Goal: Task Accomplishment & Management: Complete application form

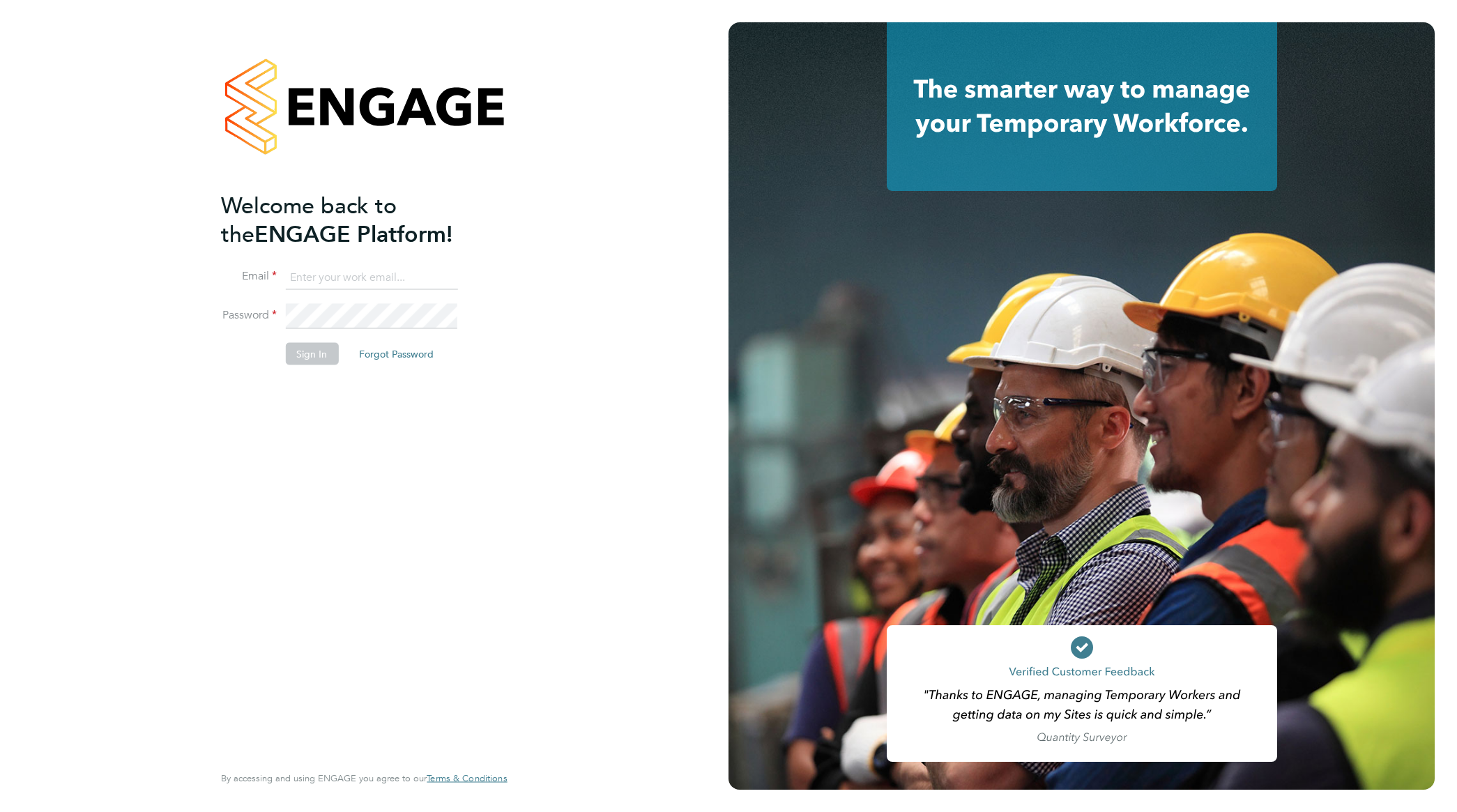
type input "[PERSON_NAME][EMAIL_ADDRESS][PERSON_NAME][DOMAIN_NAME]"
click at [332, 363] on button "Sign In" at bounding box center [311, 354] width 53 height 22
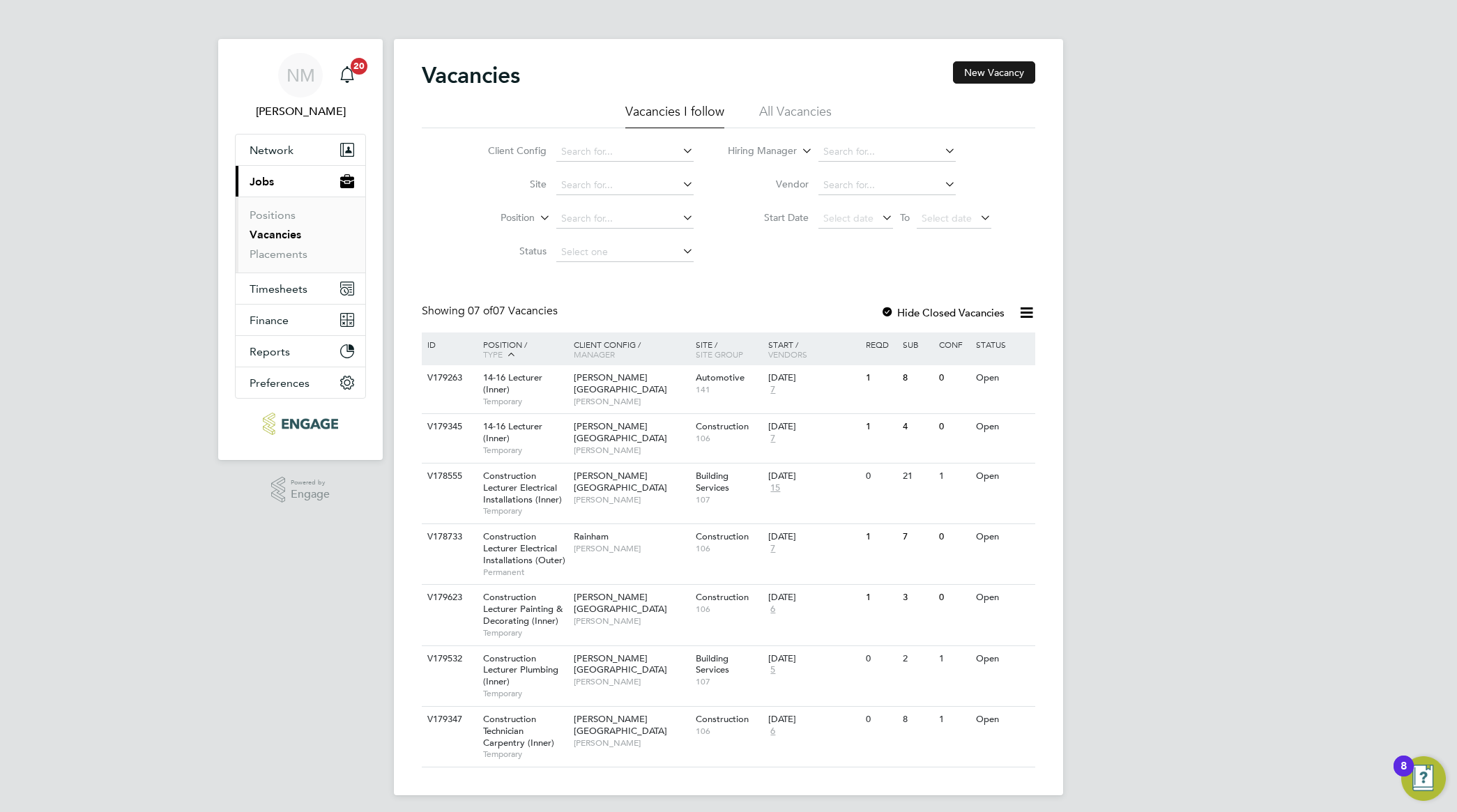
click at [974, 71] on button "New Vacancy" at bounding box center [995, 72] width 82 height 22
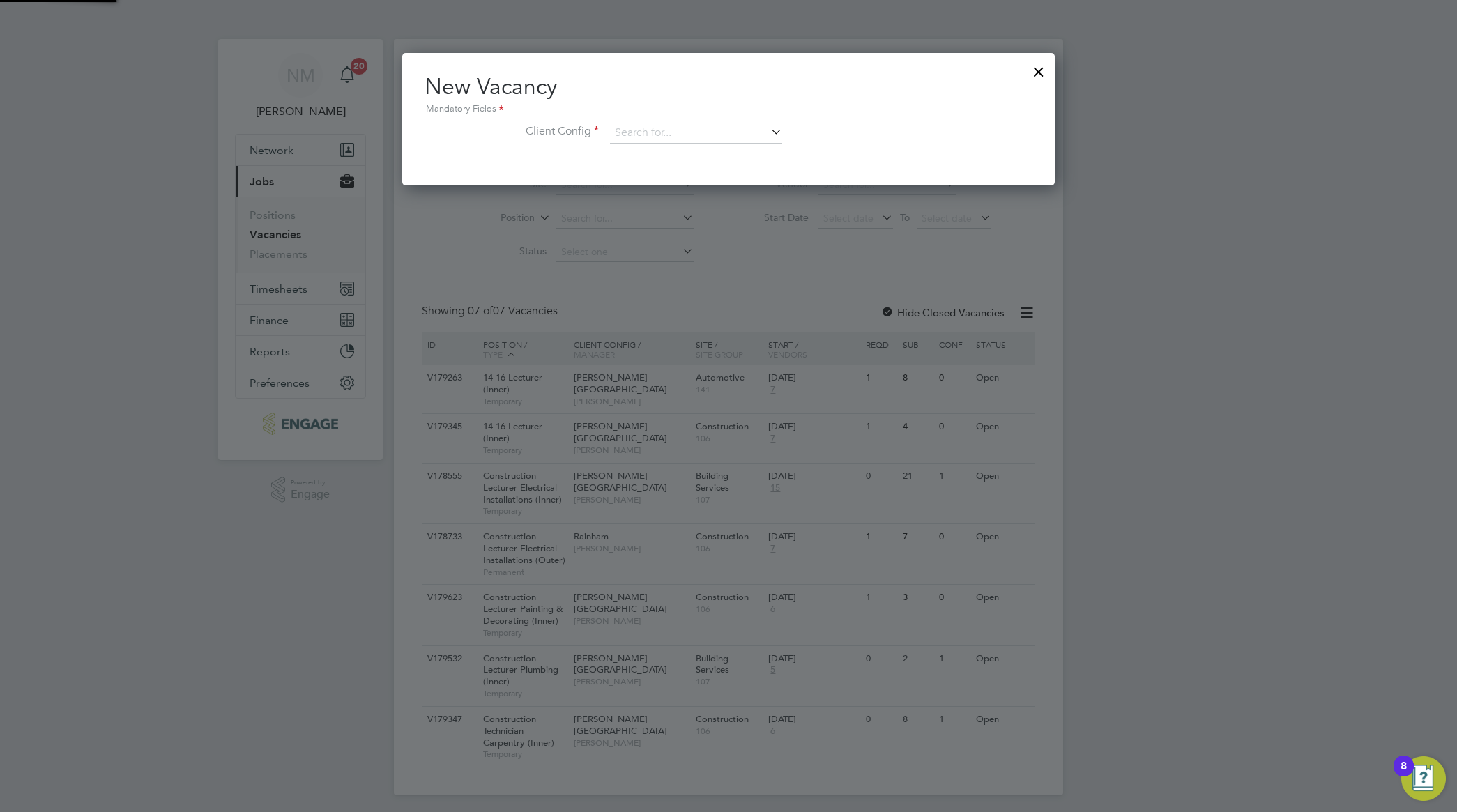
scroll to position [132, 653]
click at [772, 143] on div "Vacancies New Vacancy Vacancies I follow All Vacancies Client Config Site Posit…" at bounding box center [728, 417] width 669 height 757
click at [693, 316] on li "Rainham" at bounding box center [705, 324] width 192 height 18
type input "Rainham"
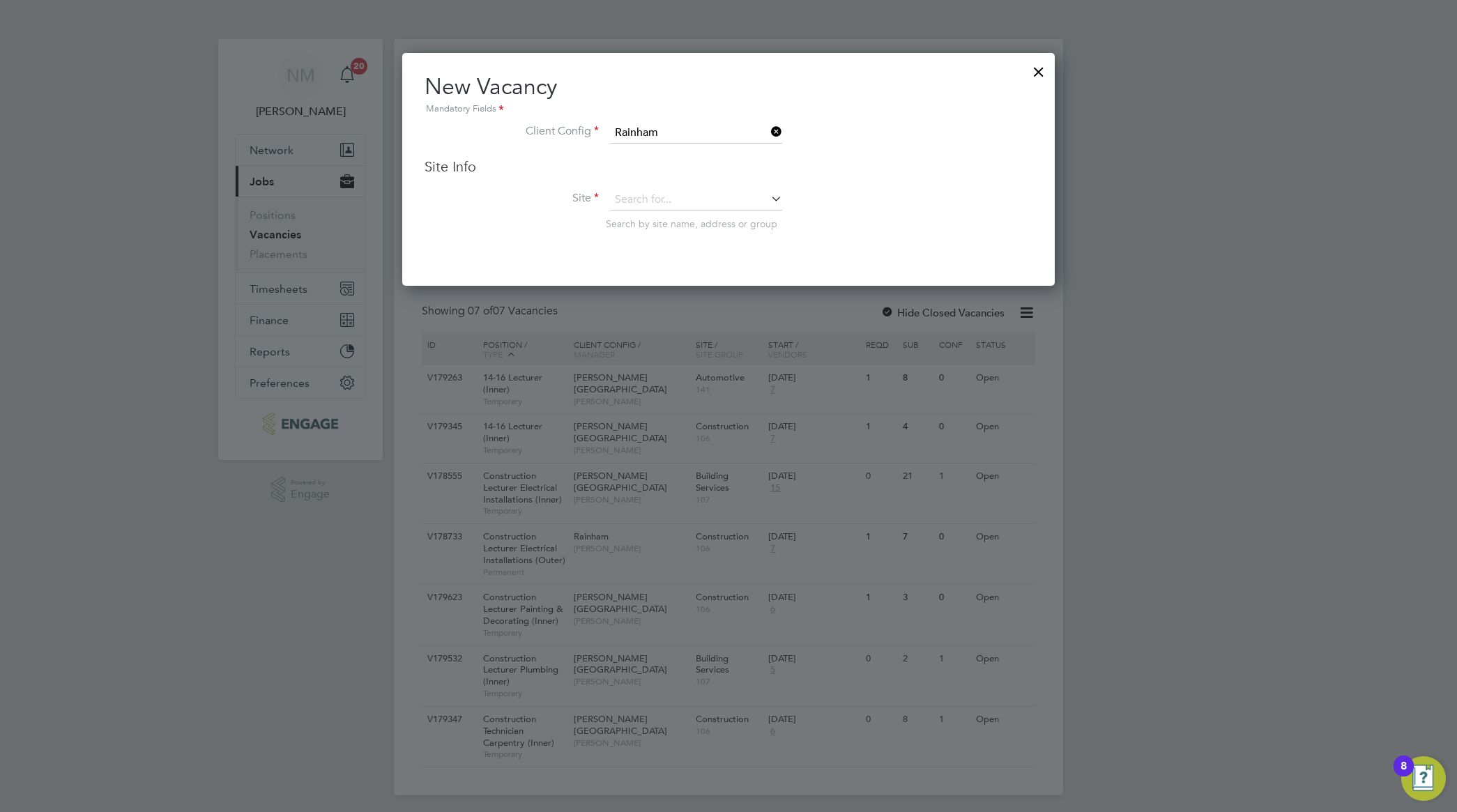
click at [768, 197] on icon at bounding box center [768, 198] width 0 height 19
click at [705, 367] on li "Construction" at bounding box center [715, 372] width 212 height 18
type input "Construction"
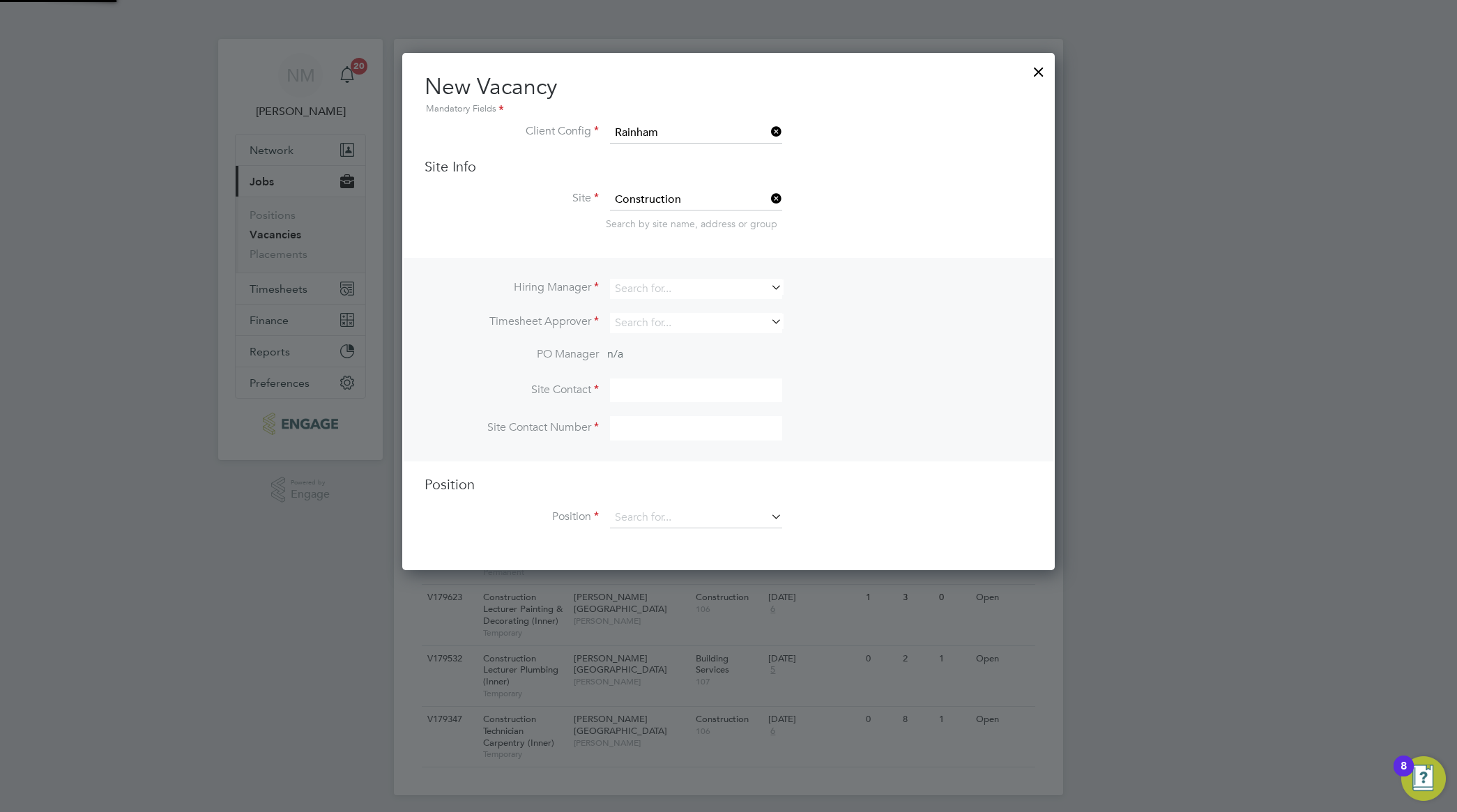
scroll to position [518, 653]
click at [719, 291] on input at bounding box center [696, 289] width 172 height 20
type input "a"
click at [694, 332] on li "Nathan Morris" at bounding box center [696, 327] width 173 height 18
type input "Nathan Morris"
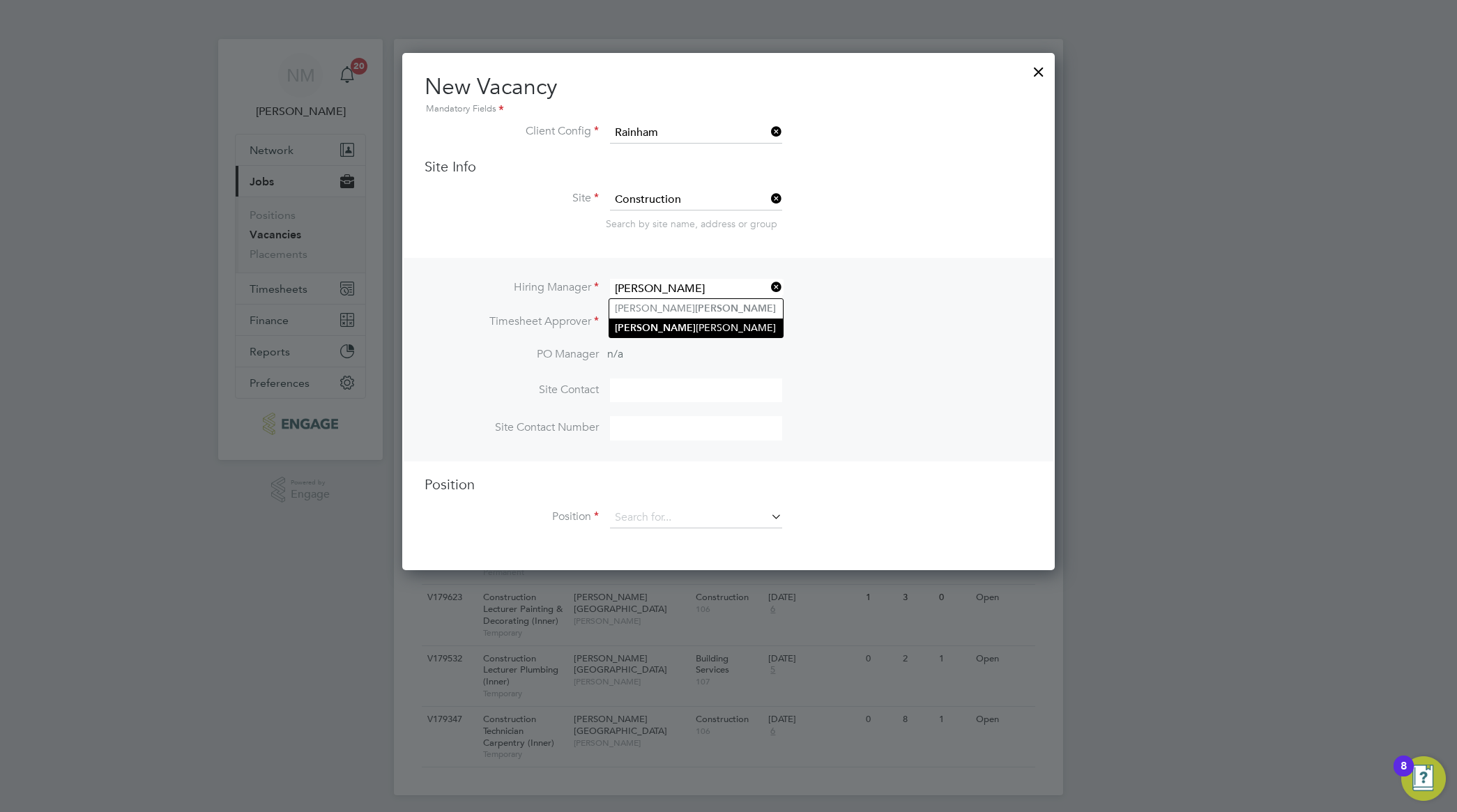
scroll to position [580, 653]
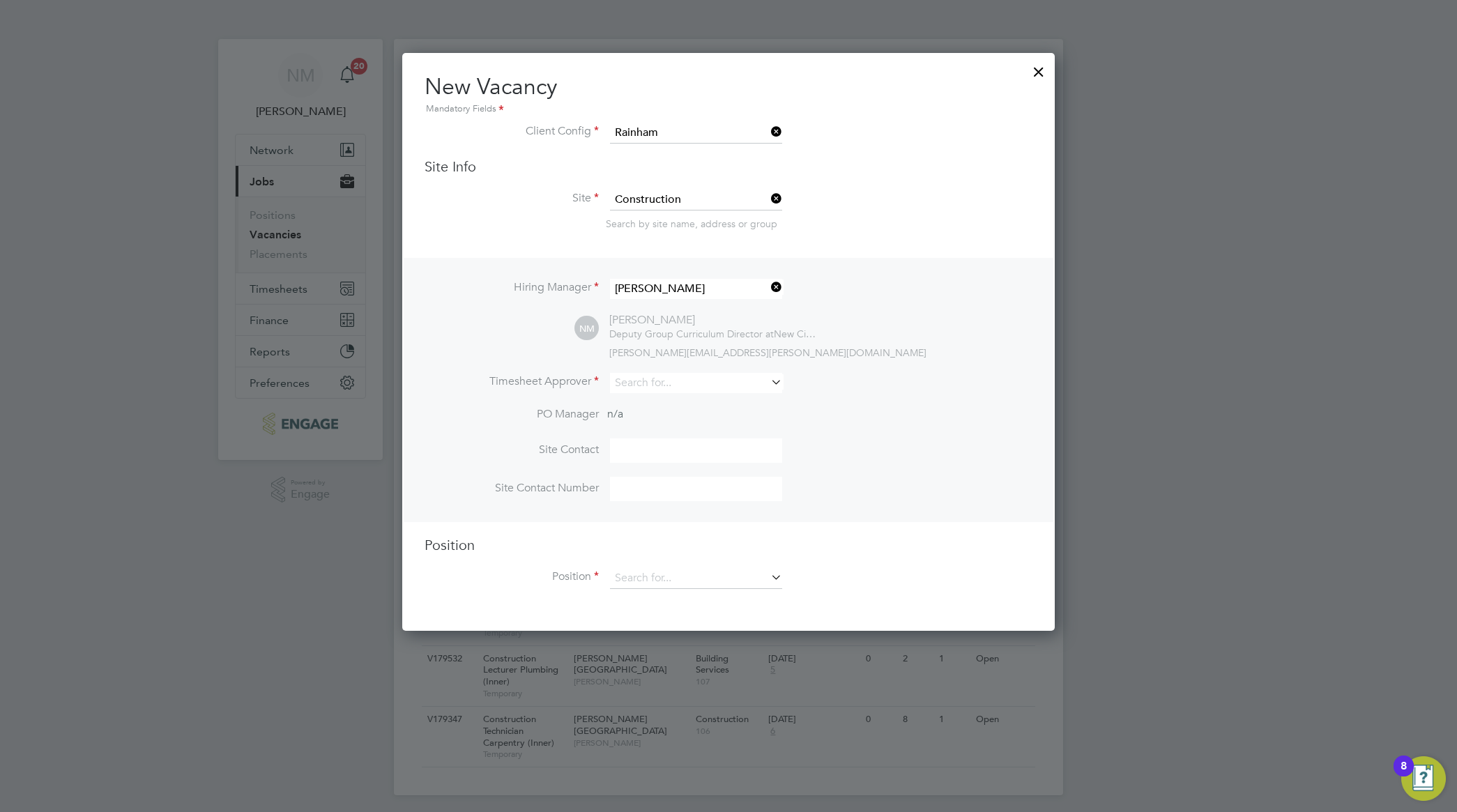
click at [879, 327] on div "NM Nathan Morris Deputy Group Curriculum Director at New City College Limited n…" at bounding box center [803, 336] width 458 height 46
click at [768, 385] on icon at bounding box center [768, 381] width 0 height 19
click at [711, 416] on li "Natha n Morris" at bounding box center [696, 423] width 173 height 18
type input "Nathan Morris"
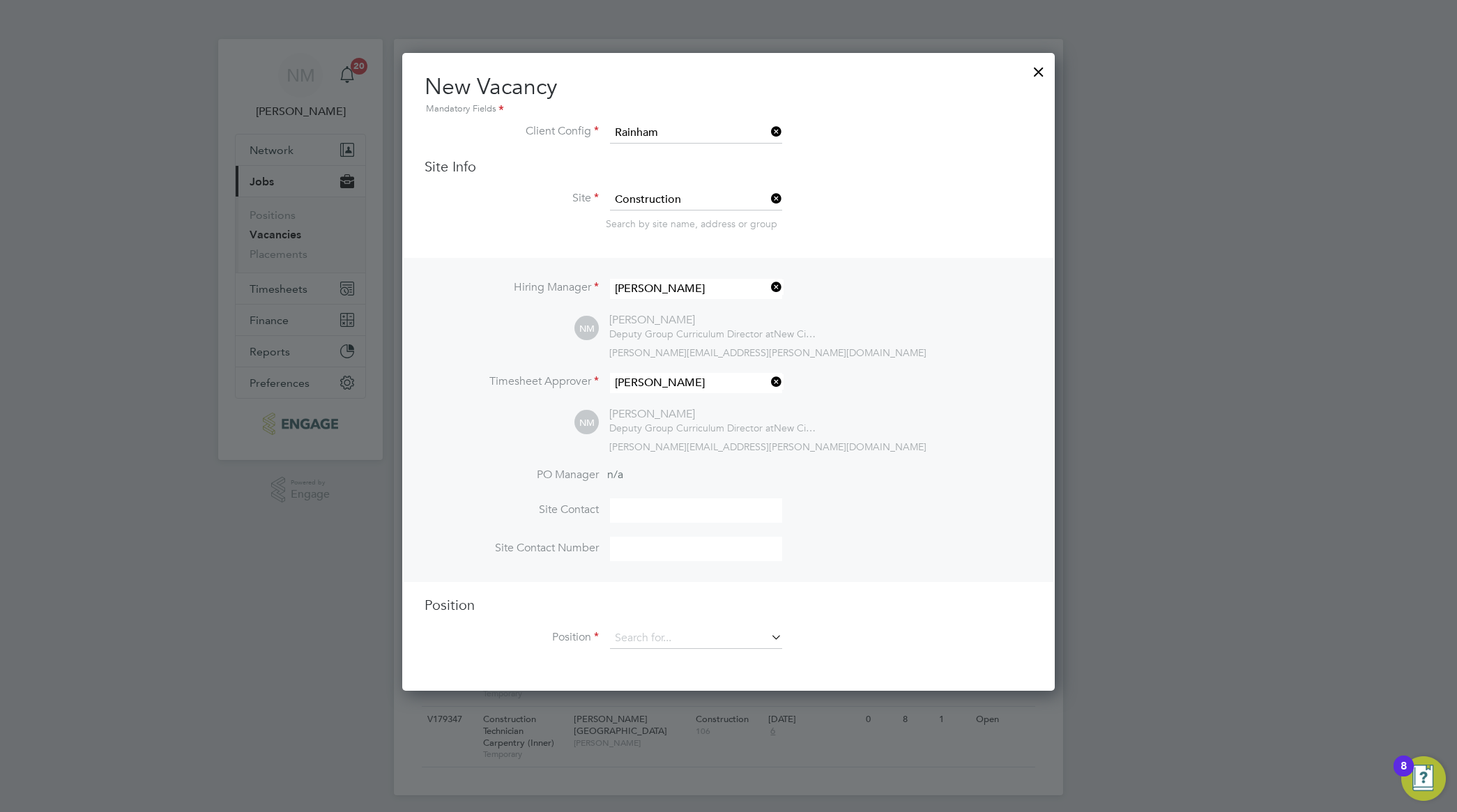
scroll to position [640, 653]
click at [998, 357] on div "[PERSON_NAME][EMAIL_ADDRESS][PERSON_NAME][DOMAIN_NAME]" at bounding box center [821, 353] width 423 height 13
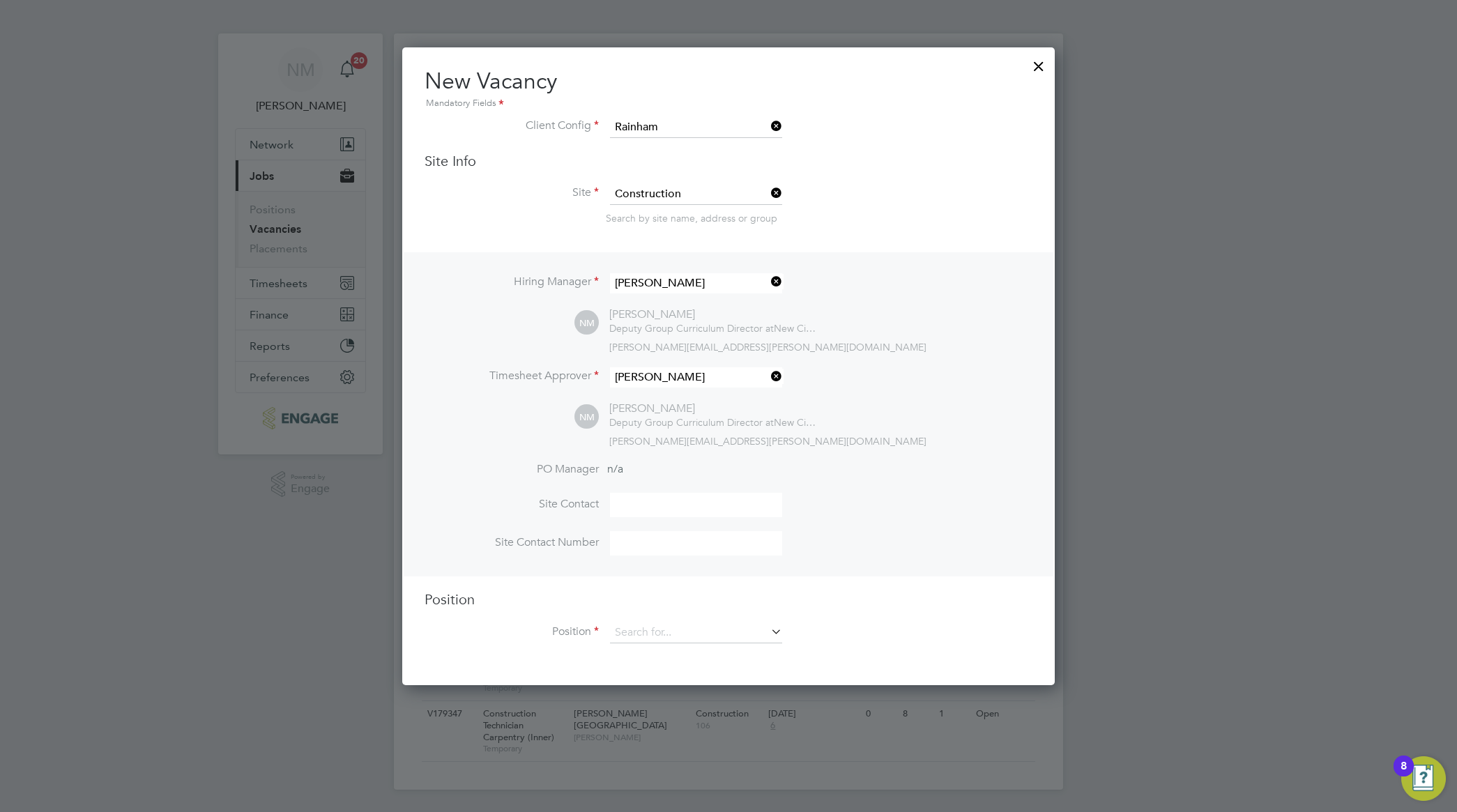
scroll to position [7, 0]
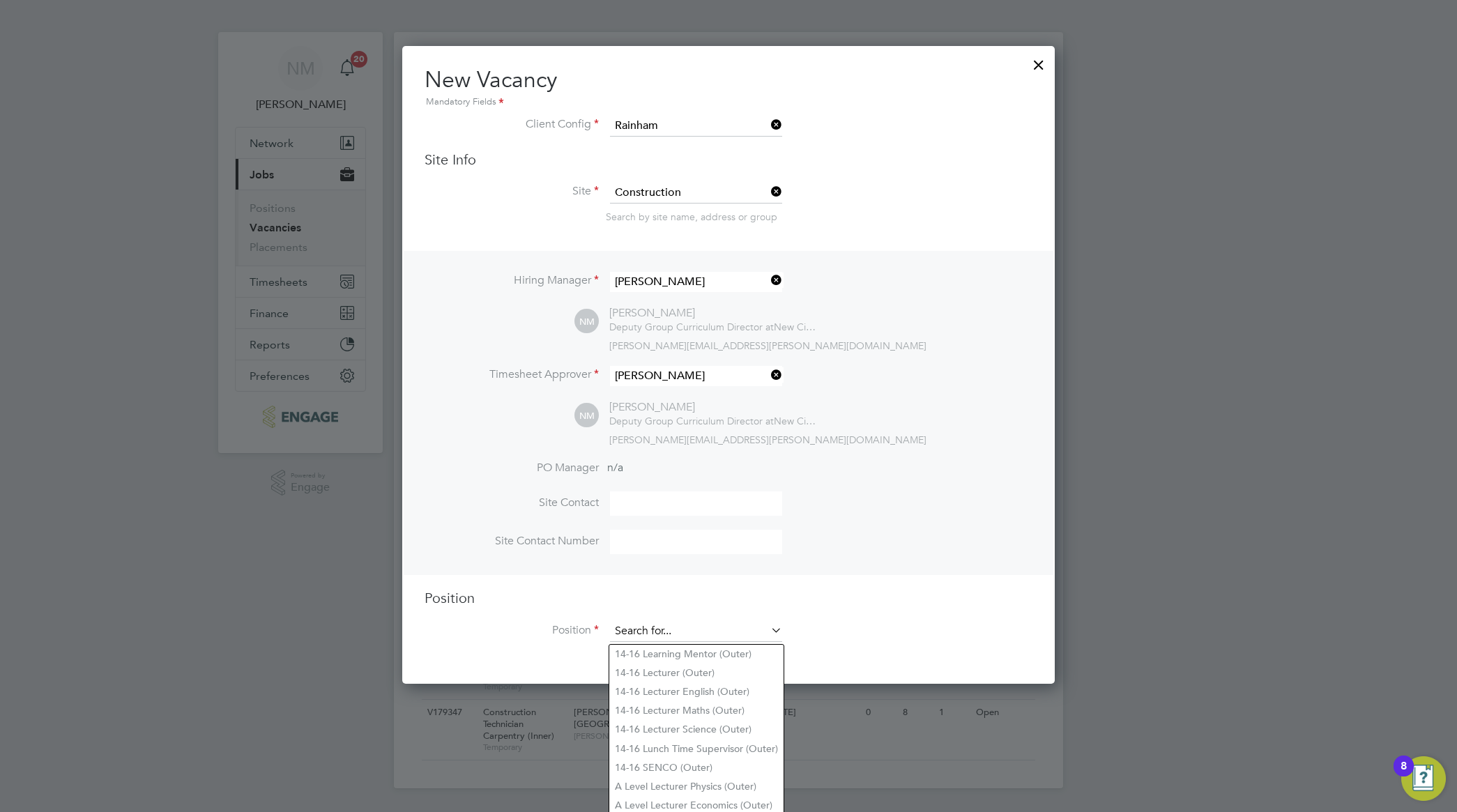
click at [681, 637] on input at bounding box center [696, 631] width 172 height 21
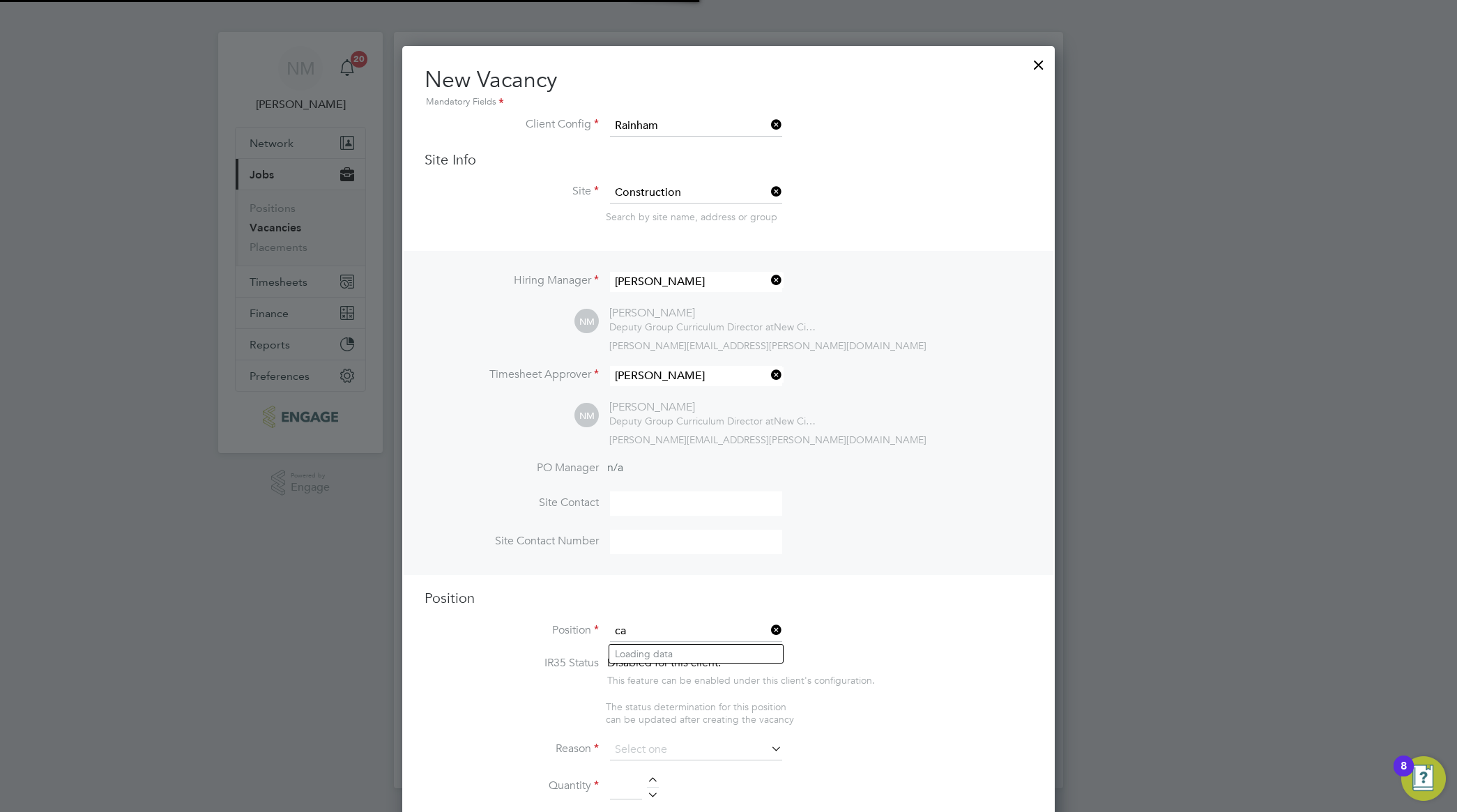
scroll to position [2148, 653]
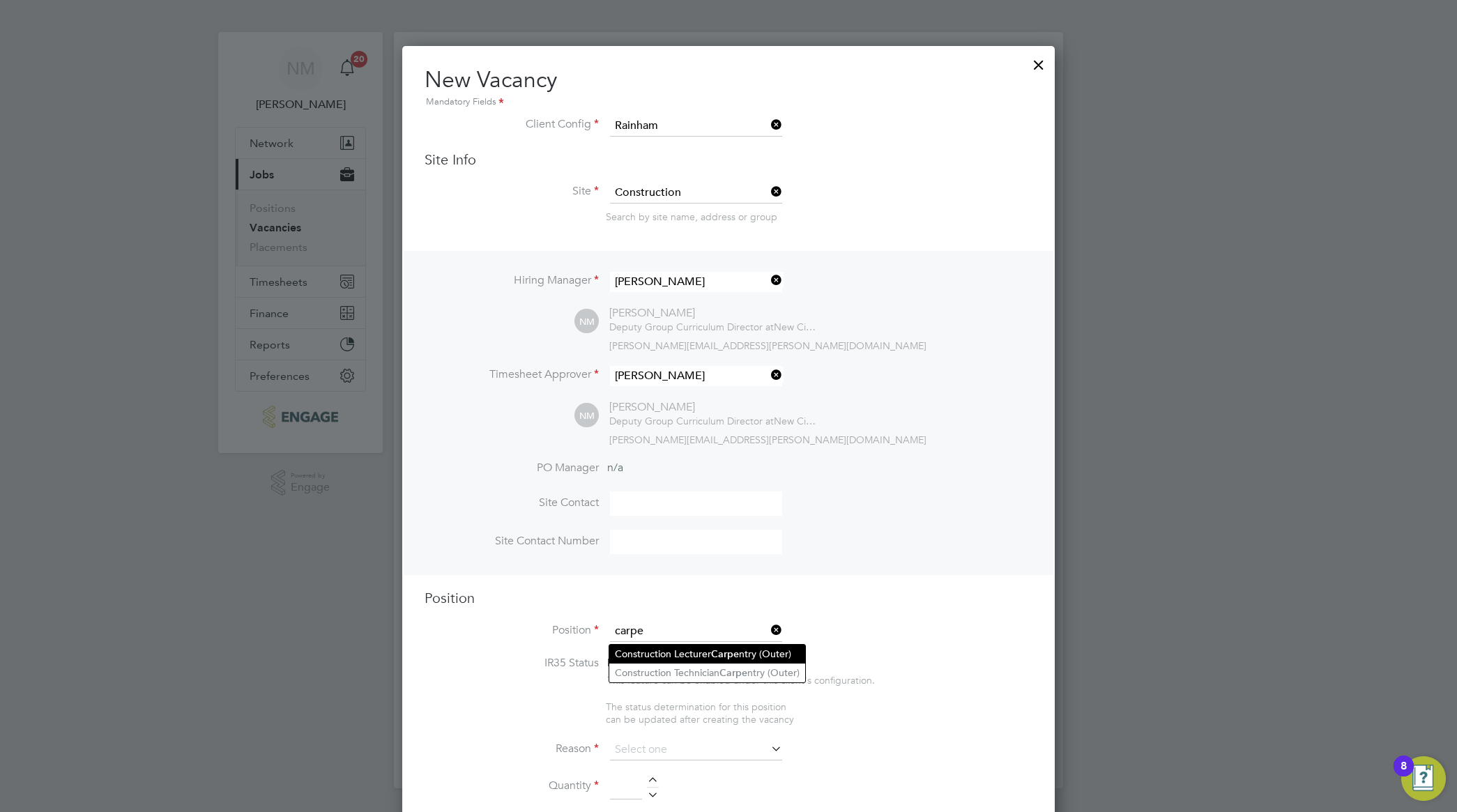
click at [725, 656] on b "Carpe" at bounding box center [725, 654] width 28 height 12
type input "Construction Lecturer Carpentry (Outer)"
type textarea "PURPOSE OF JOB: • To teach and assess learning on a range of courses, which inc…"
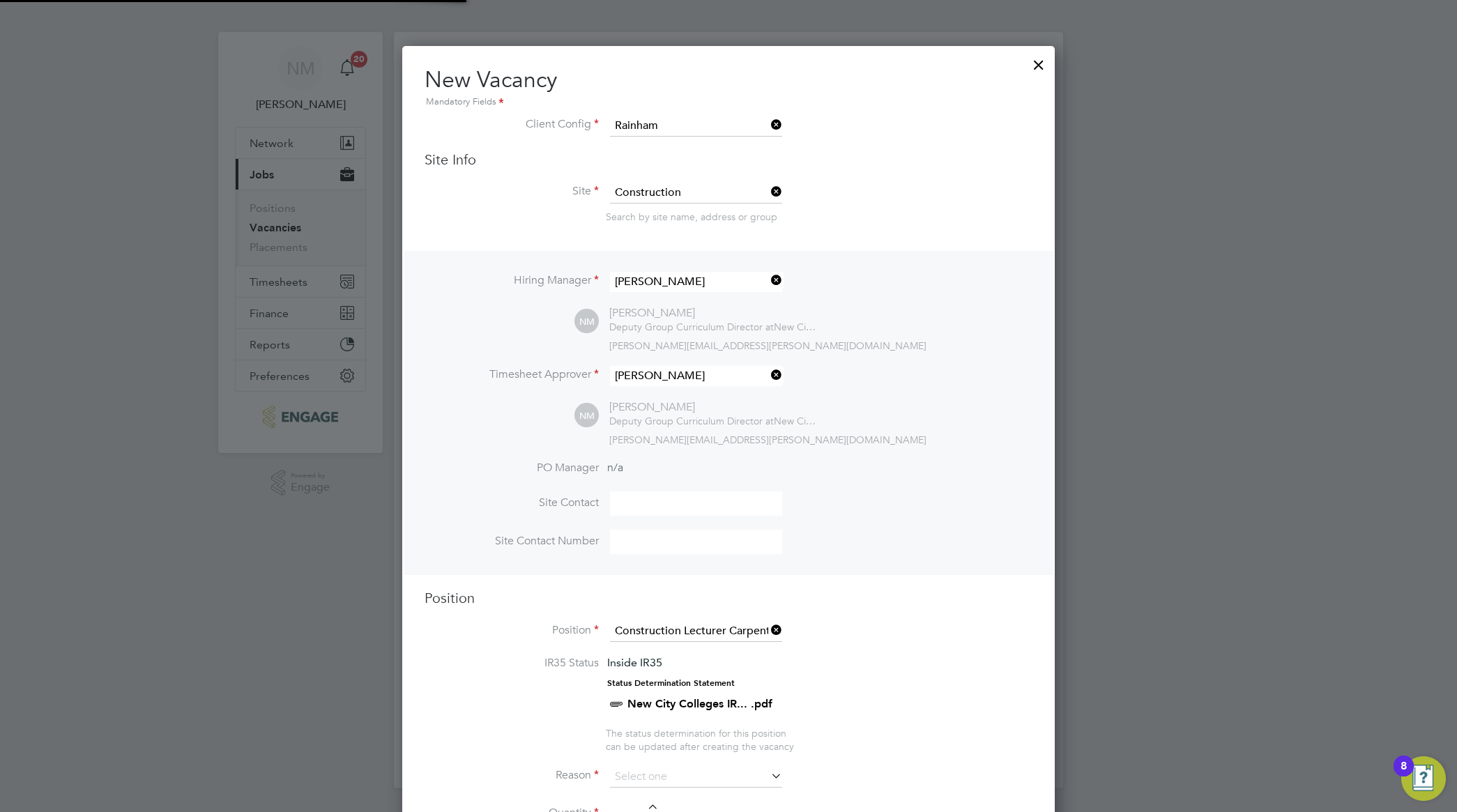
scroll to position [40, 72]
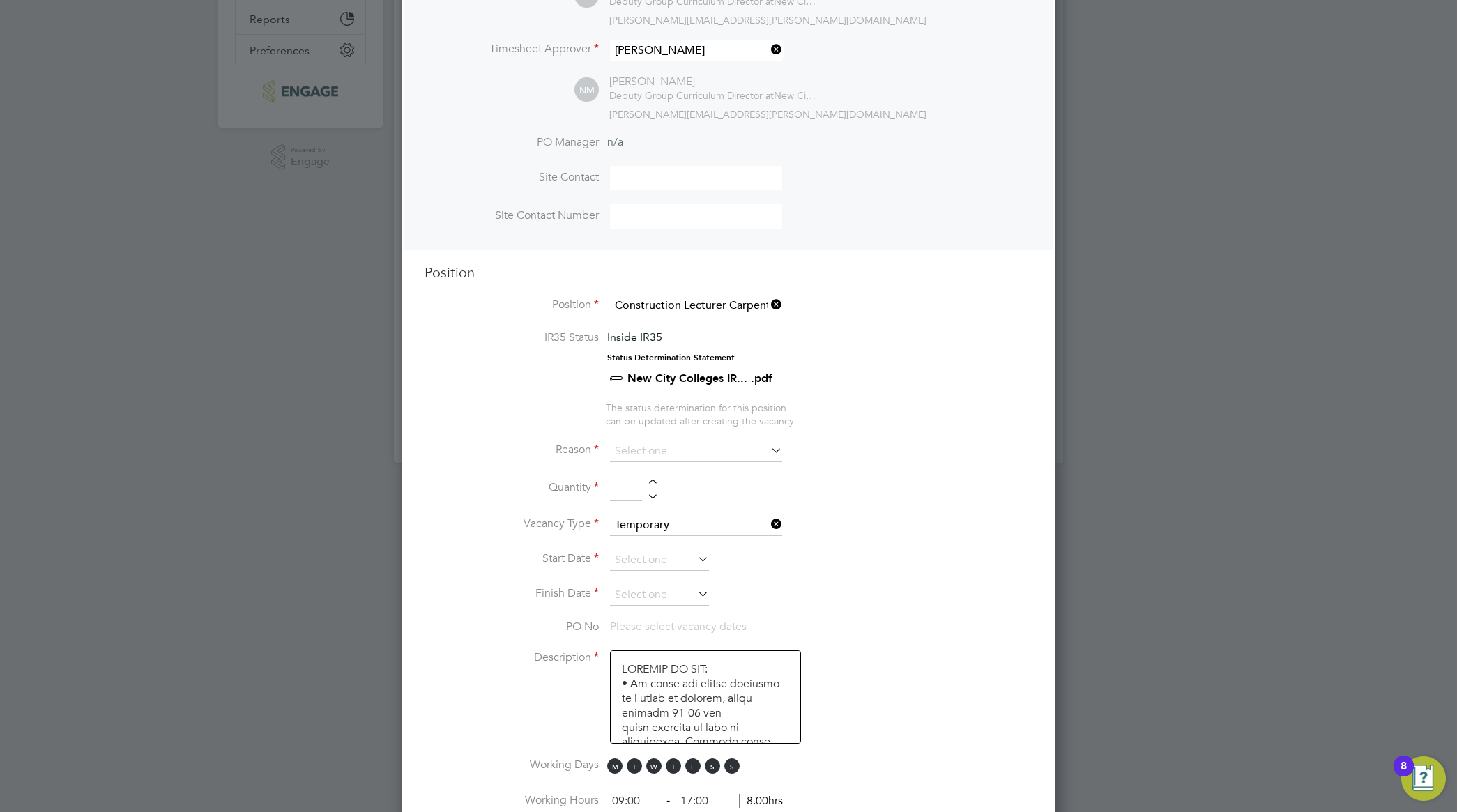
scroll to position [443, 0]
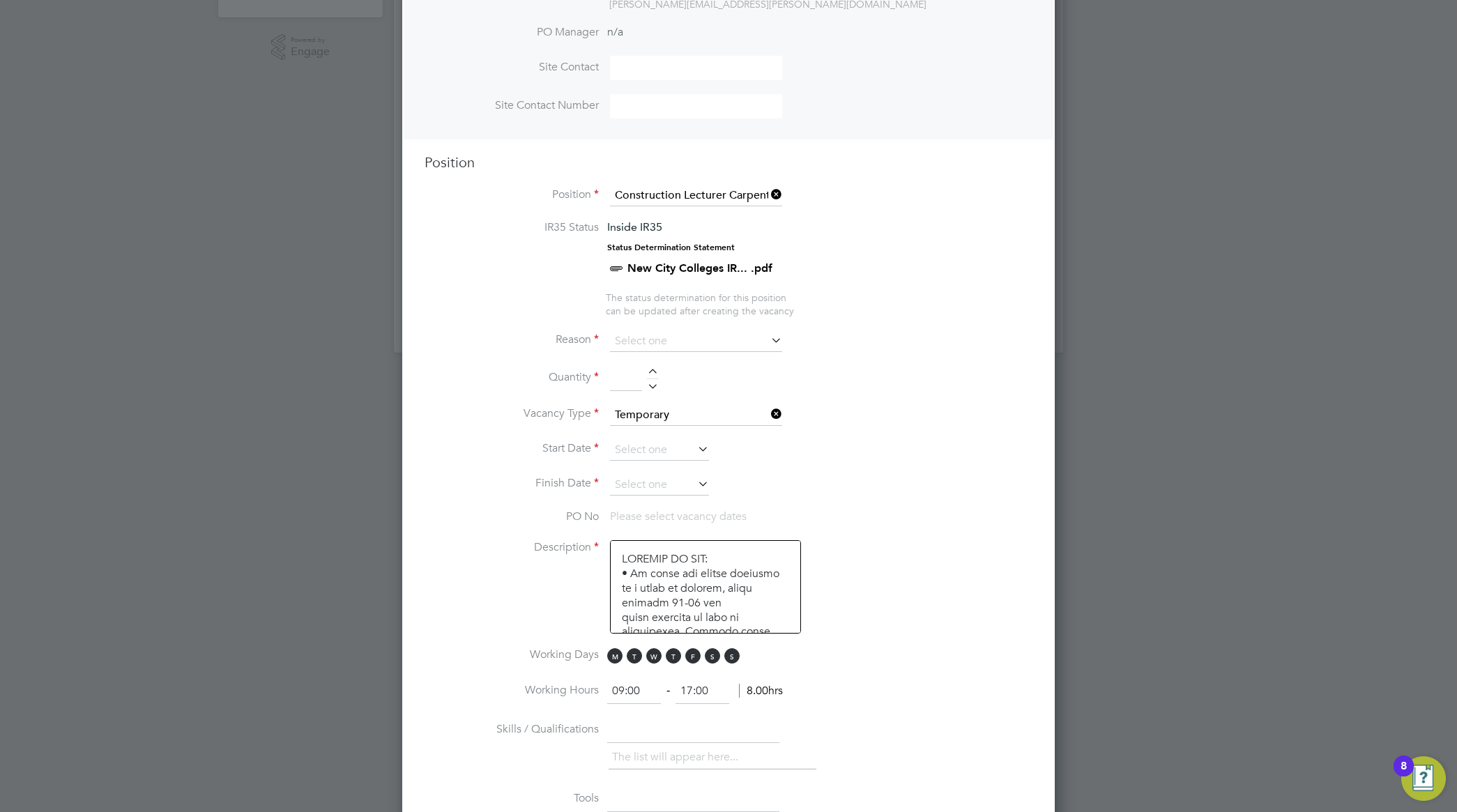
click at [768, 343] on icon at bounding box center [768, 340] width 0 height 19
click at [768, 342] on icon at bounding box center [768, 340] width 0 height 19
click at [691, 352] on input at bounding box center [696, 341] width 172 height 21
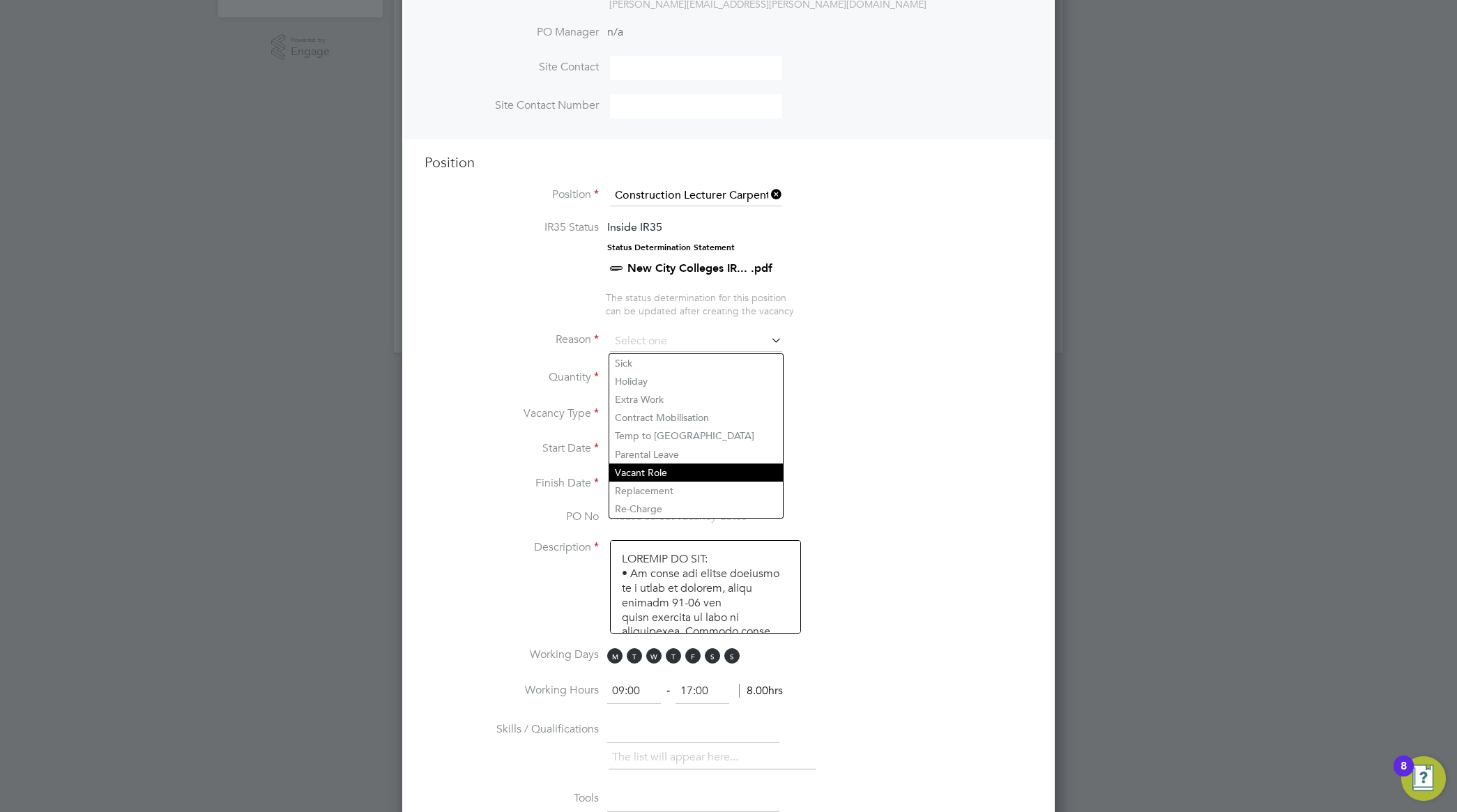
click at [729, 472] on li "Vacant Role" at bounding box center [696, 473] width 173 height 18
type input "Vacant Role"
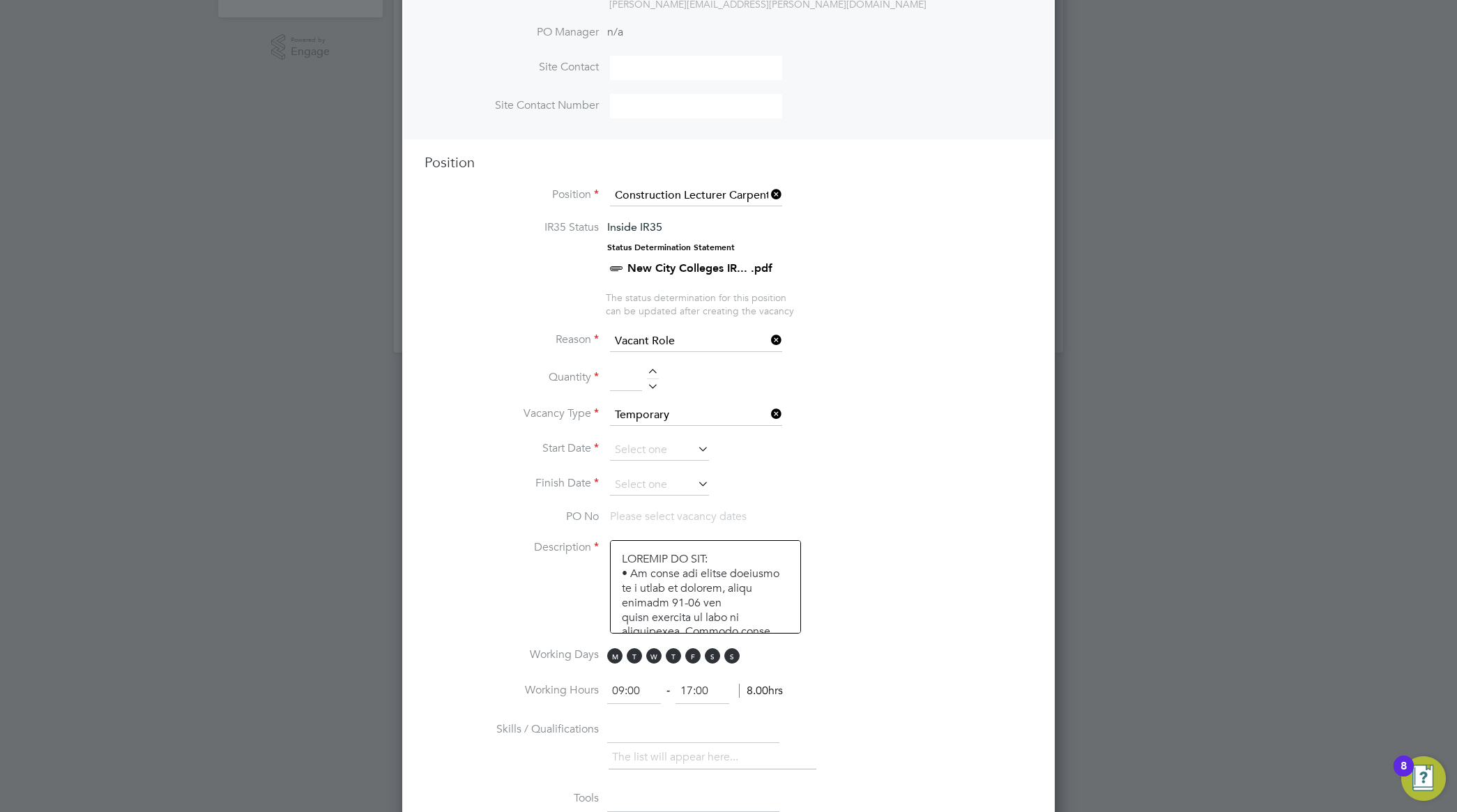
click at [952, 416] on li "Vacancy Type Temporary" at bounding box center [729, 422] width 608 height 35
click at [632, 381] on input at bounding box center [626, 378] width 32 height 25
type input "1"
click at [960, 354] on li "Reason Vacant Role" at bounding box center [729, 348] width 608 height 35
click at [695, 455] on icon at bounding box center [695, 448] width 0 height 19
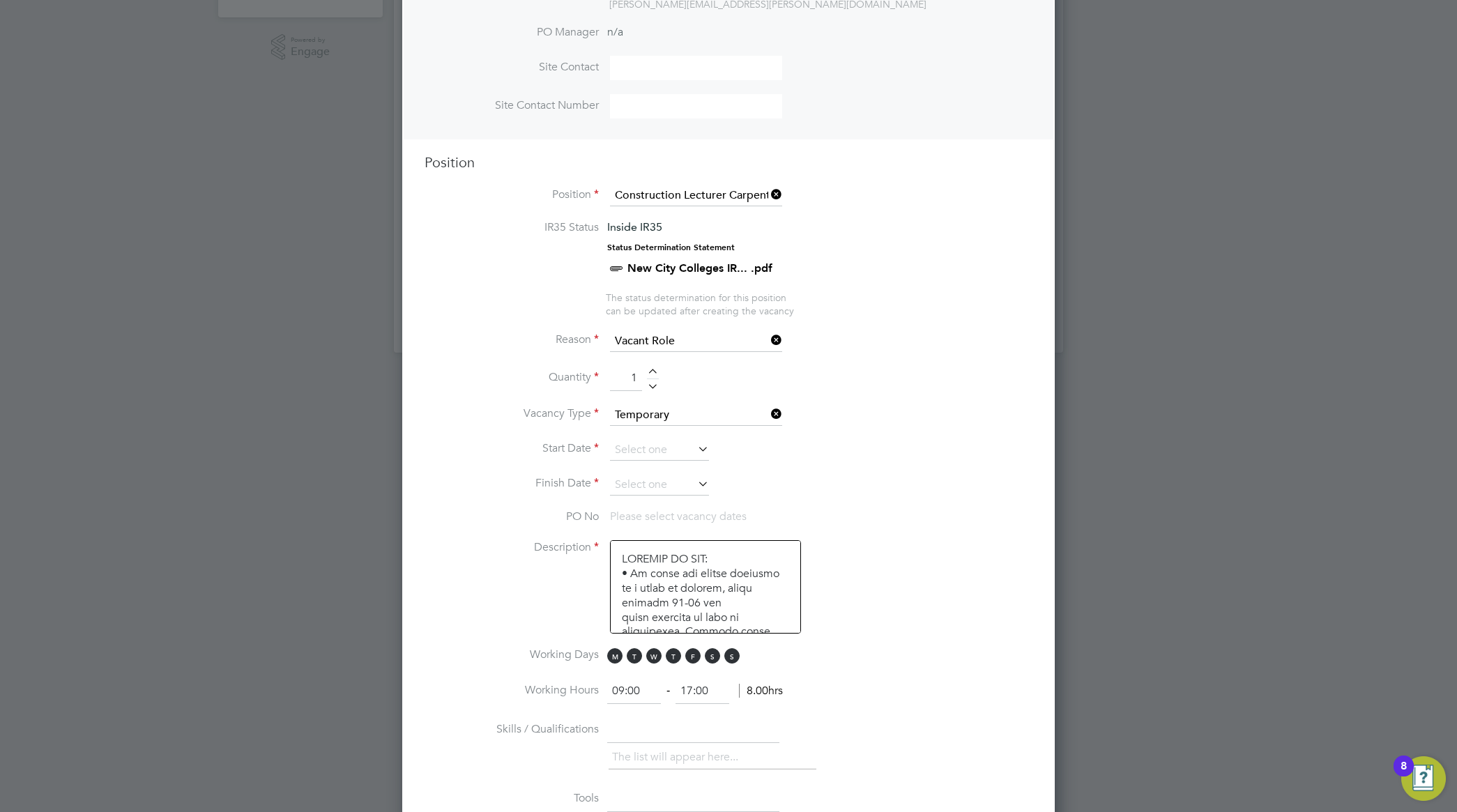
scroll to position [428, 0]
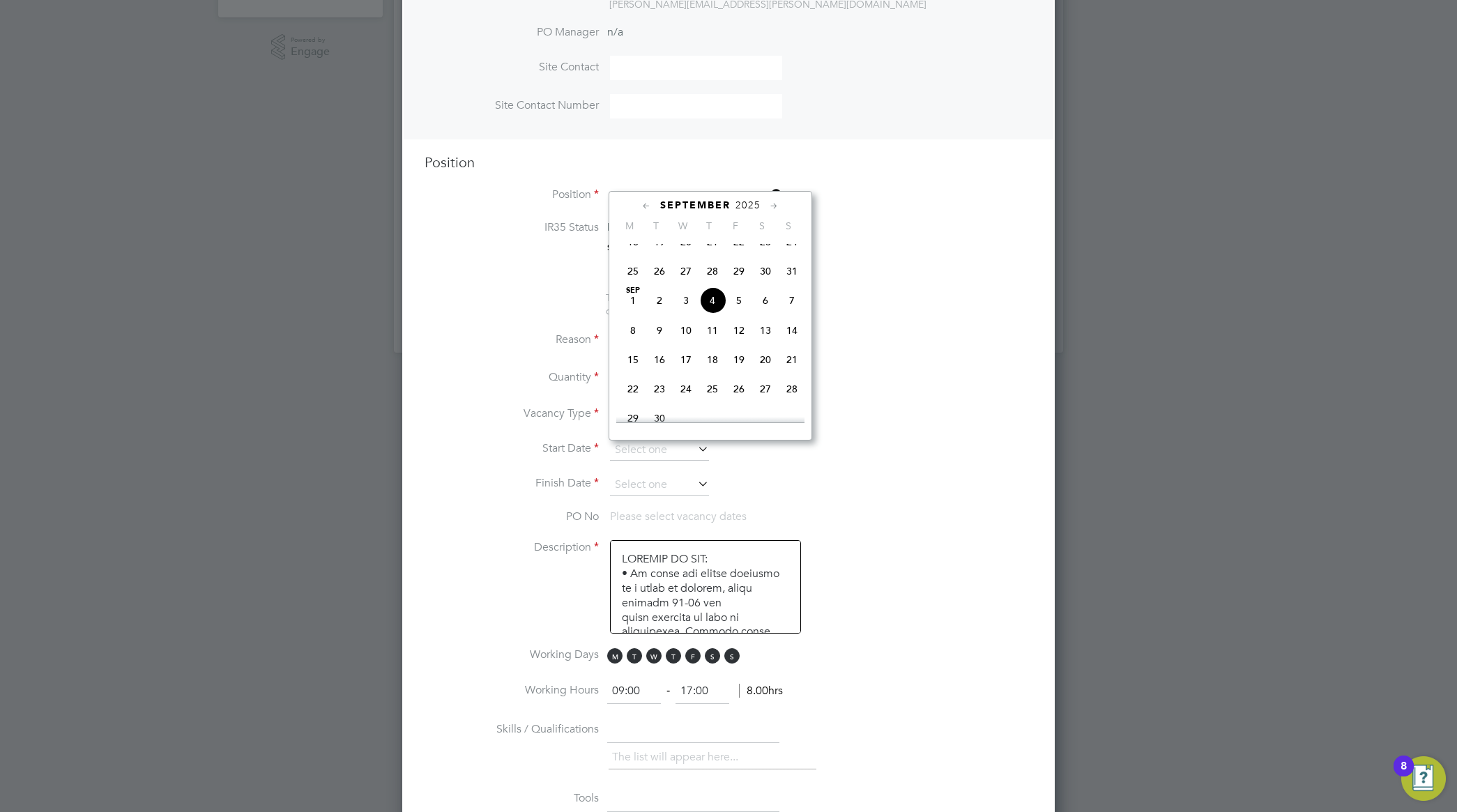
click at [637, 314] on span "Sep 1" at bounding box center [632, 300] width 26 height 26
type input "01 Sep 2025"
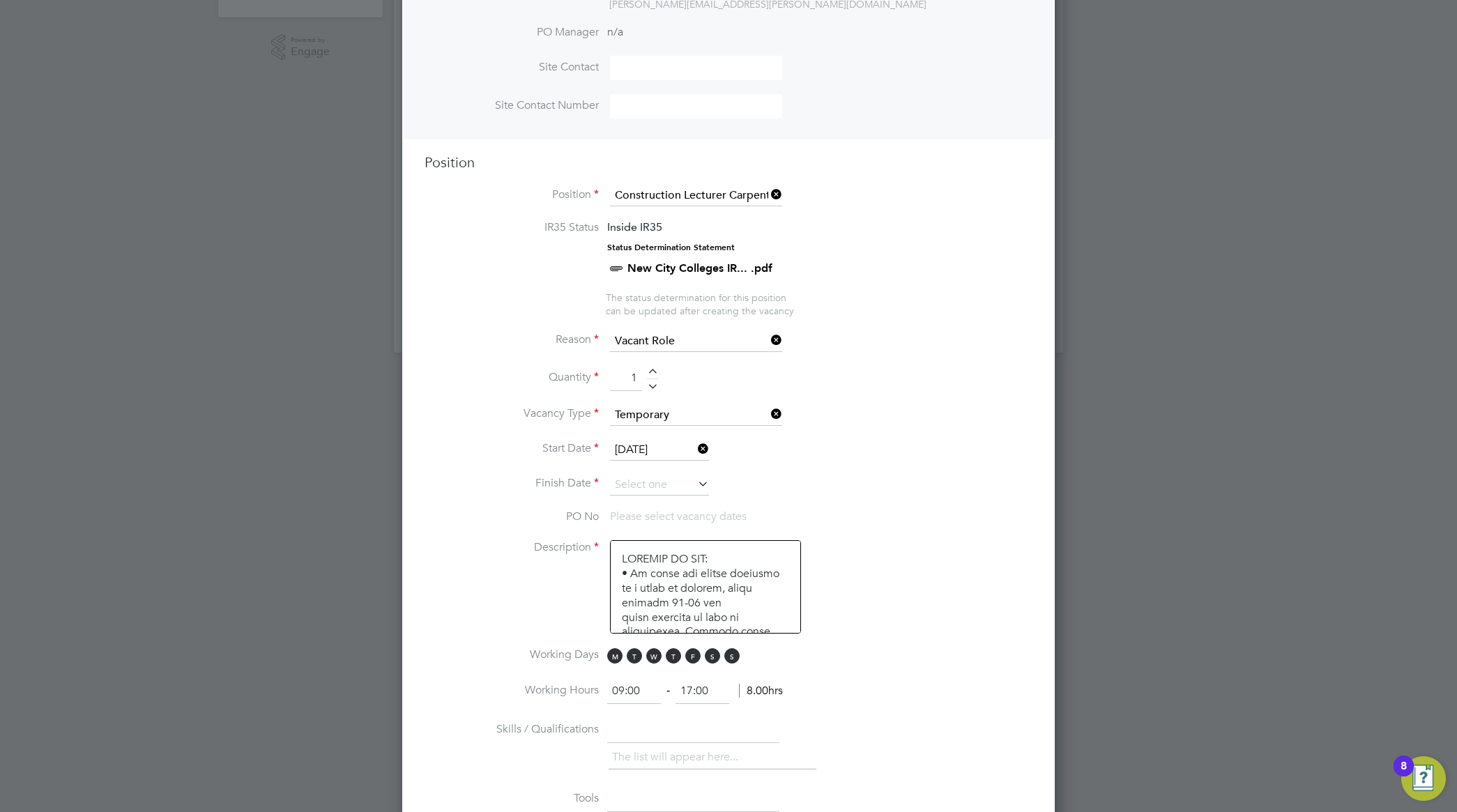
click at [908, 412] on li "Vacancy Type Temporary" at bounding box center [729, 422] width 608 height 35
click at [695, 486] on icon at bounding box center [695, 483] width 0 height 19
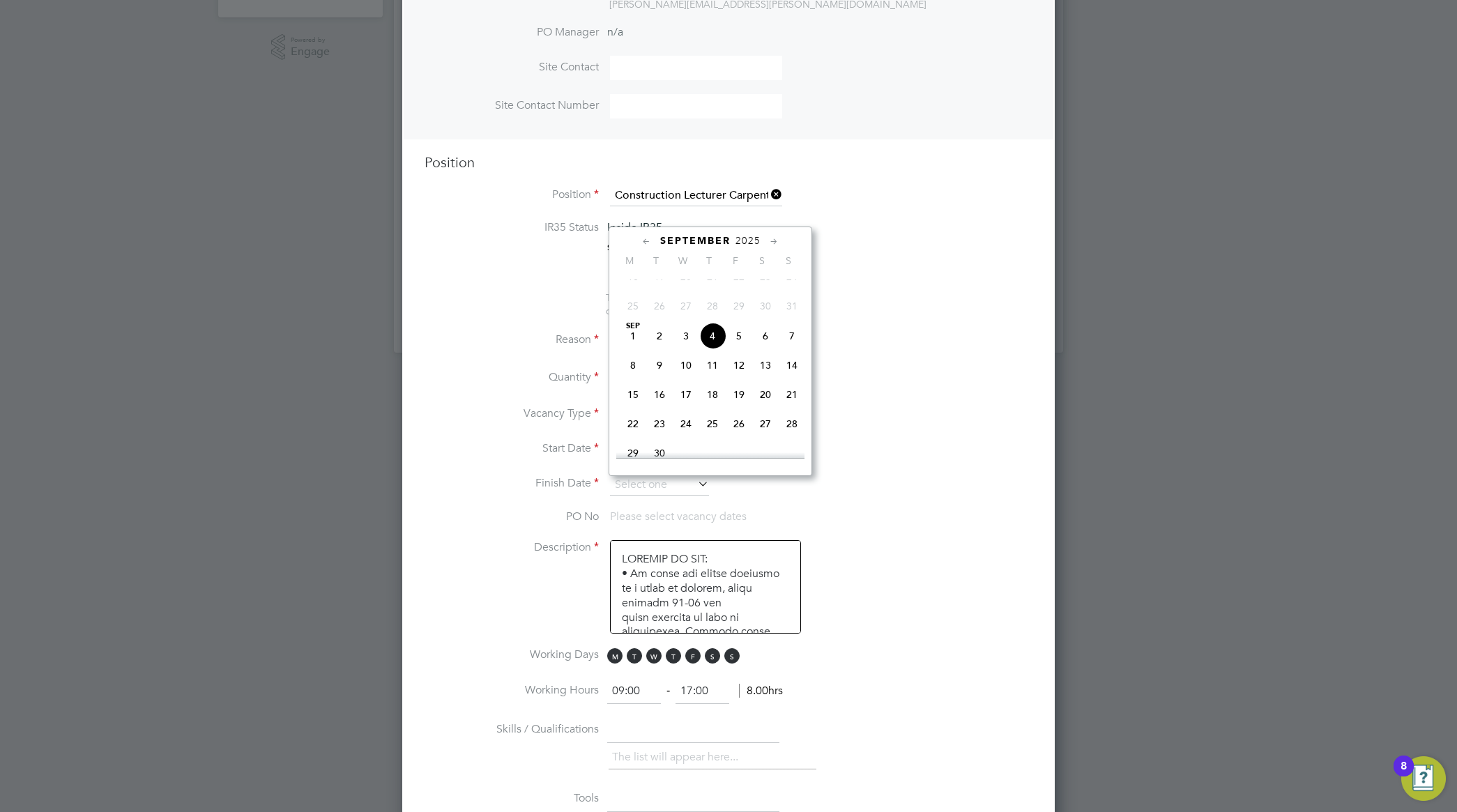
click at [777, 238] on icon at bounding box center [774, 242] width 13 height 16
click at [735, 401] on span "31" at bounding box center [739, 388] width 26 height 26
type input "31 Oct 2025"
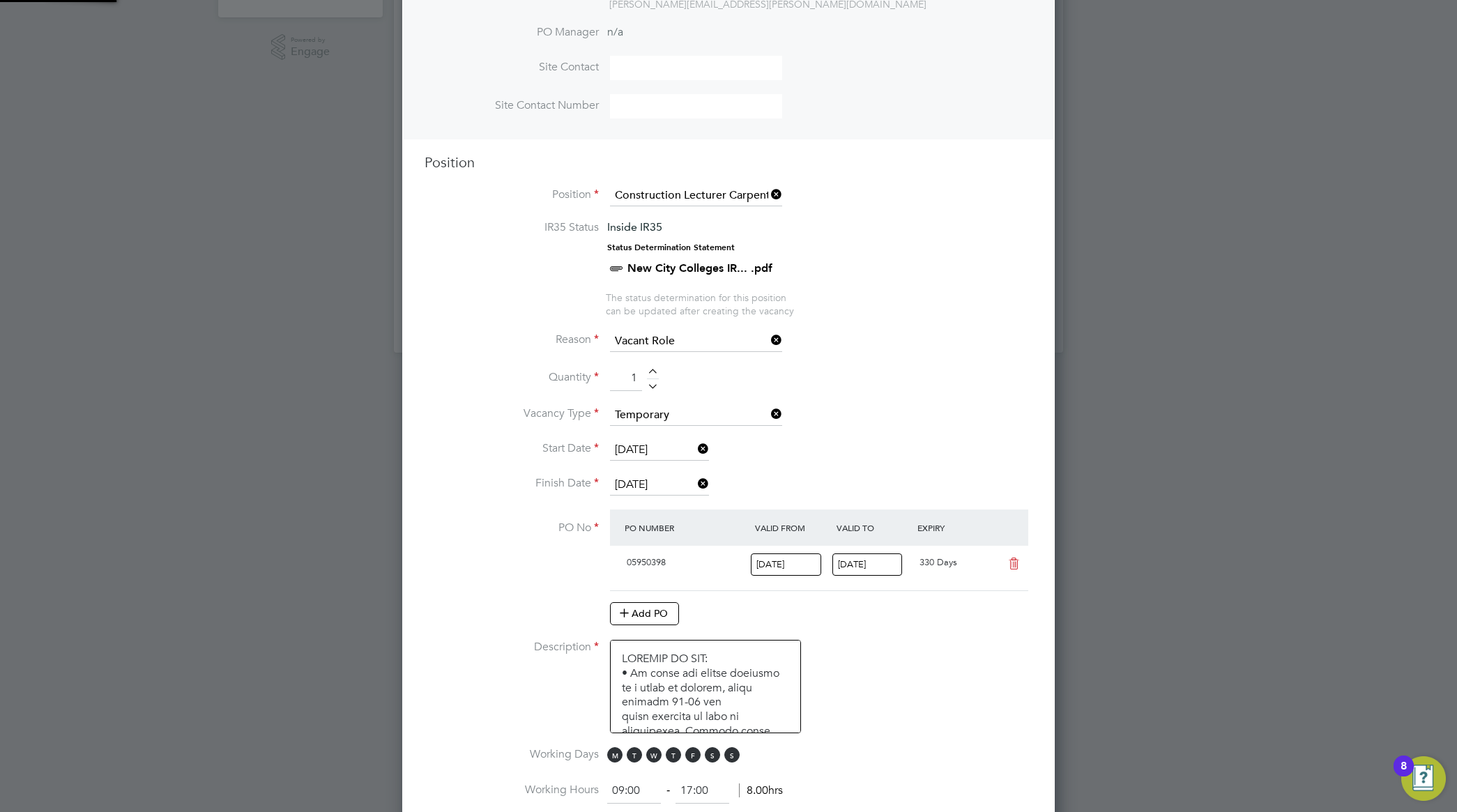
scroll to position [23, 131]
click at [663, 451] on input "01 Sep 2025" at bounding box center [659, 450] width 99 height 21
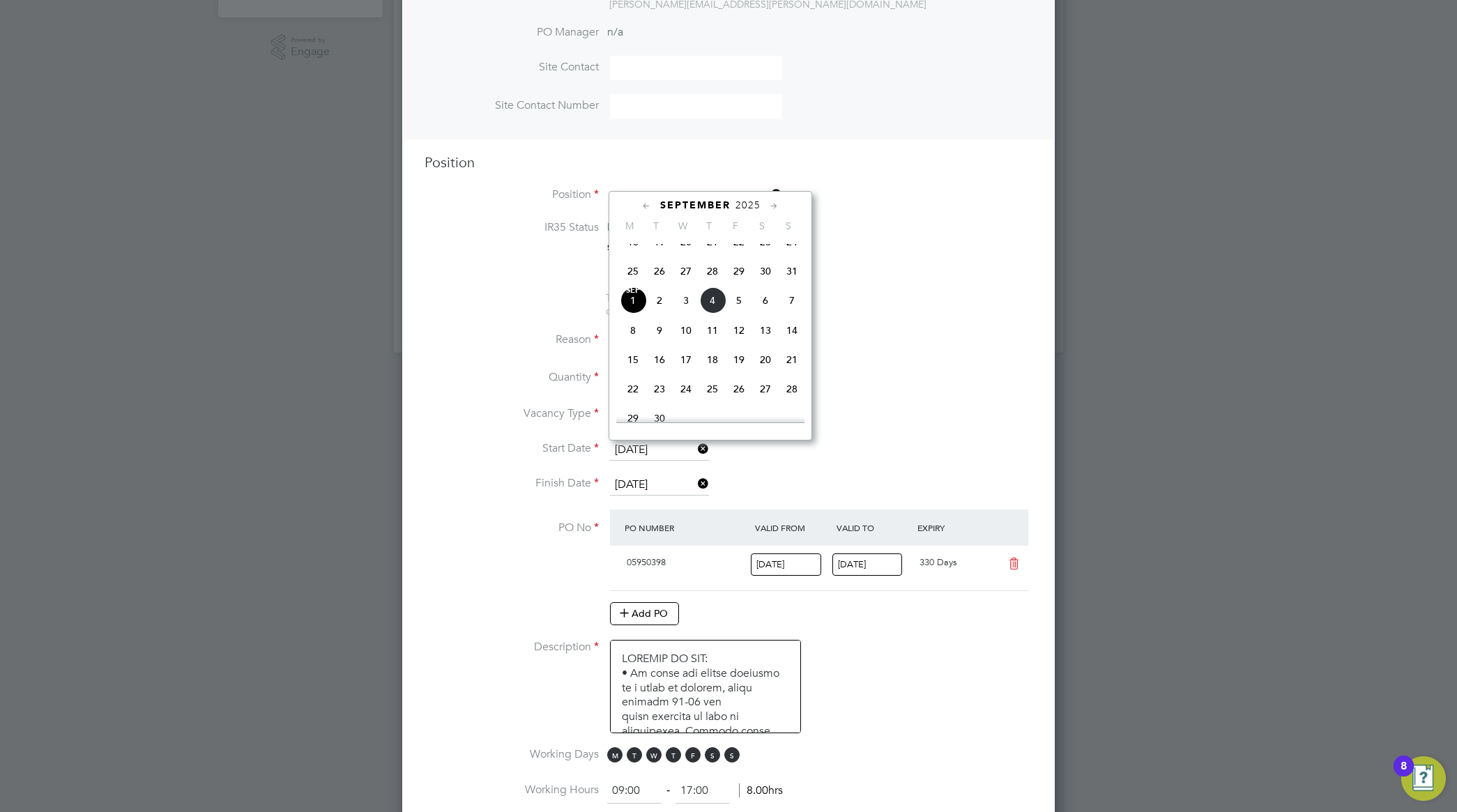
click at [634, 283] on span "25" at bounding box center [632, 271] width 26 height 26
type input "25 Aug 2025"
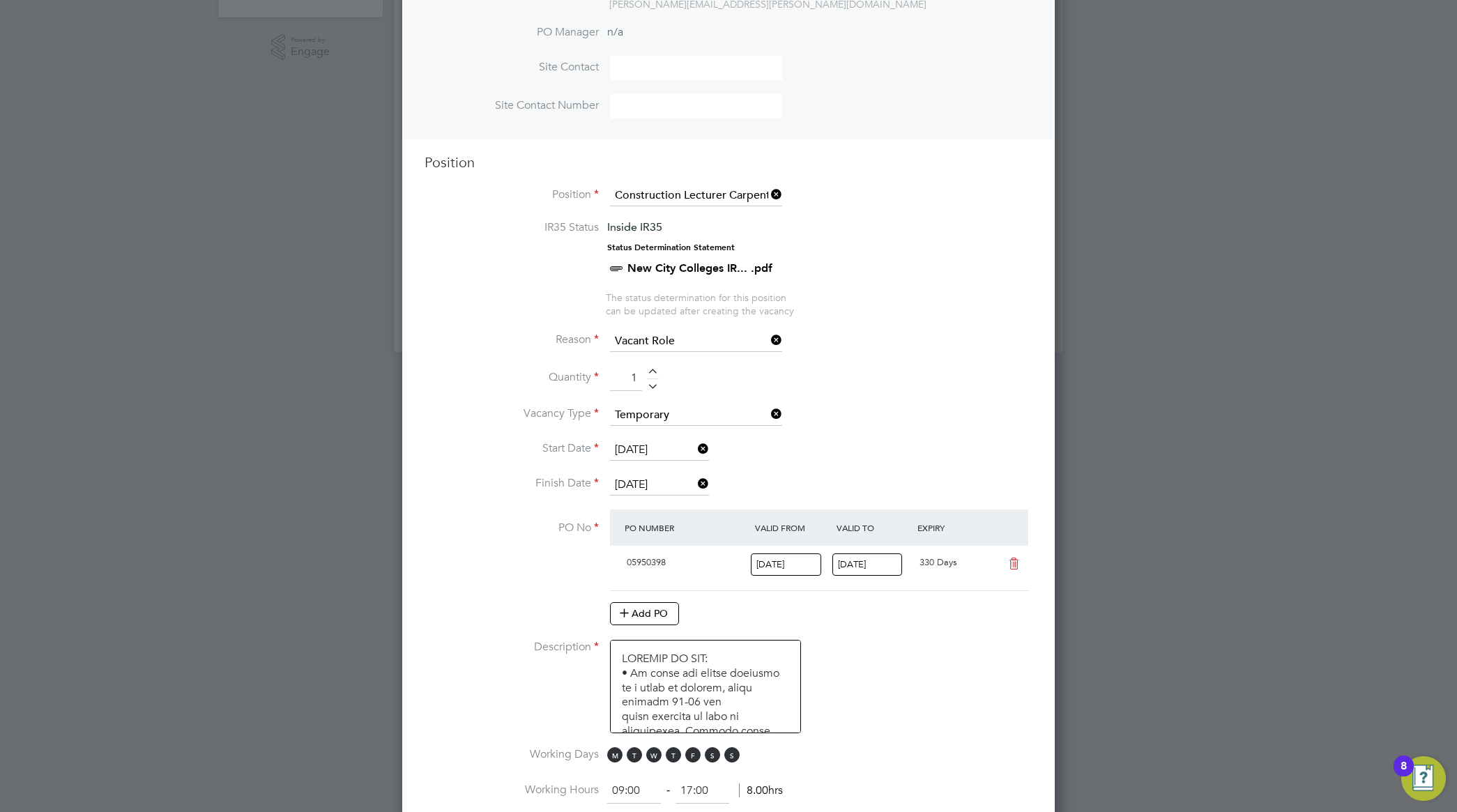
click at [989, 401] on li "Quantity 1" at bounding box center [729, 385] width 608 height 39
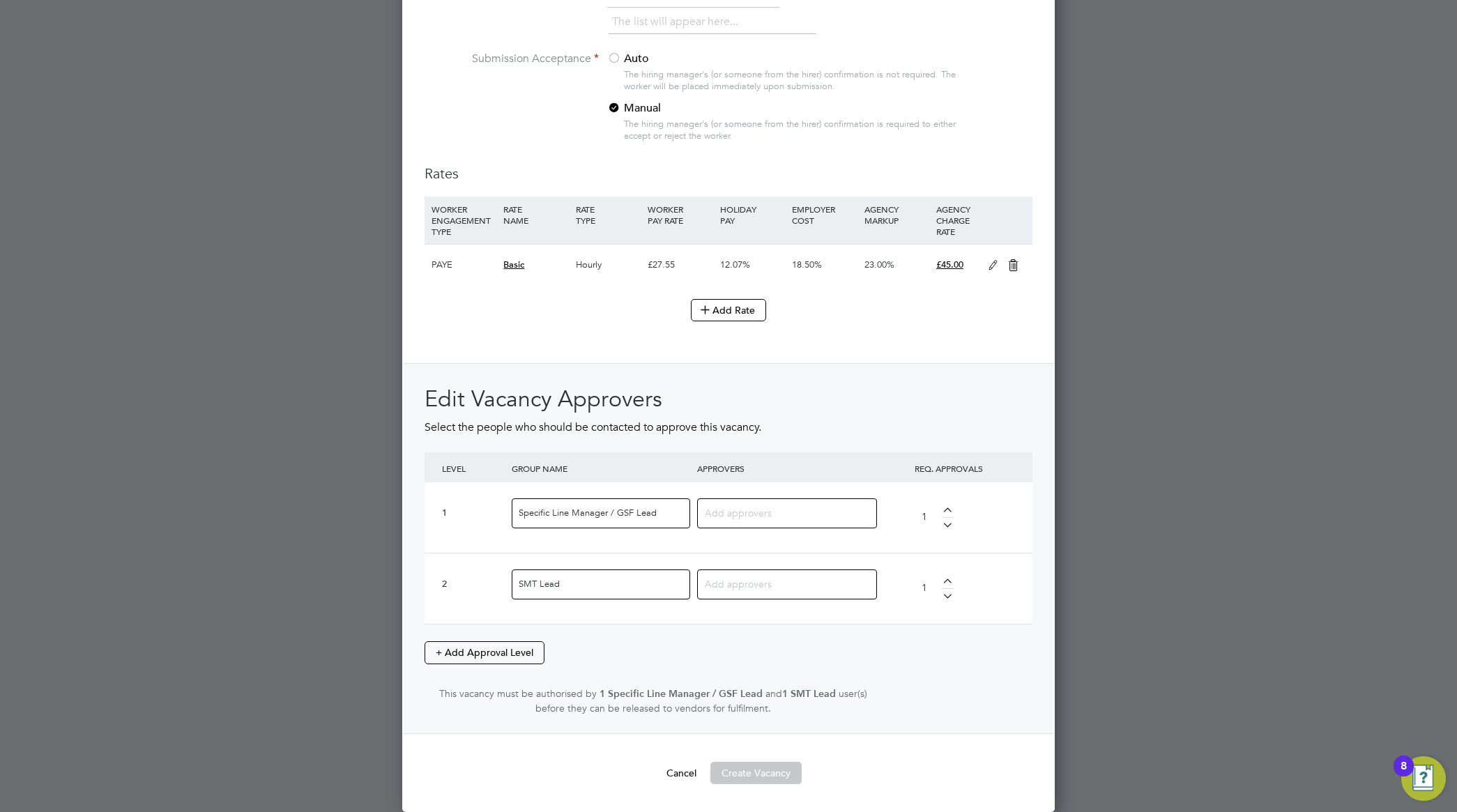
scroll to position [1489, 0]
click at [759, 509] on input at bounding box center [781, 513] width 154 height 18
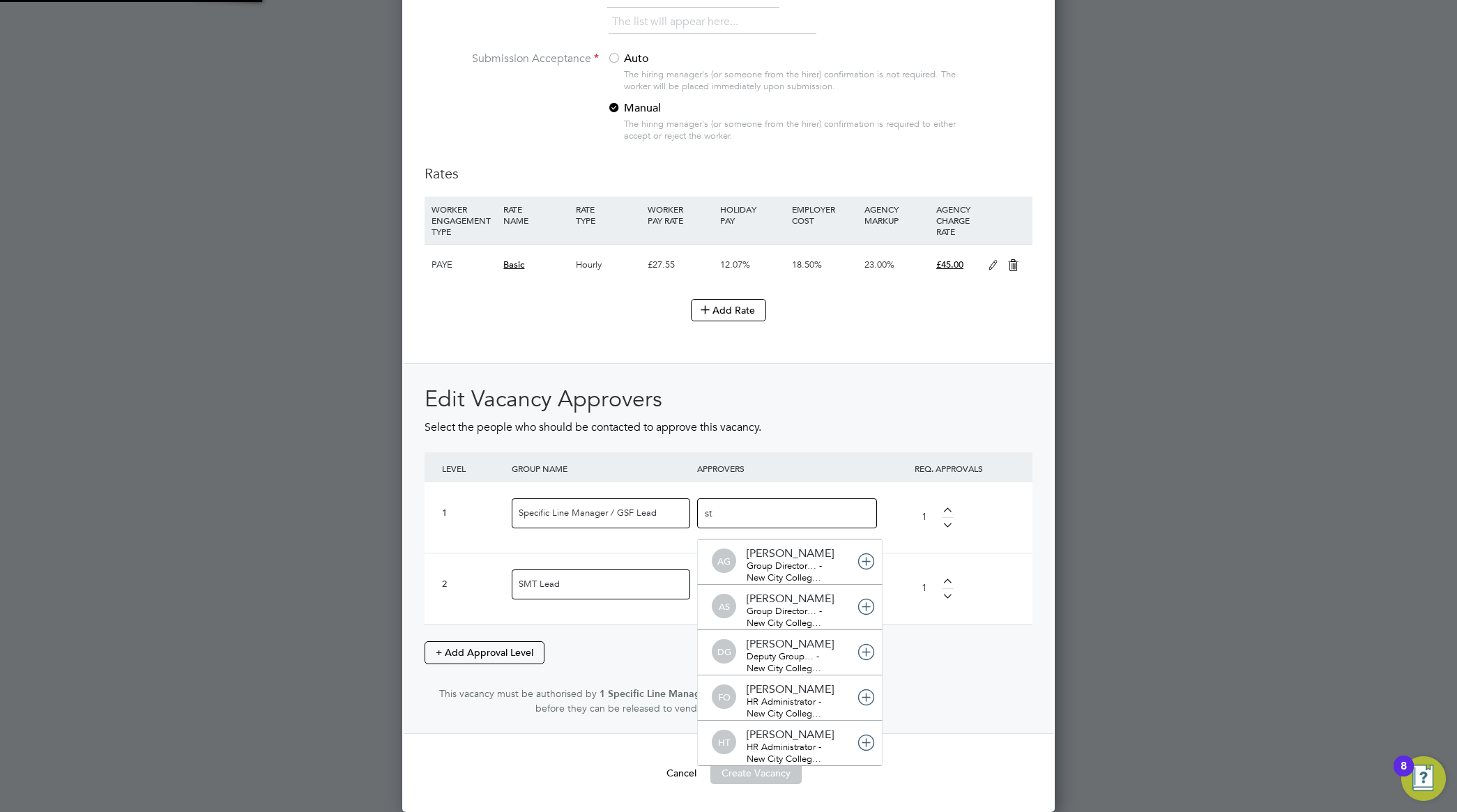
scroll to position [0, 0]
type input "ste"
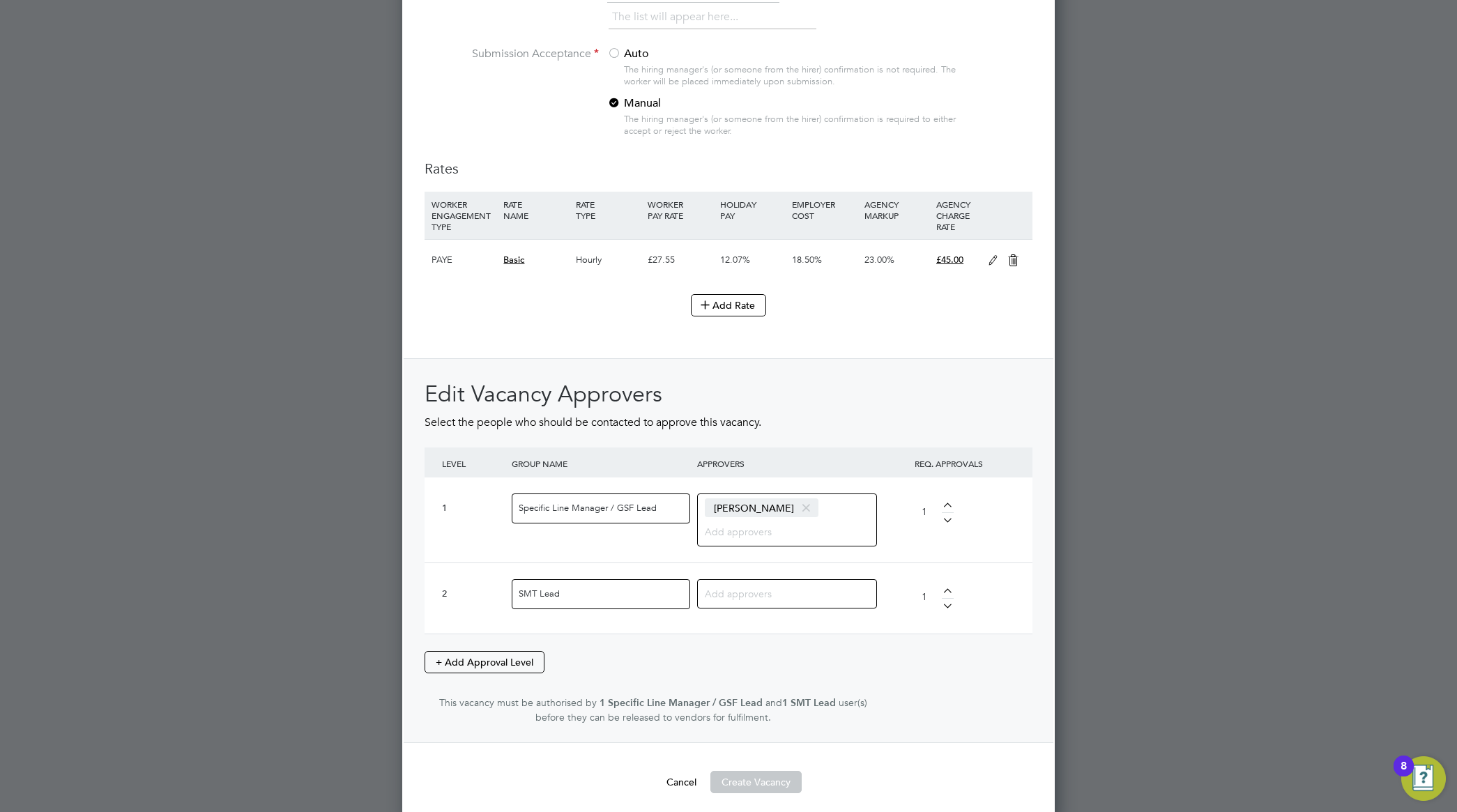
click at [768, 596] on input at bounding box center [781, 593] width 154 height 18
type input "colleen"
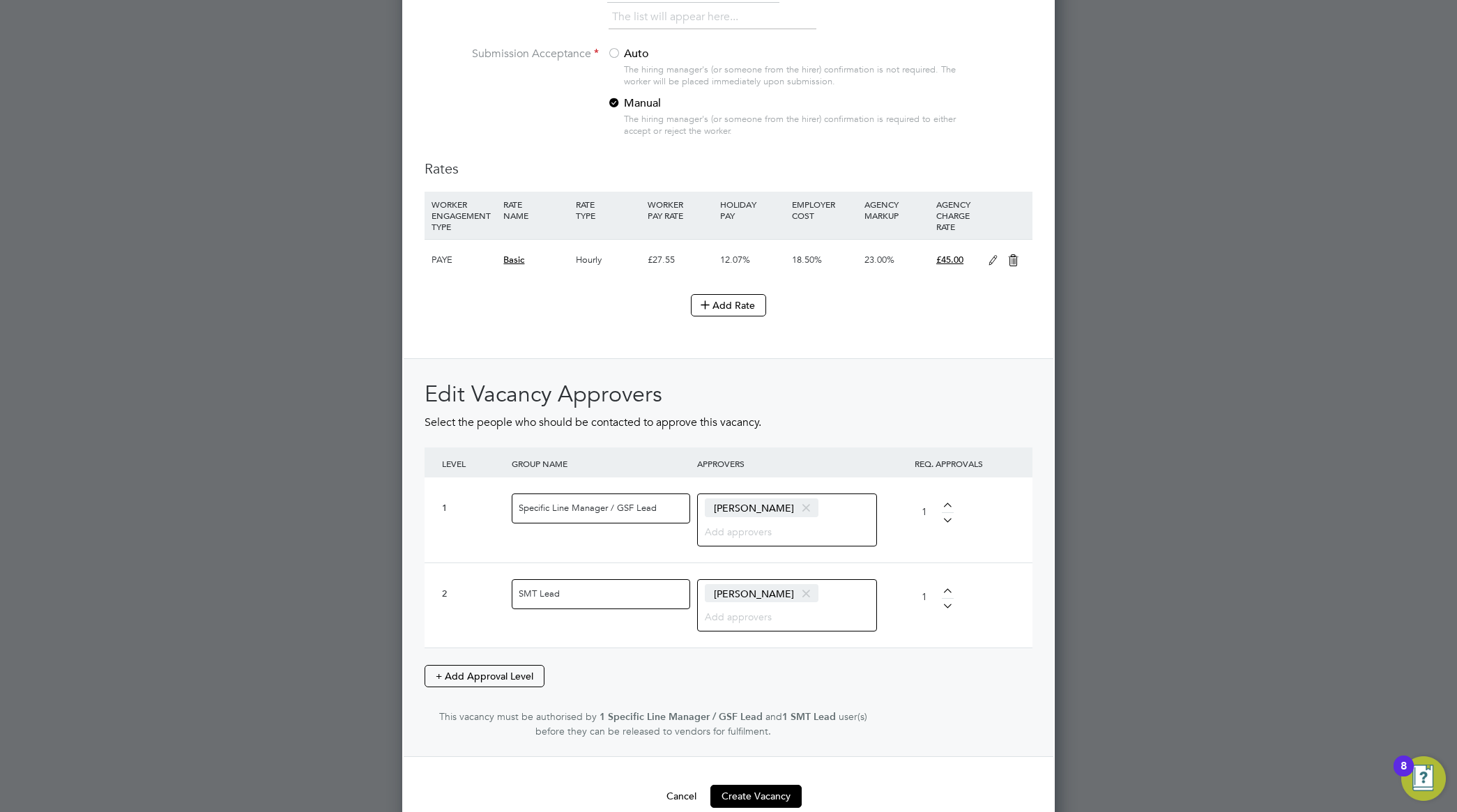
click at [1041, 625] on div "Edit Vacancy Approvers Select the people who should be contacted to approve thi…" at bounding box center [728, 558] width 650 height 399
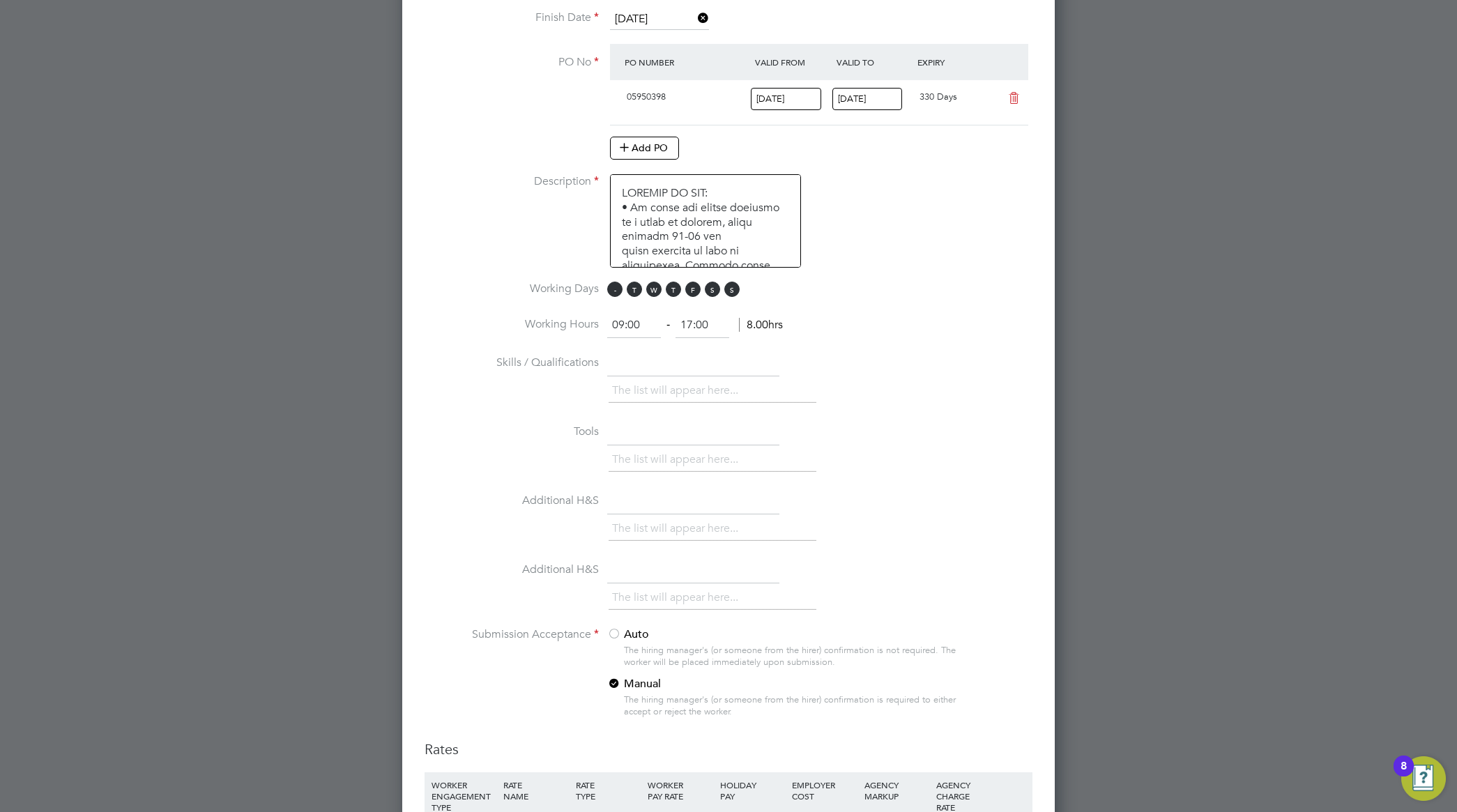
click at [614, 289] on span "M" at bounding box center [615, 289] width 16 height 16
click at [636, 291] on span "T" at bounding box center [634, 289] width 16 height 16
click at [653, 291] on span "W" at bounding box center [654, 289] width 16 height 16
click at [671, 293] on span "T" at bounding box center [673, 289] width 16 height 16
click at [690, 293] on span "F" at bounding box center [693, 289] width 16 height 16
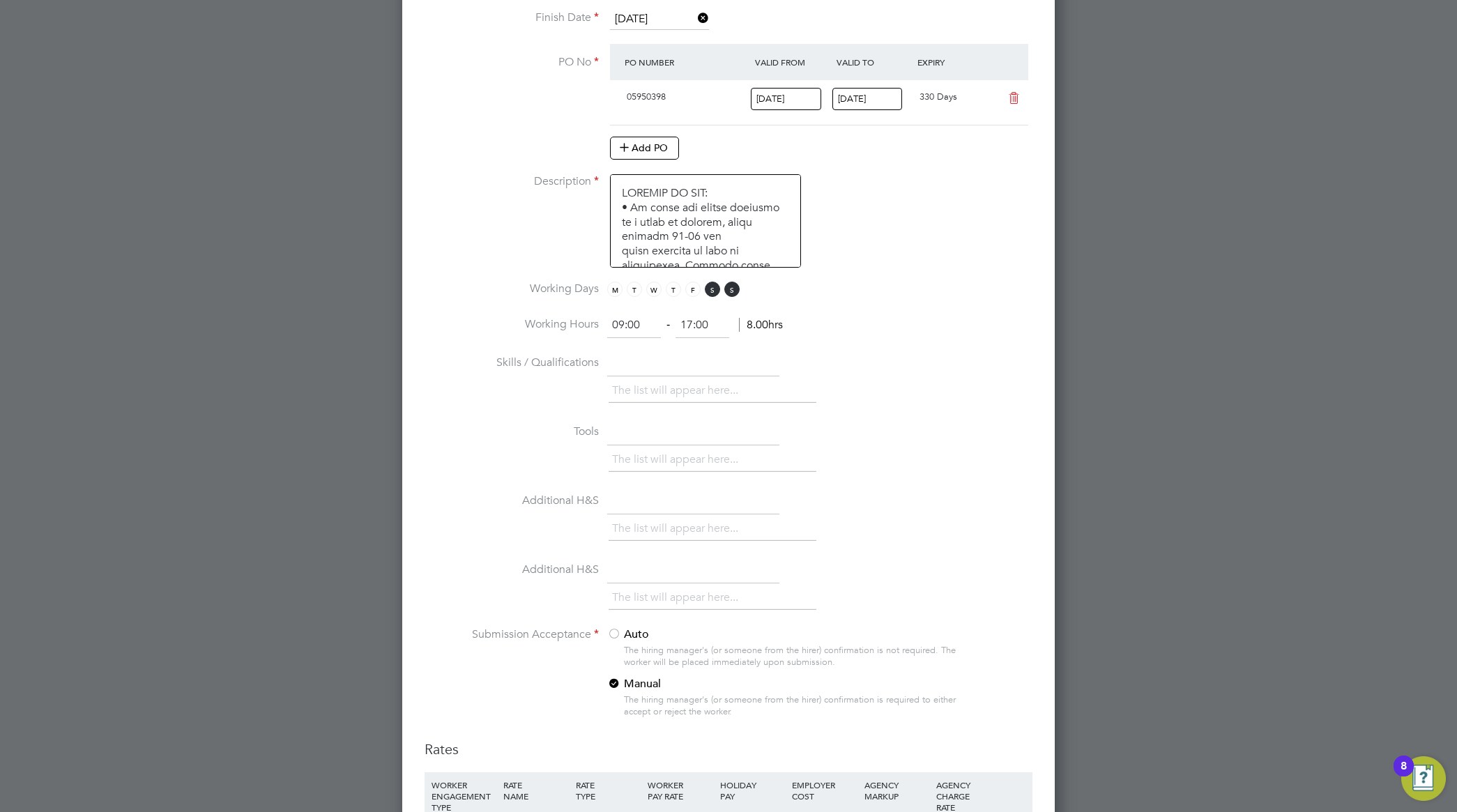
click at [987, 371] on li "Skills / Qualifications The list will appear here..." at bounding box center [729, 386] width 608 height 69
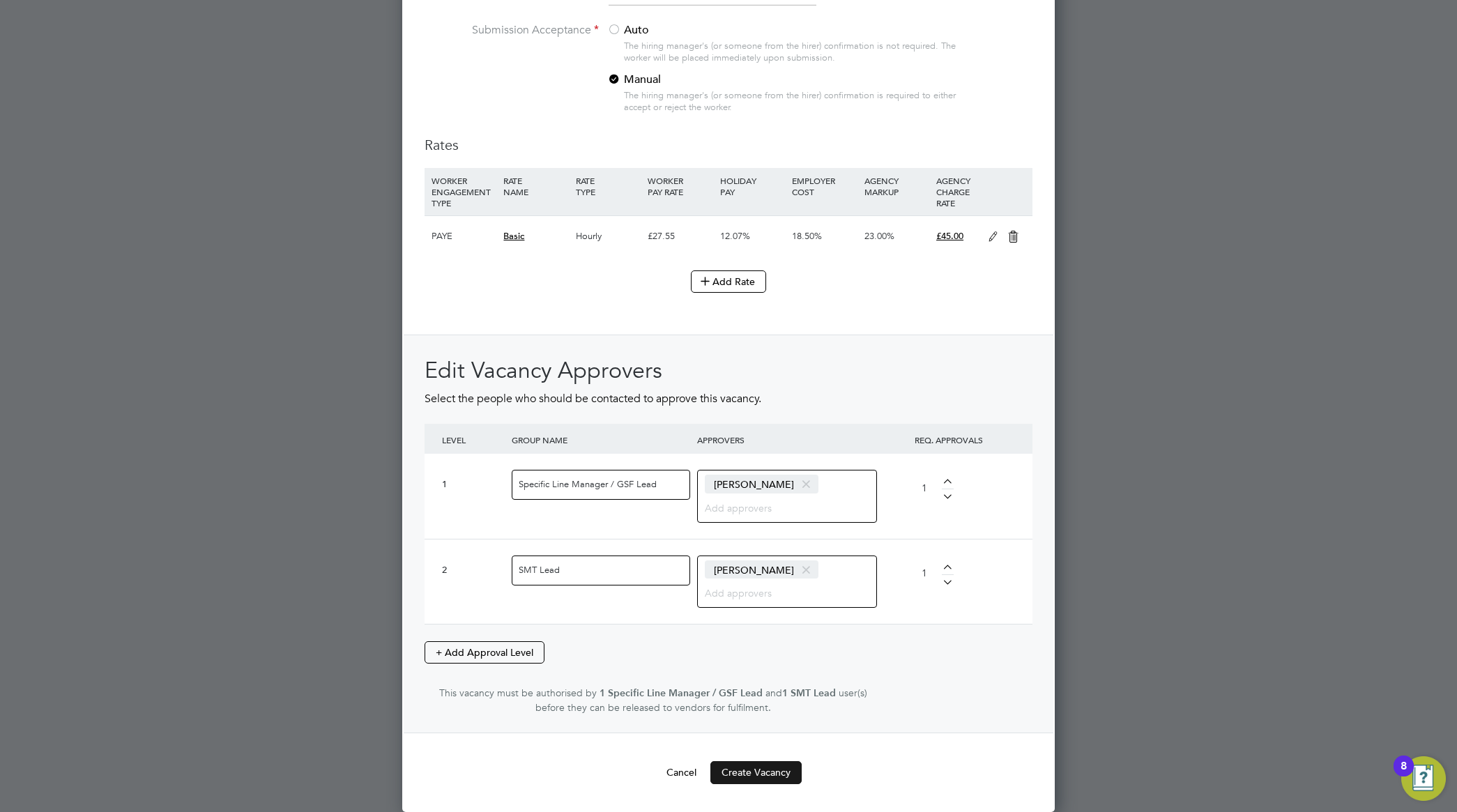
click at [779, 768] on button "Create Vacancy" at bounding box center [756, 772] width 92 height 22
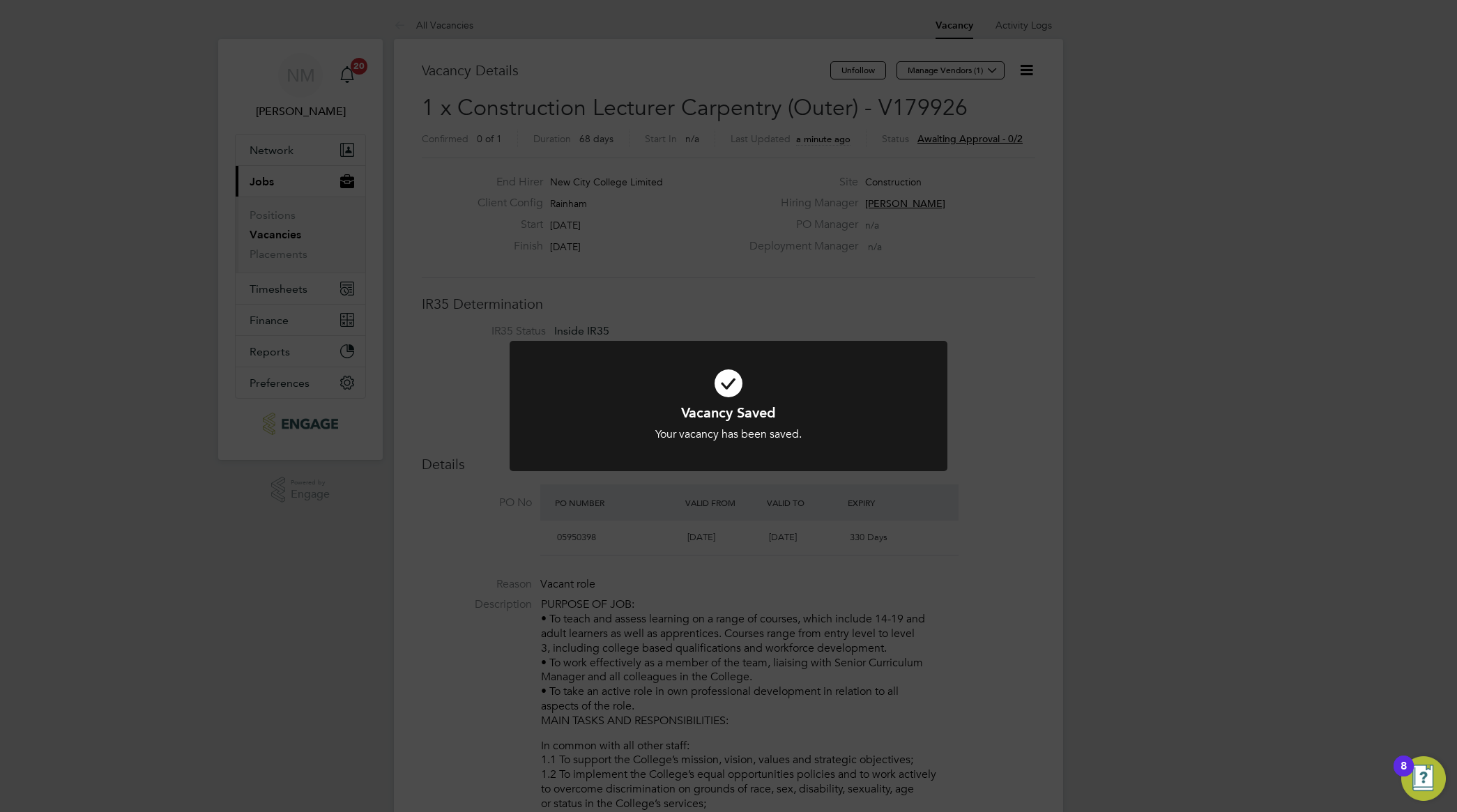
click at [997, 444] on div "Vacancy Saved Your vacancy has been saved. Cancel Okay" at bounding box center [728, 406] width 1457 height 812
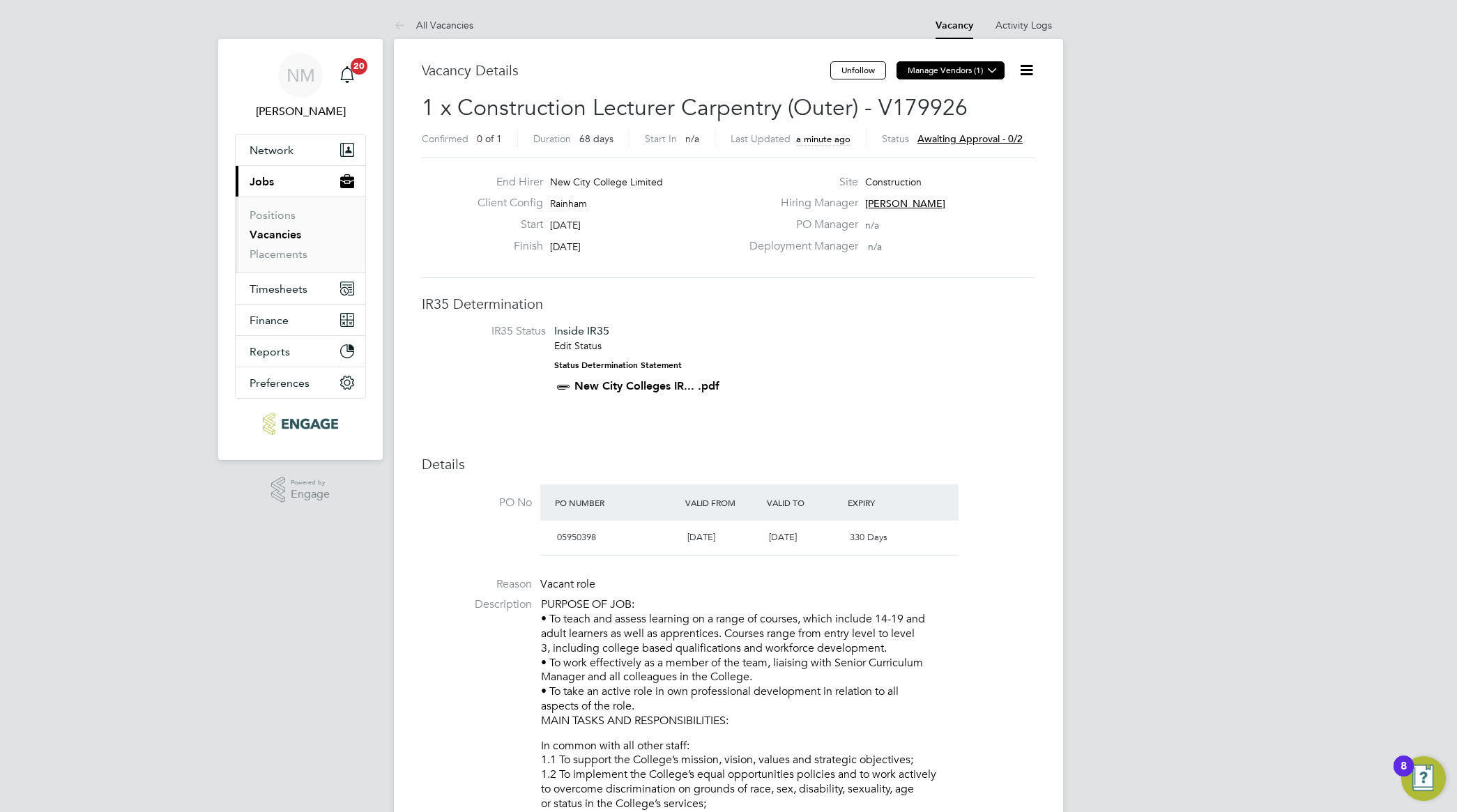
click at [992, 75] on icon at bounding box center [992, 70] width 11 height 11
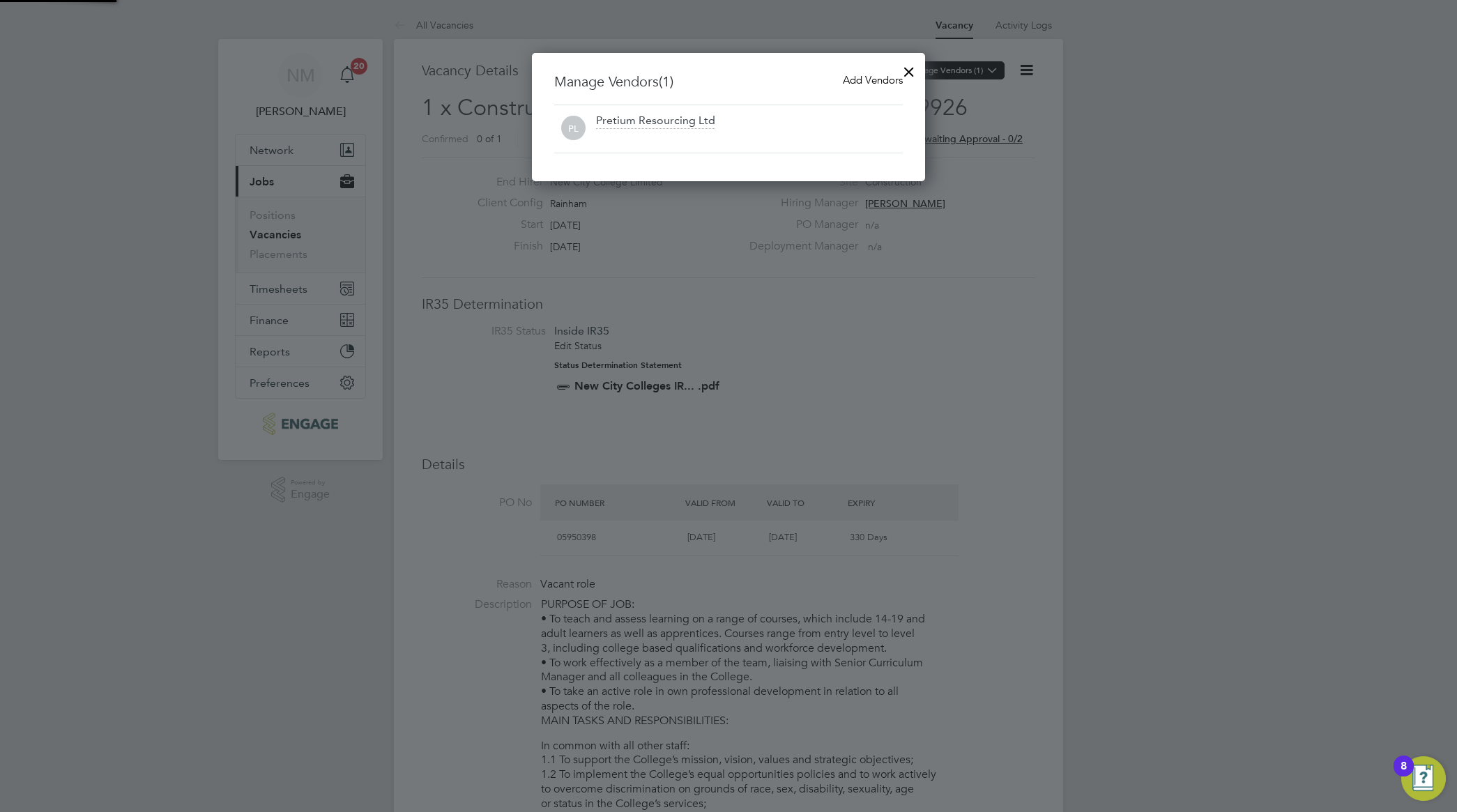
scroll to position [130, 394]
click at [859, 79] on span "Add Vendors" at bounding box center [872, 80] width 60 height 13
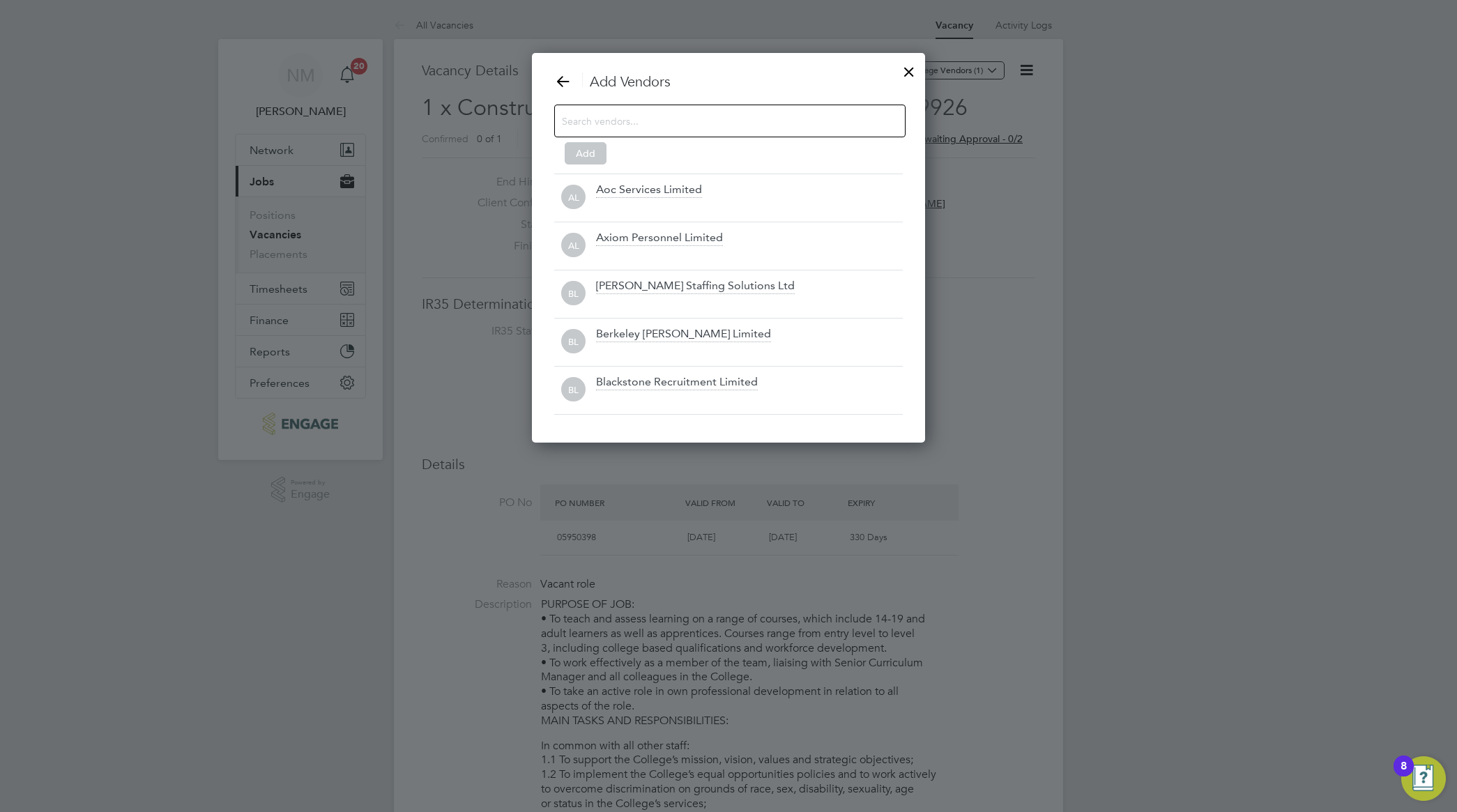
click at [649, 128] on input at bounding box center [719, 121] width 314 height 18
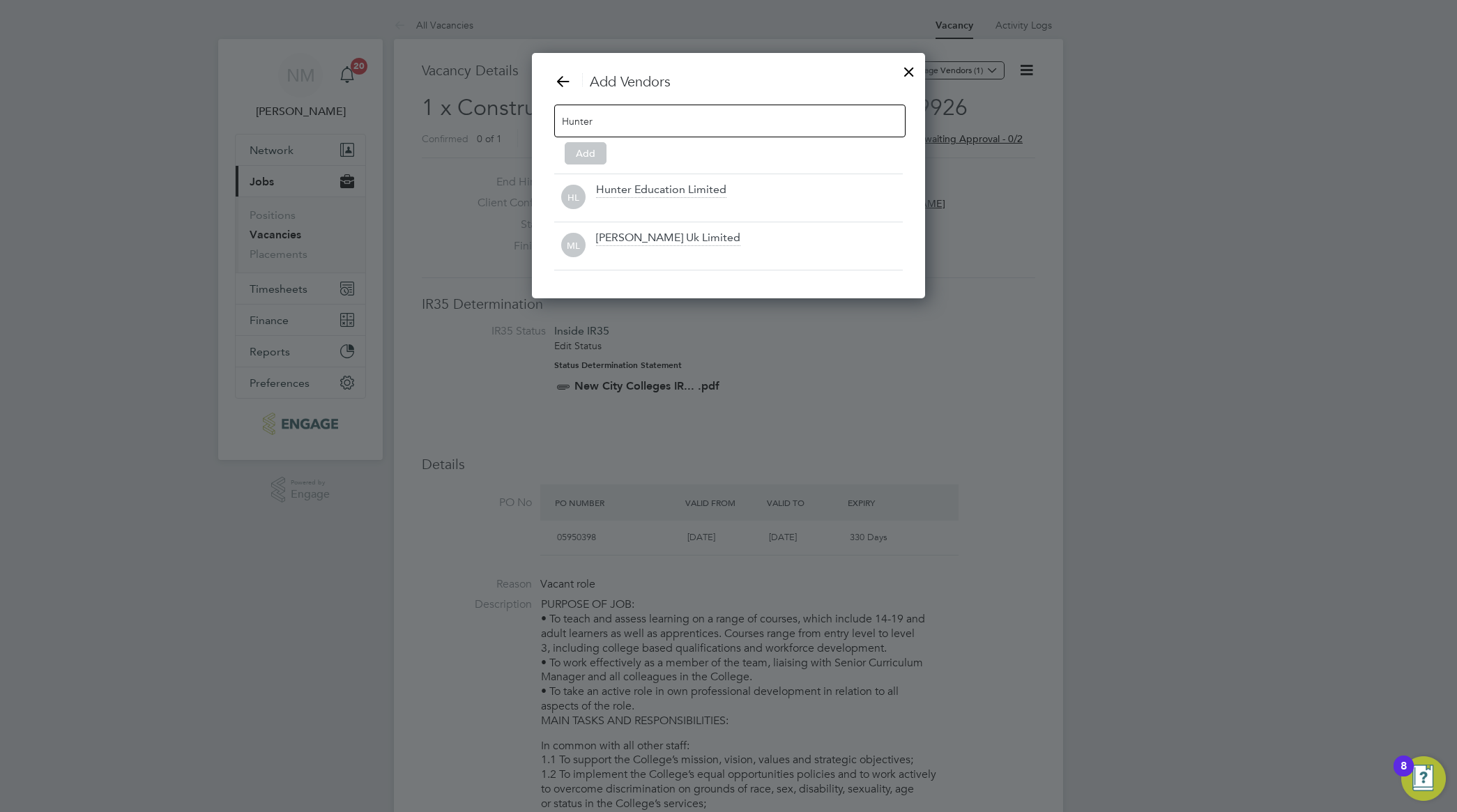
scroll to position [199, 394]
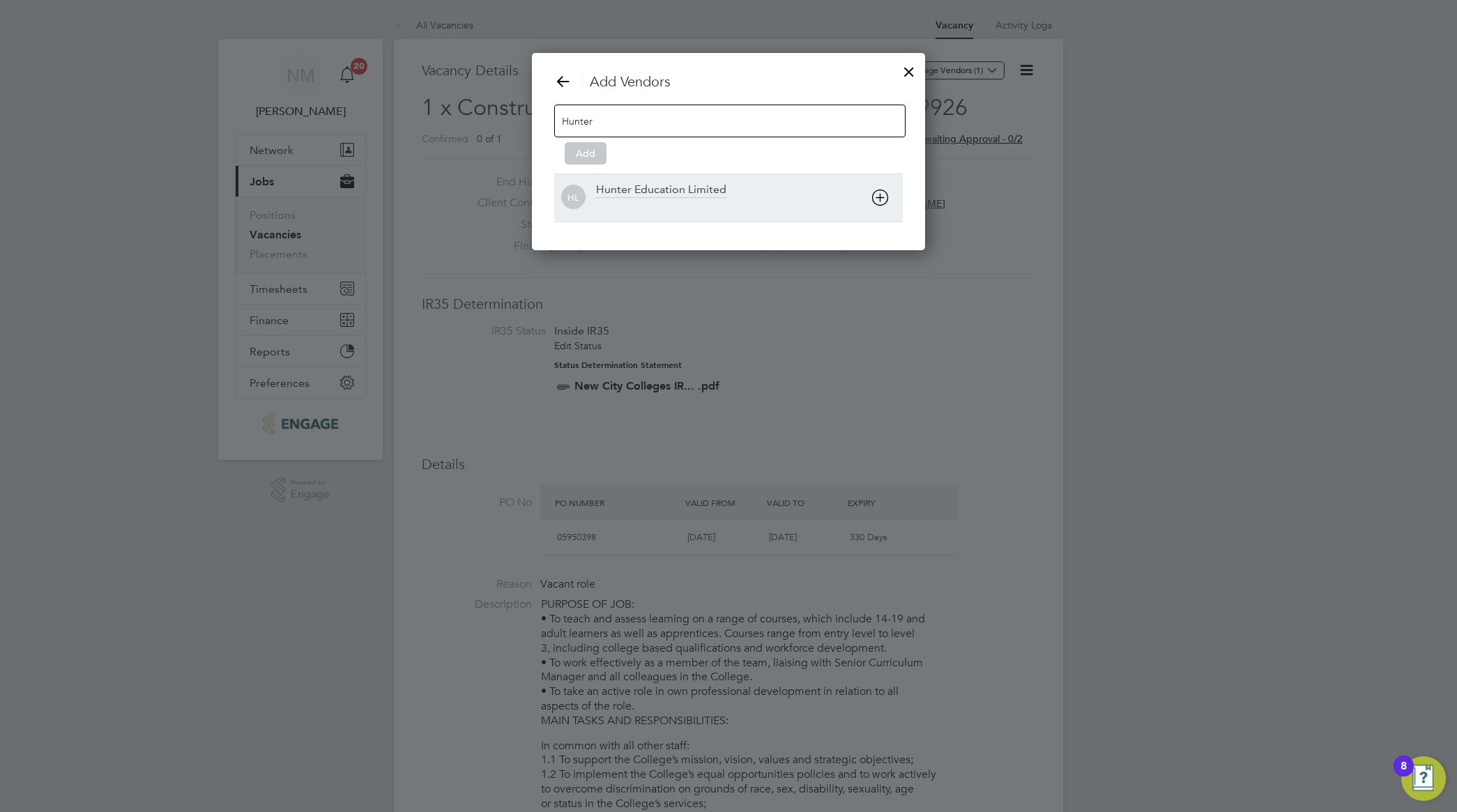
type input "Hunter"
click at [664, 193] on div "Hunter Education Limited" at bounding box center [661, 190] width 131 height 16
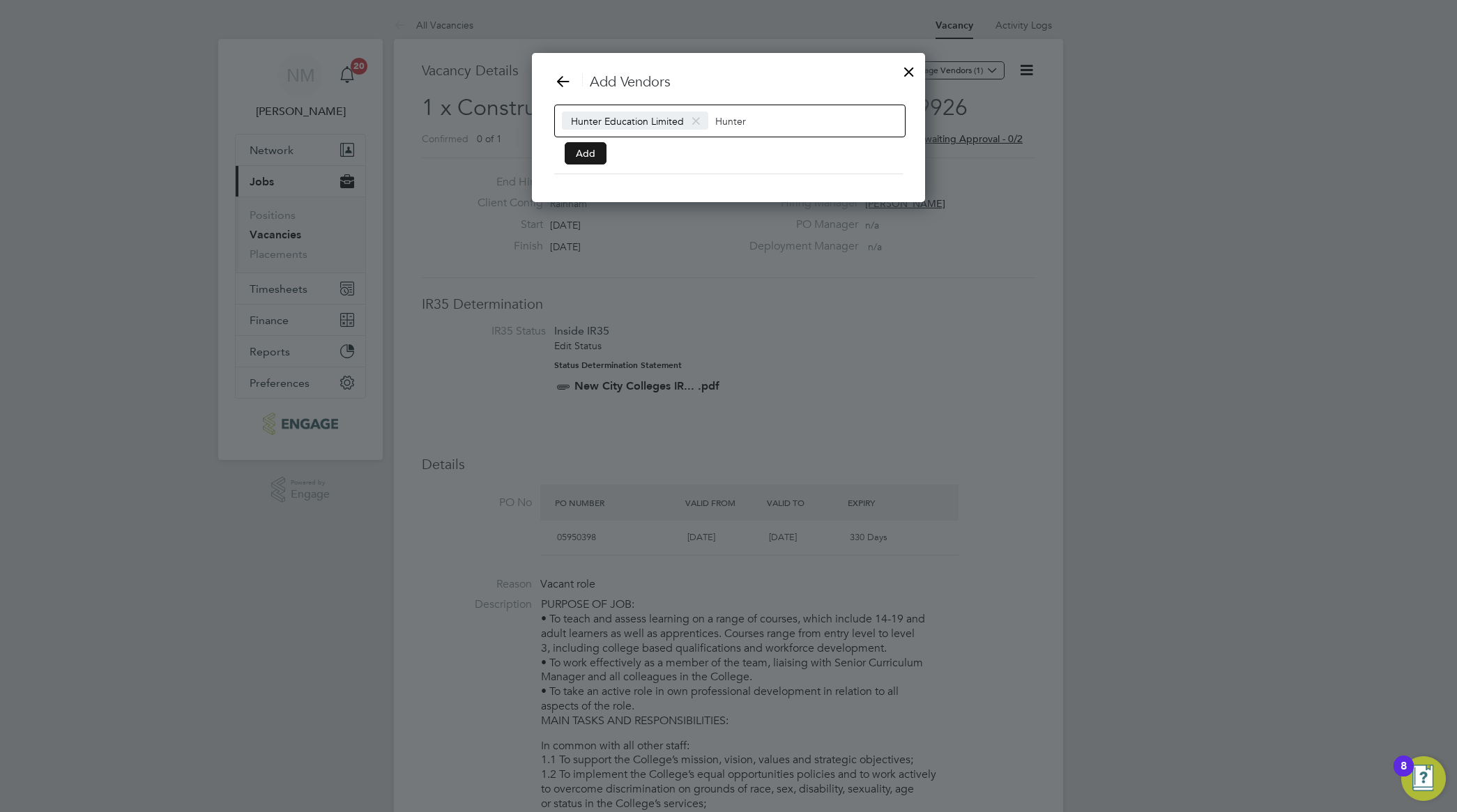
click at [587, 148] on button "Add" at bounding box center [585, 153] width 42 height 22
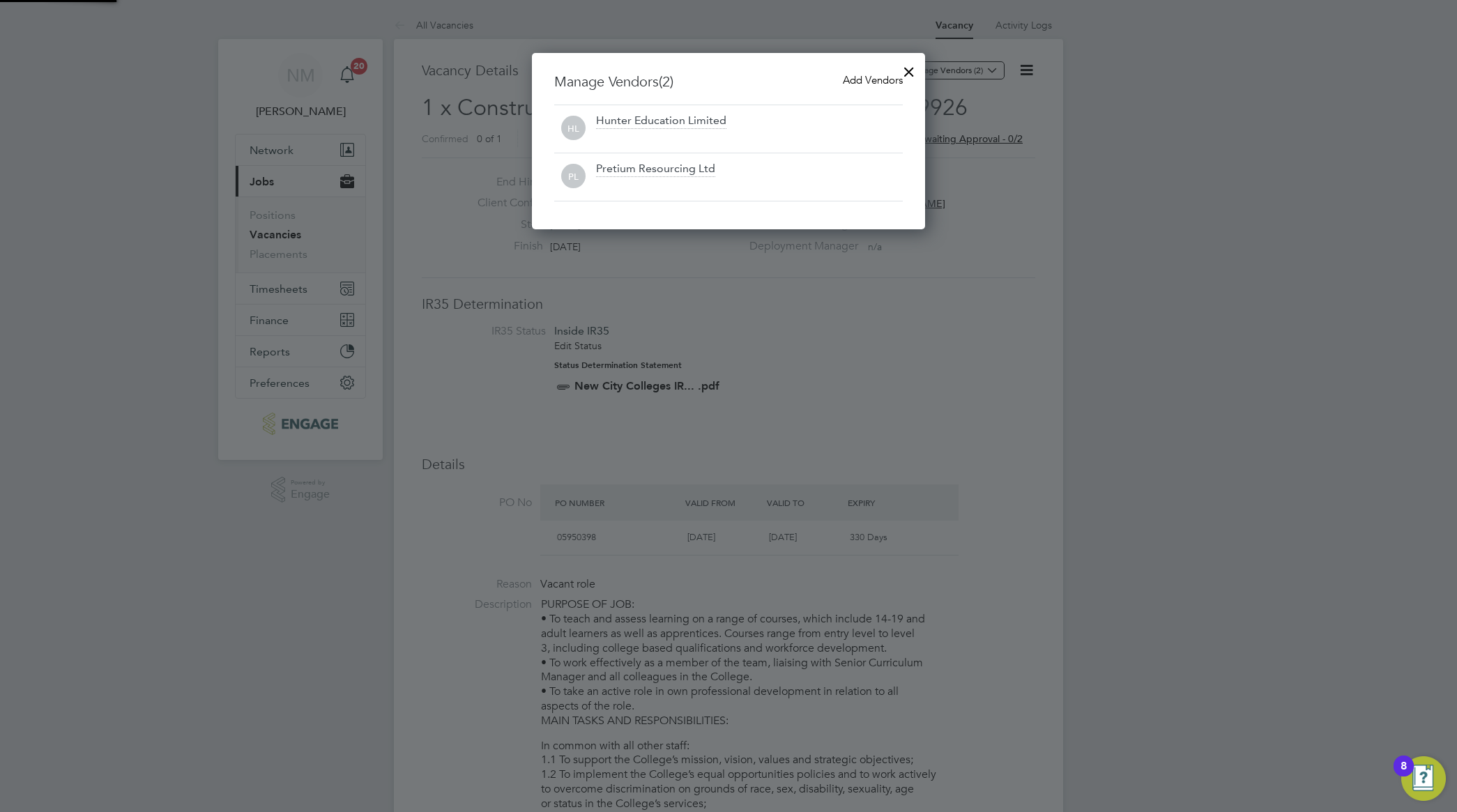
scroll to position [176, 394]
click at [908, 67] on div at bounding box center [909, 68] width 25 height 25
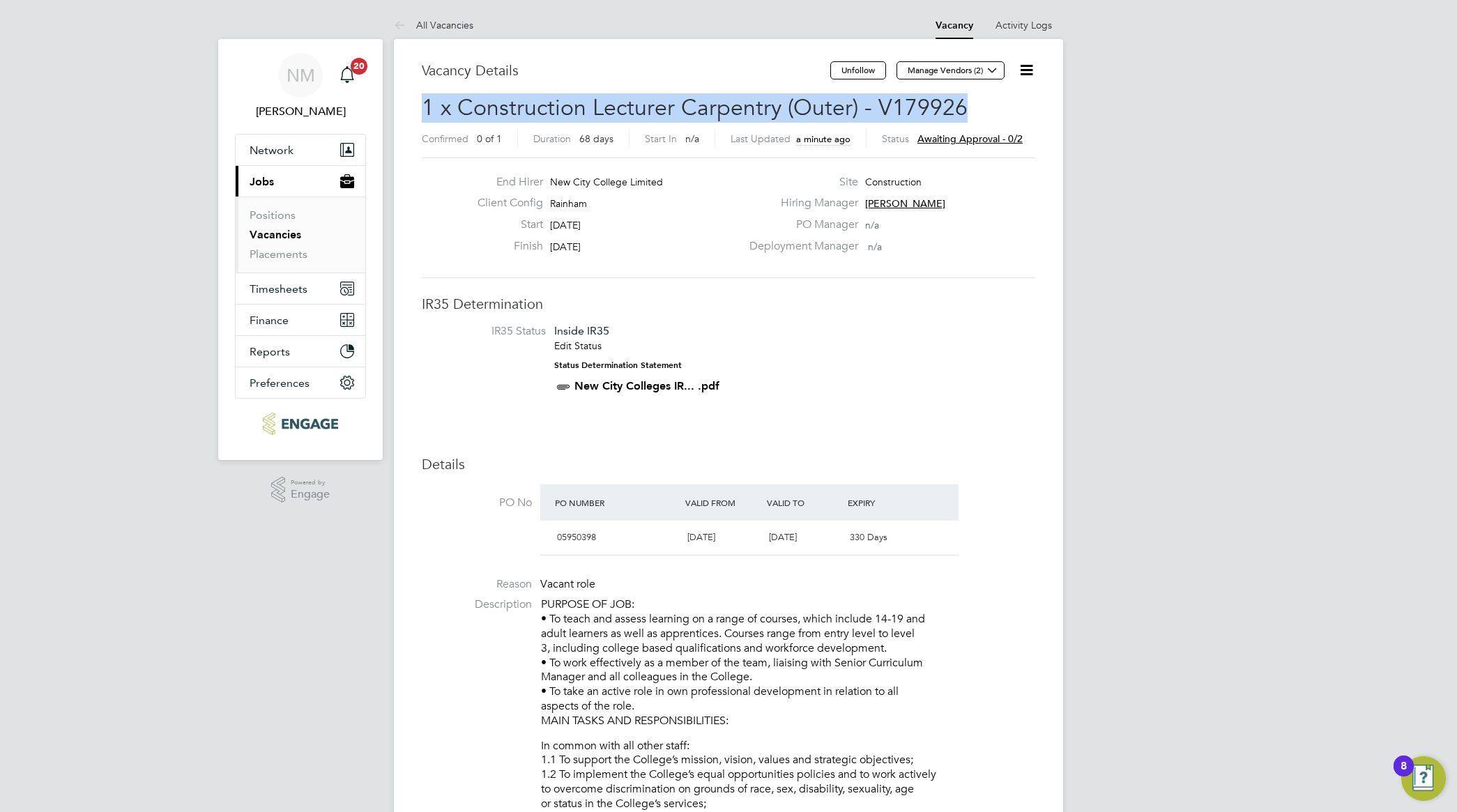
drag, startPoint x: 423, startPoint y: 106, endPoint x: 958, endPoint y: 109, distance: 535.0
click at [958, 109] on span "1 x Construction Lecturer Carpentry (Outer) - V179926" at bounding box center [695, 107] width 546 height 27
copy span "1 x Construction Lecturer Carpentry (Outer) - V179926"
click at [269, 182] on span "Jobs" at bounding box center [261, 181] width 24 height 13
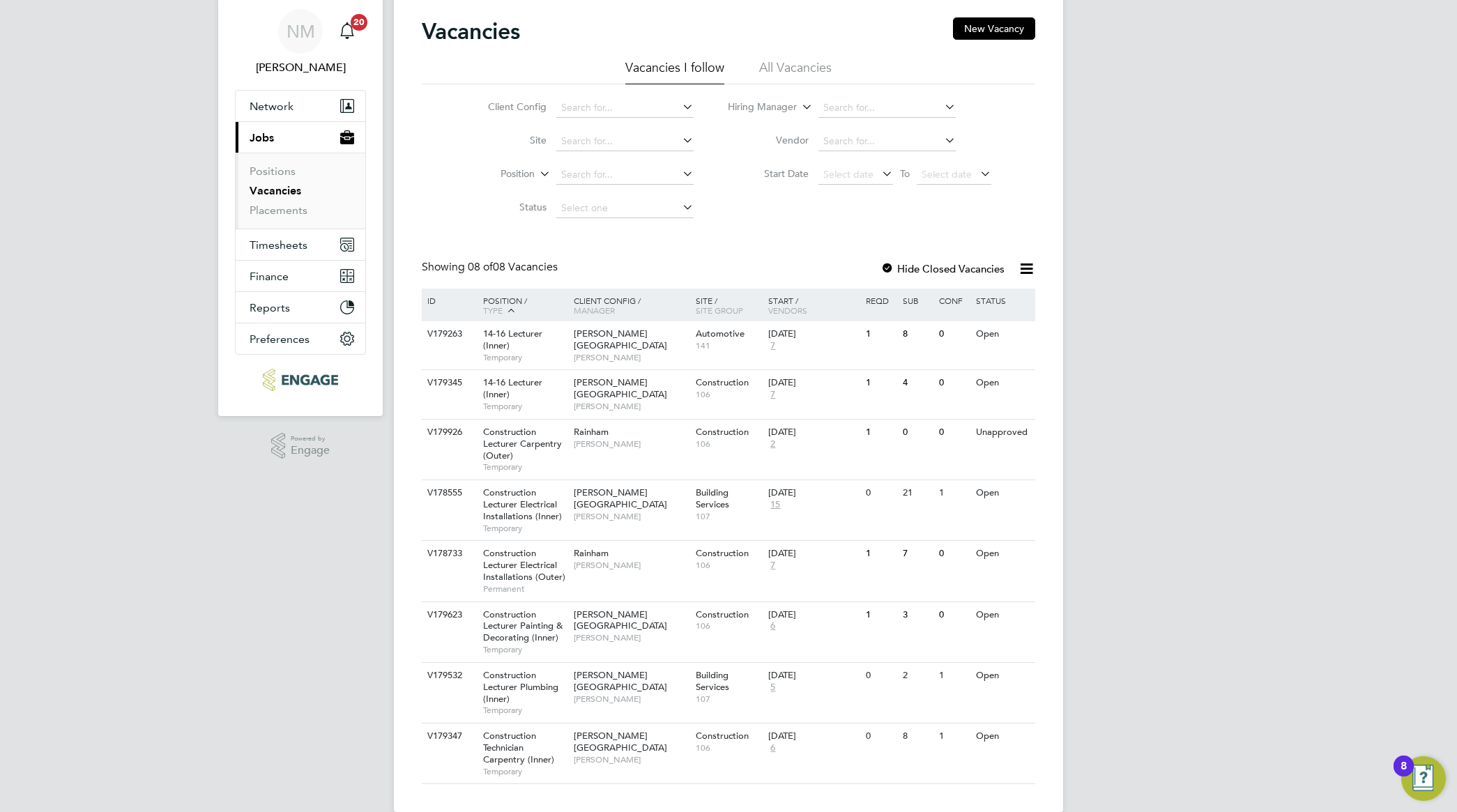
scroll to position [67, 0]
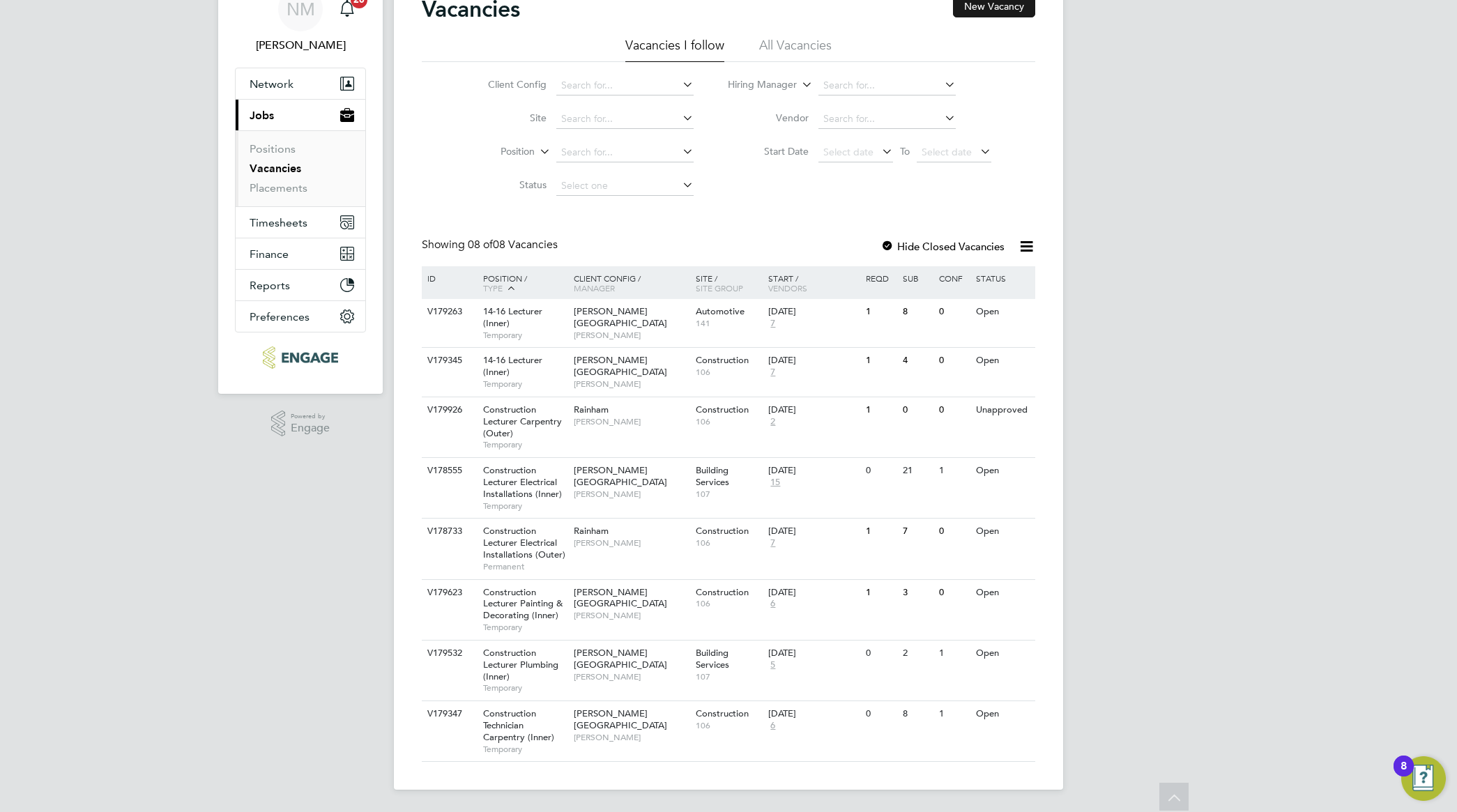
click at [997, 12] on button "New Vacancy" at bounding box center [995, 6] width 82 height 22
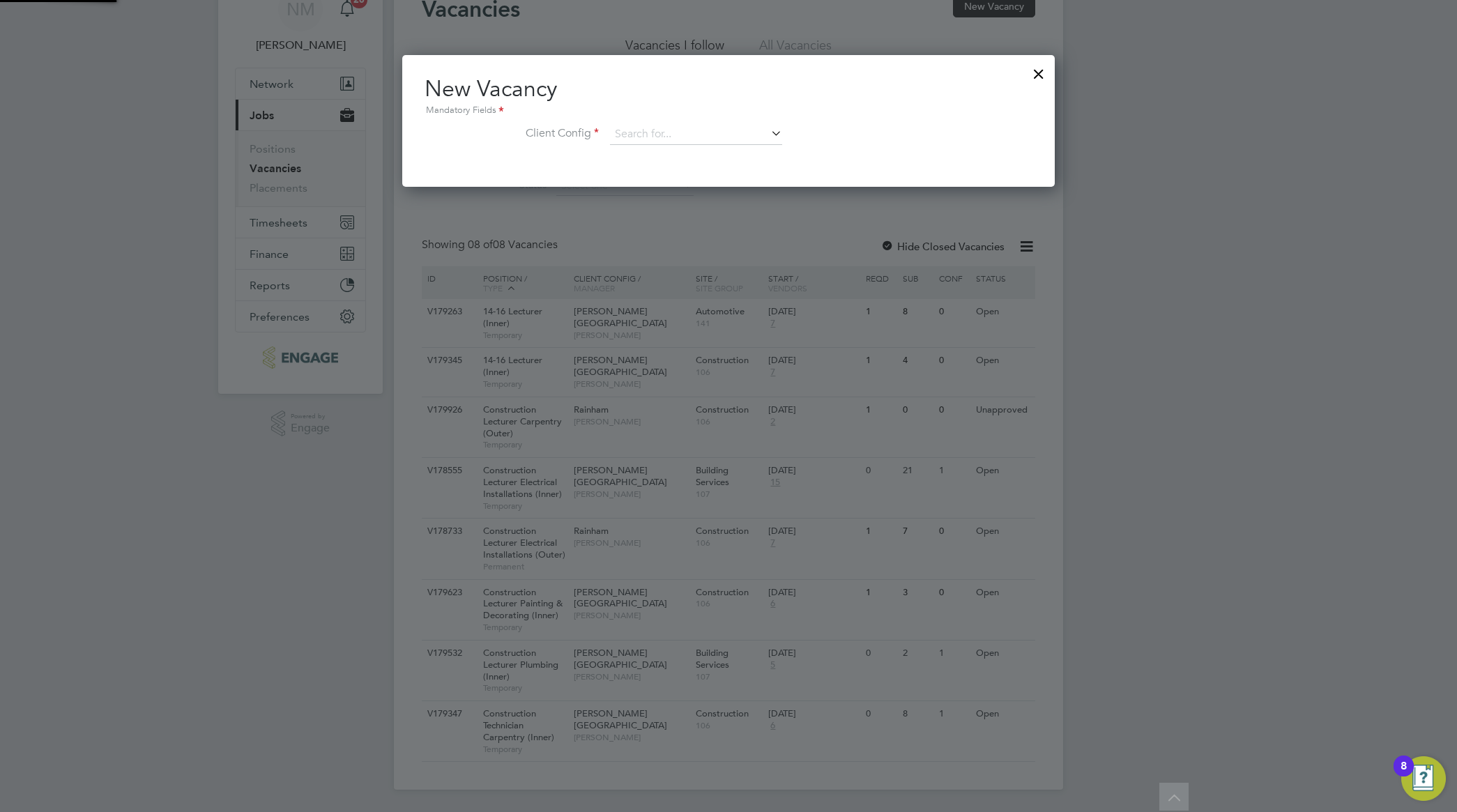
scroll to position [132, 653]
click at [768, 138] on icon at bounding box center [768, 133] width 0 height 19
click at [722, 323] on li "Rainham" at bounding box center [705, 325] width 192 height 18
type input "Rainham"
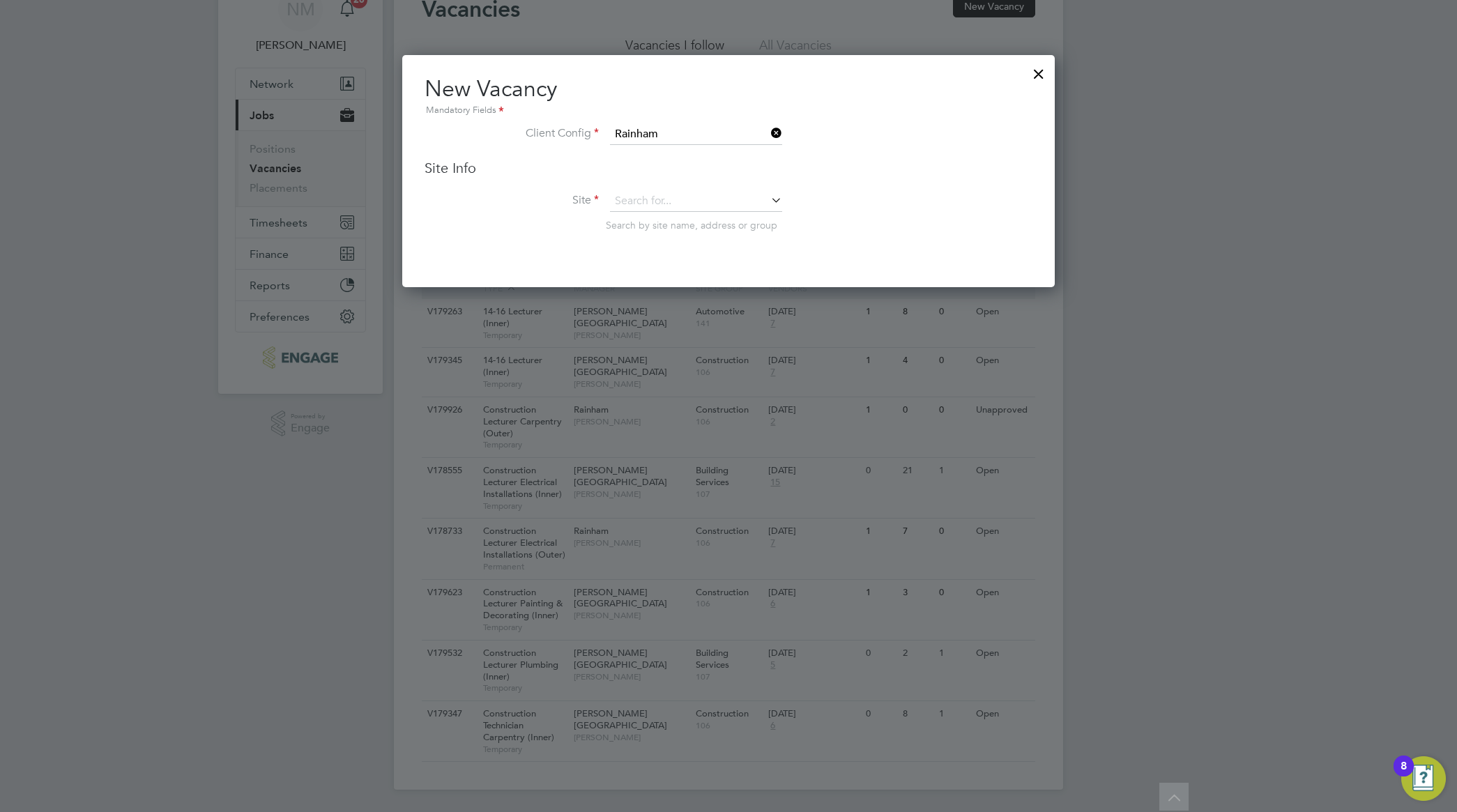
click at [768, 201] on icon at bounding box center [768, 200] width 0 height 19
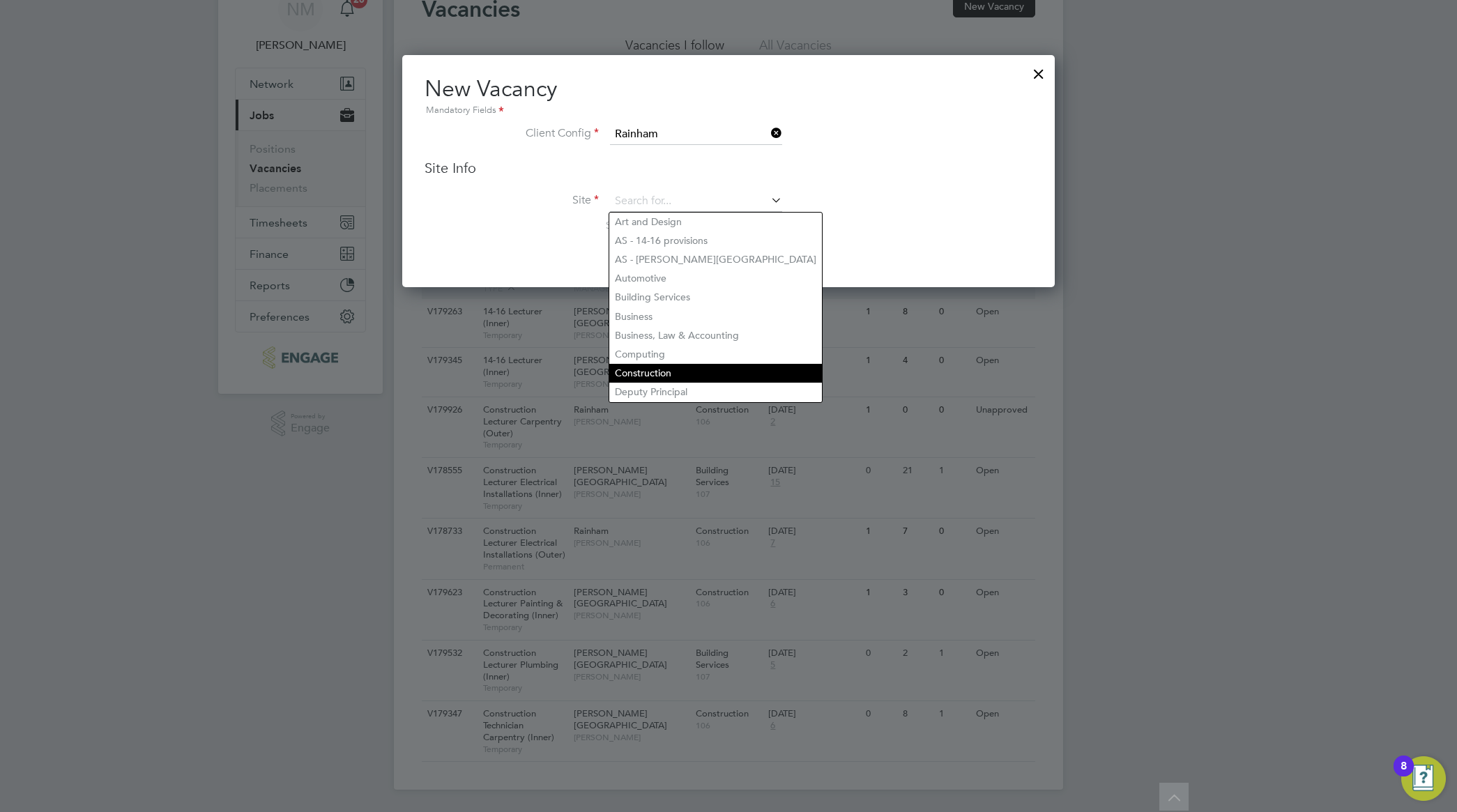
click at [730, 367] on li "Construction" at bounding box center [715, 373] width 212 height 18
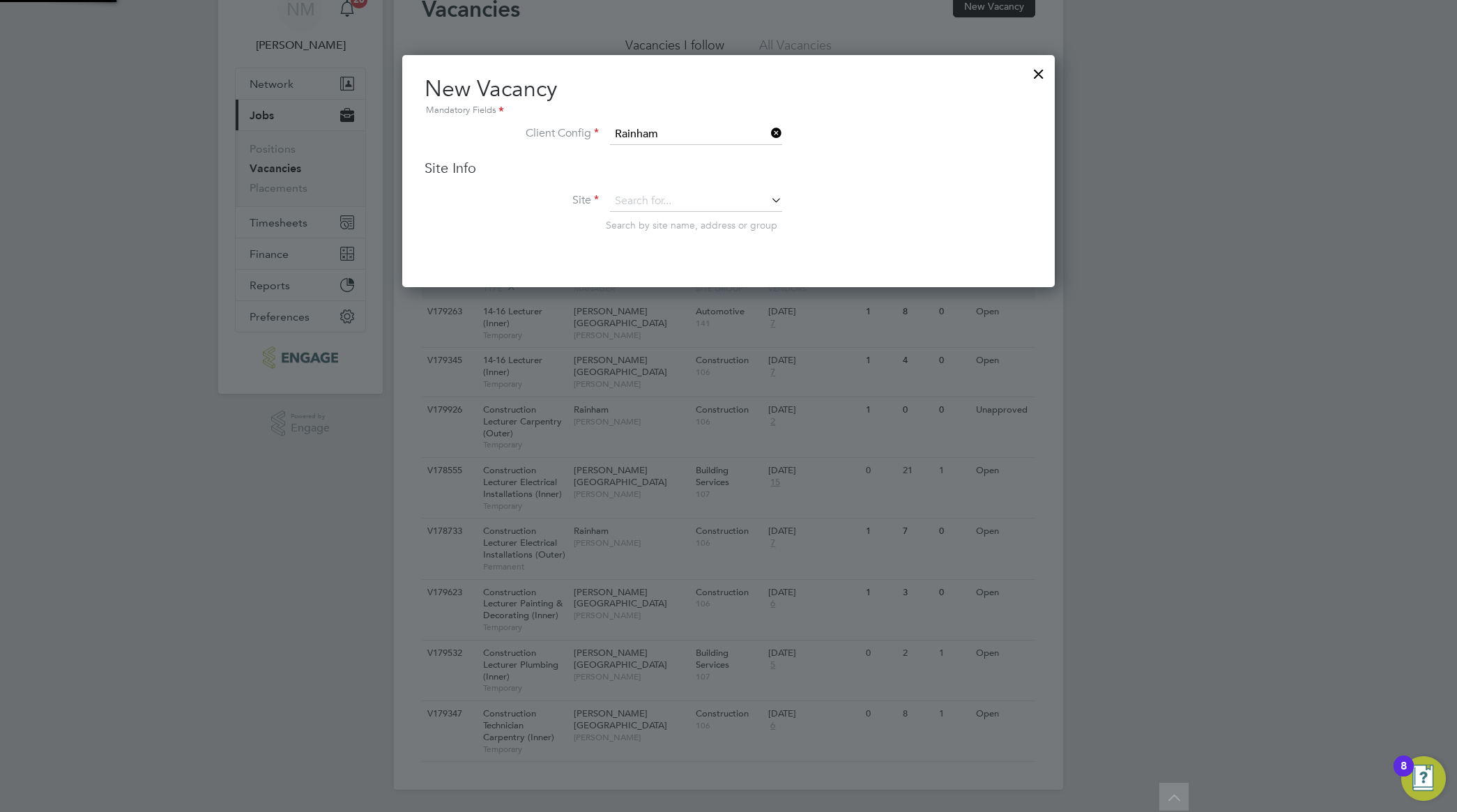
type input "Construction"
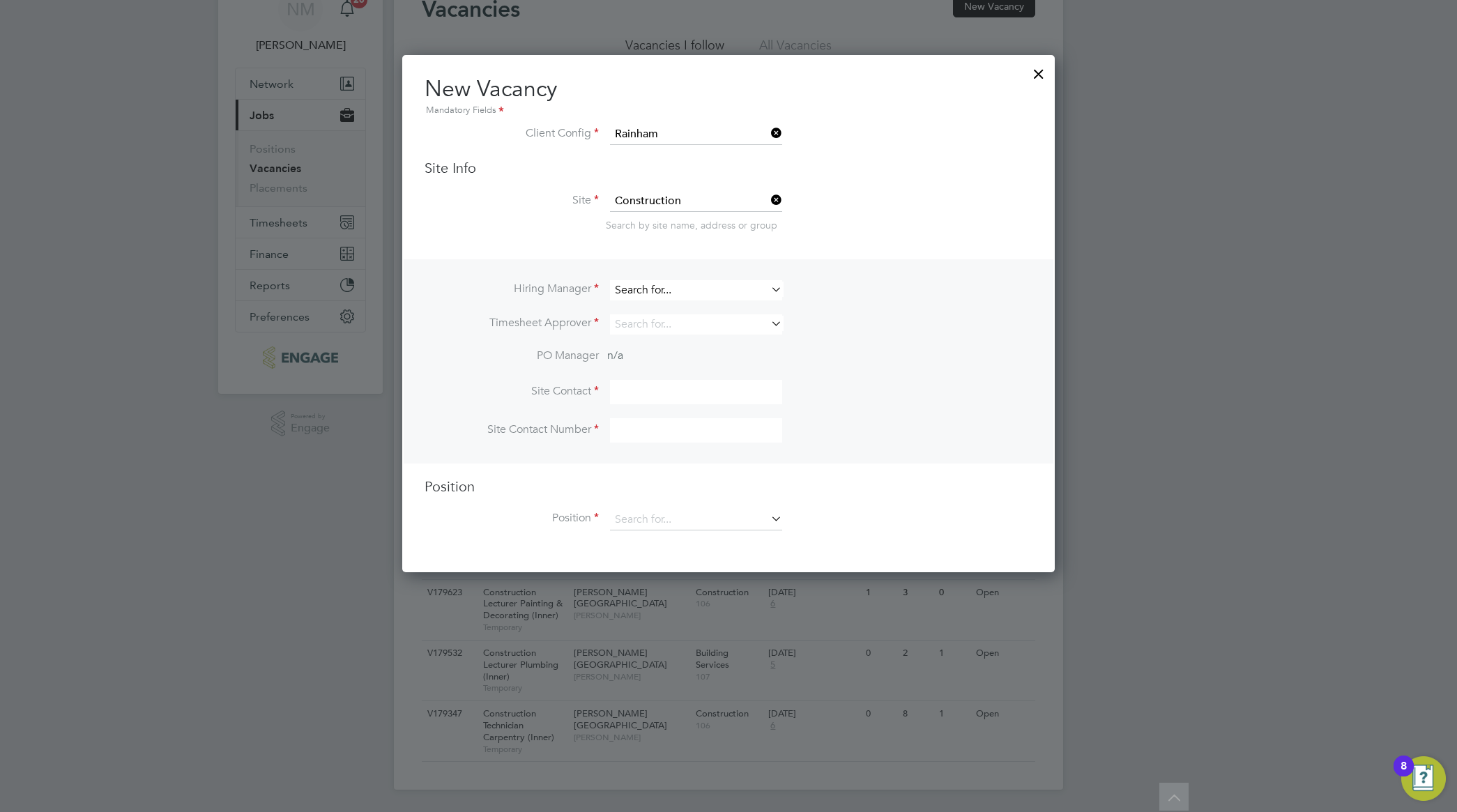
click at [761, 296] on input at bounding box center [696, 291] width 172 height 20
click at [746, 324] on li "Nathan Morris" at bounding box center [696, 329] width 173 height 18
type input "Nathan Morris"
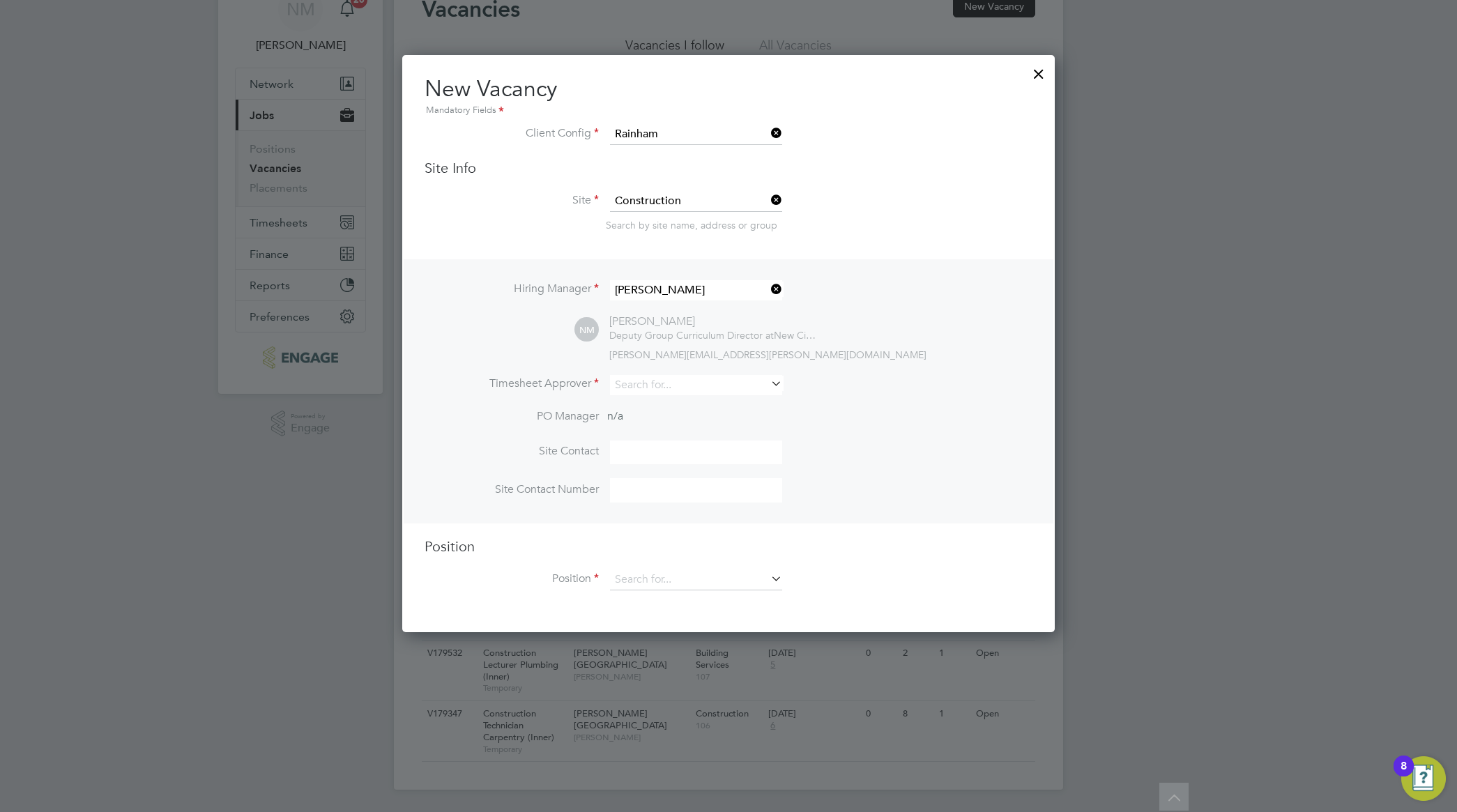
click at [910, 353] on div "[PERSON_NAME][EMAIL_ADDRESS][PERSON_NAME][DOMAIN_NAME]" at bounding box center [821, 355] width 423 height 13
click at [768, 579] on icon at bounding box center [768, 578] width 0 height 19
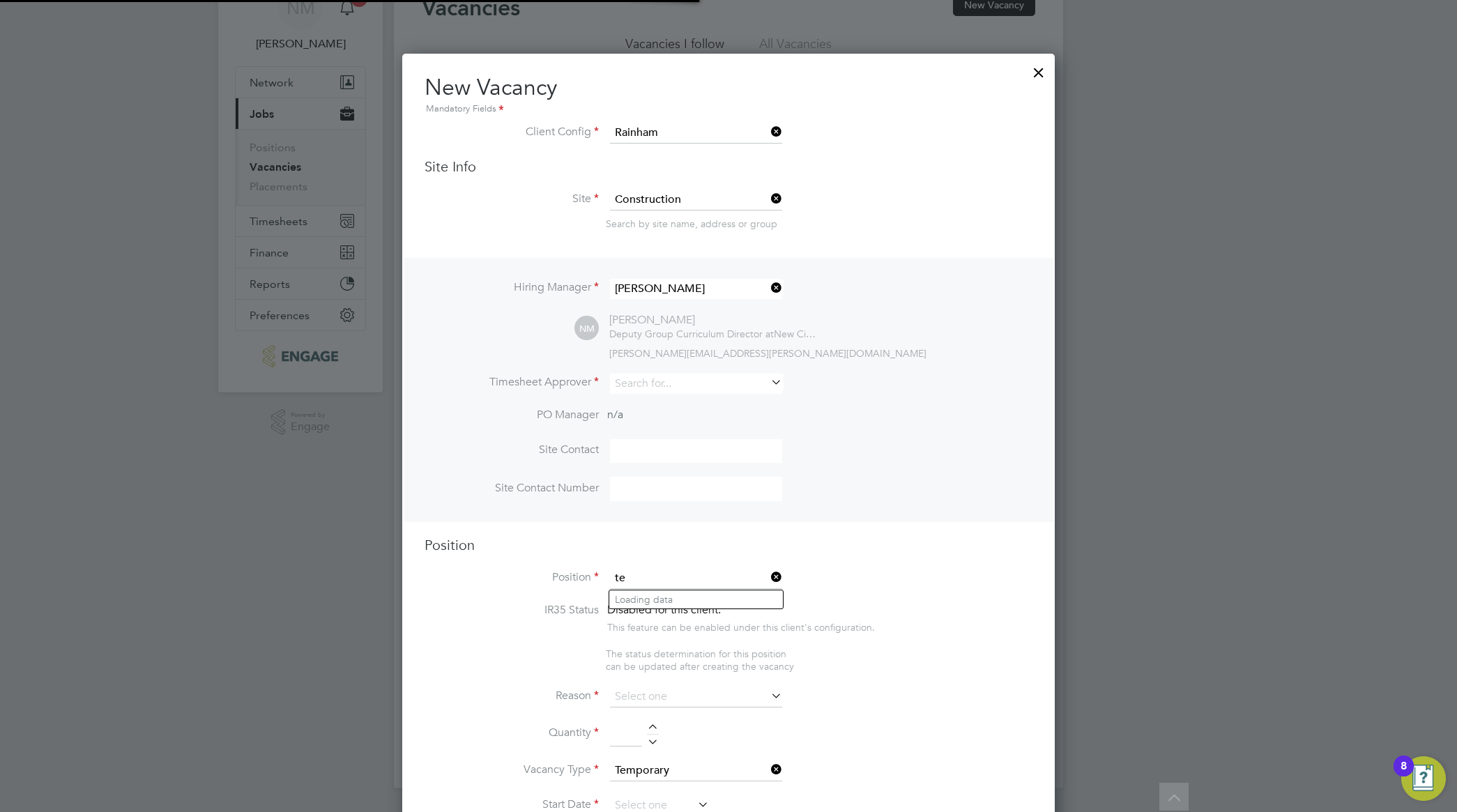
scroll to position [2086, 653]
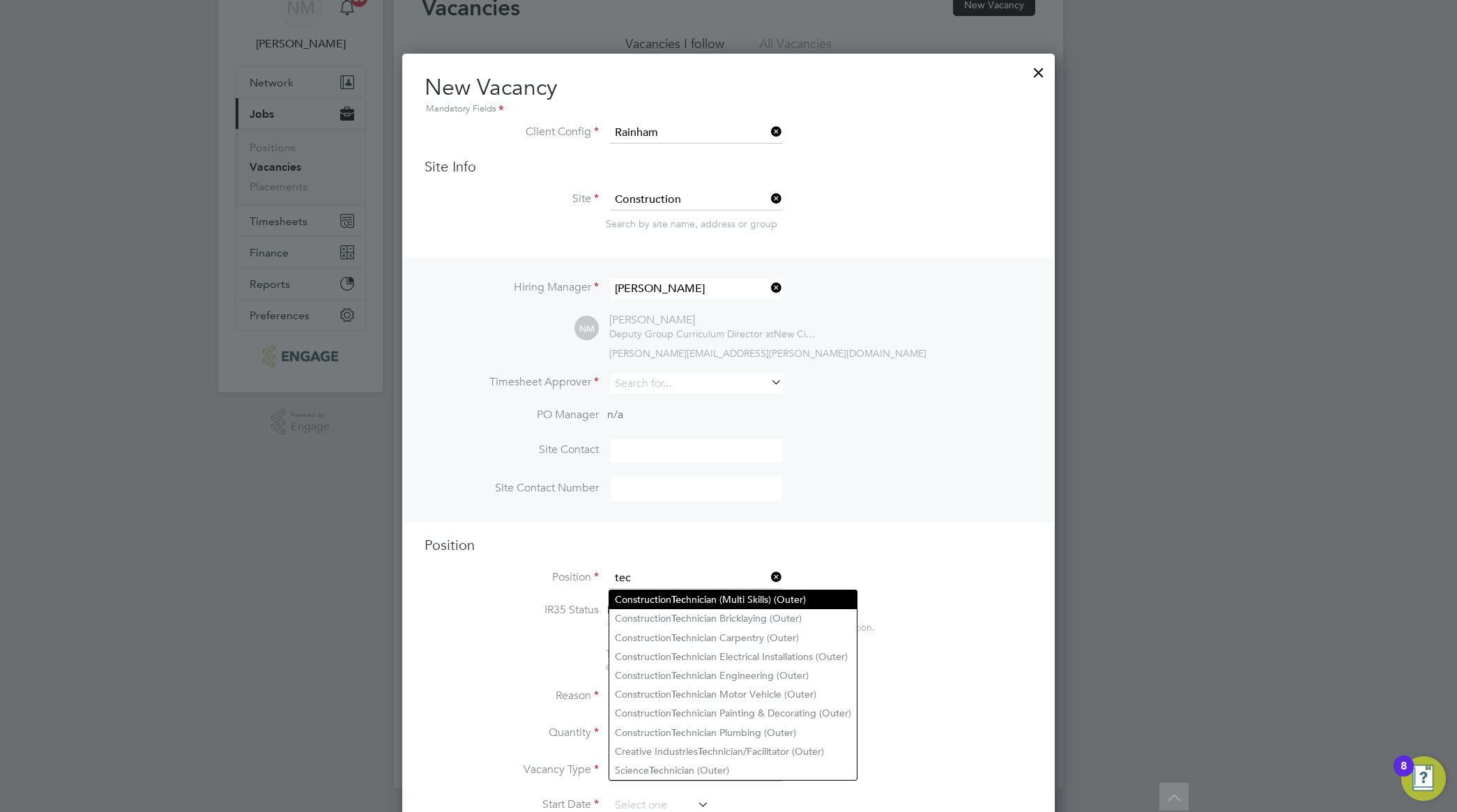
click at [816, 608] on li "Construction Tec hnician (Multi Skills) (Outer)" at bounding box center [733, 600] width 247 height 18
type input "Construction Technician (Multi Skills) (Outer)"
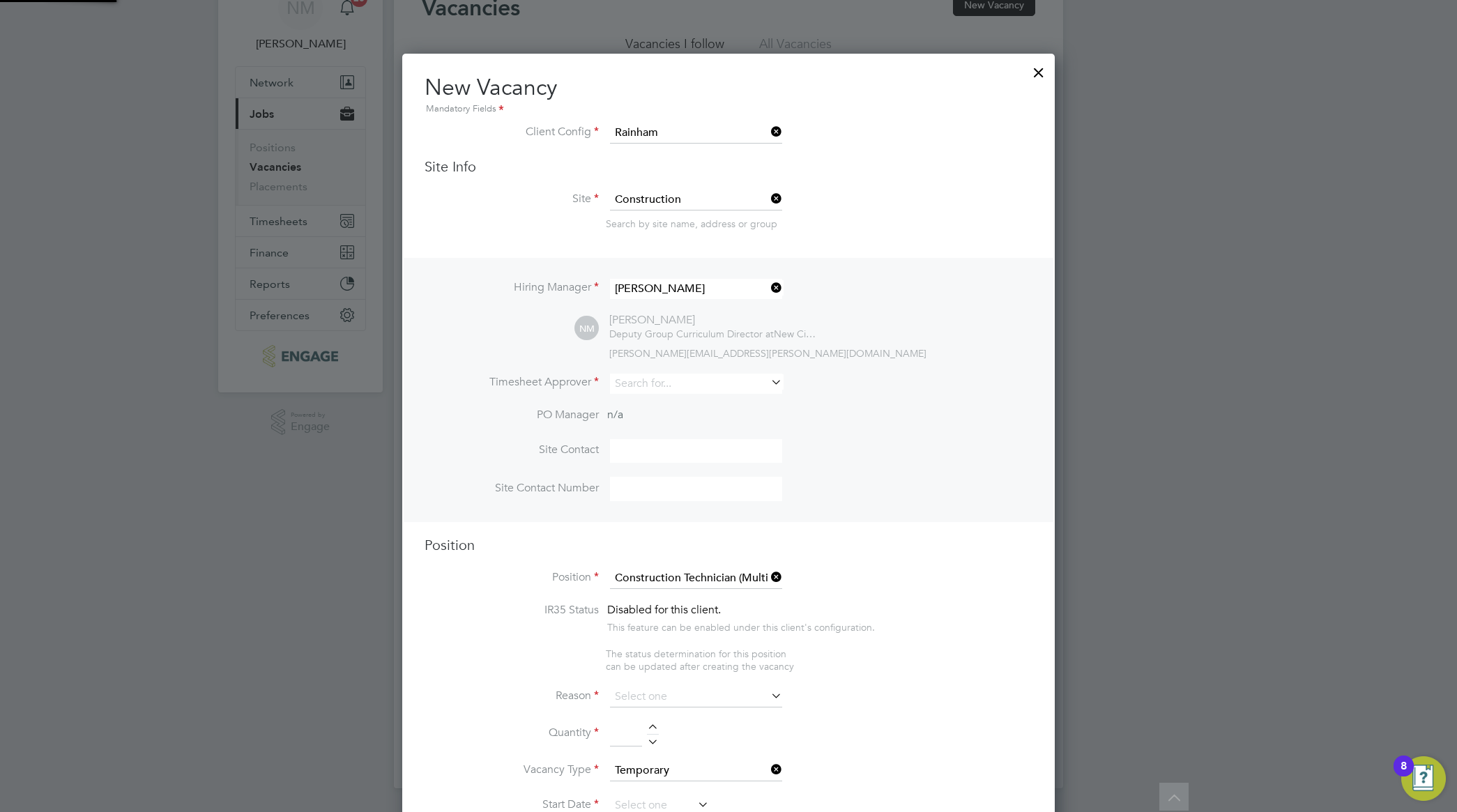
type textarea "PURPOSE OF JOB: • To provide an effective and efficient technical service. MAIN…"
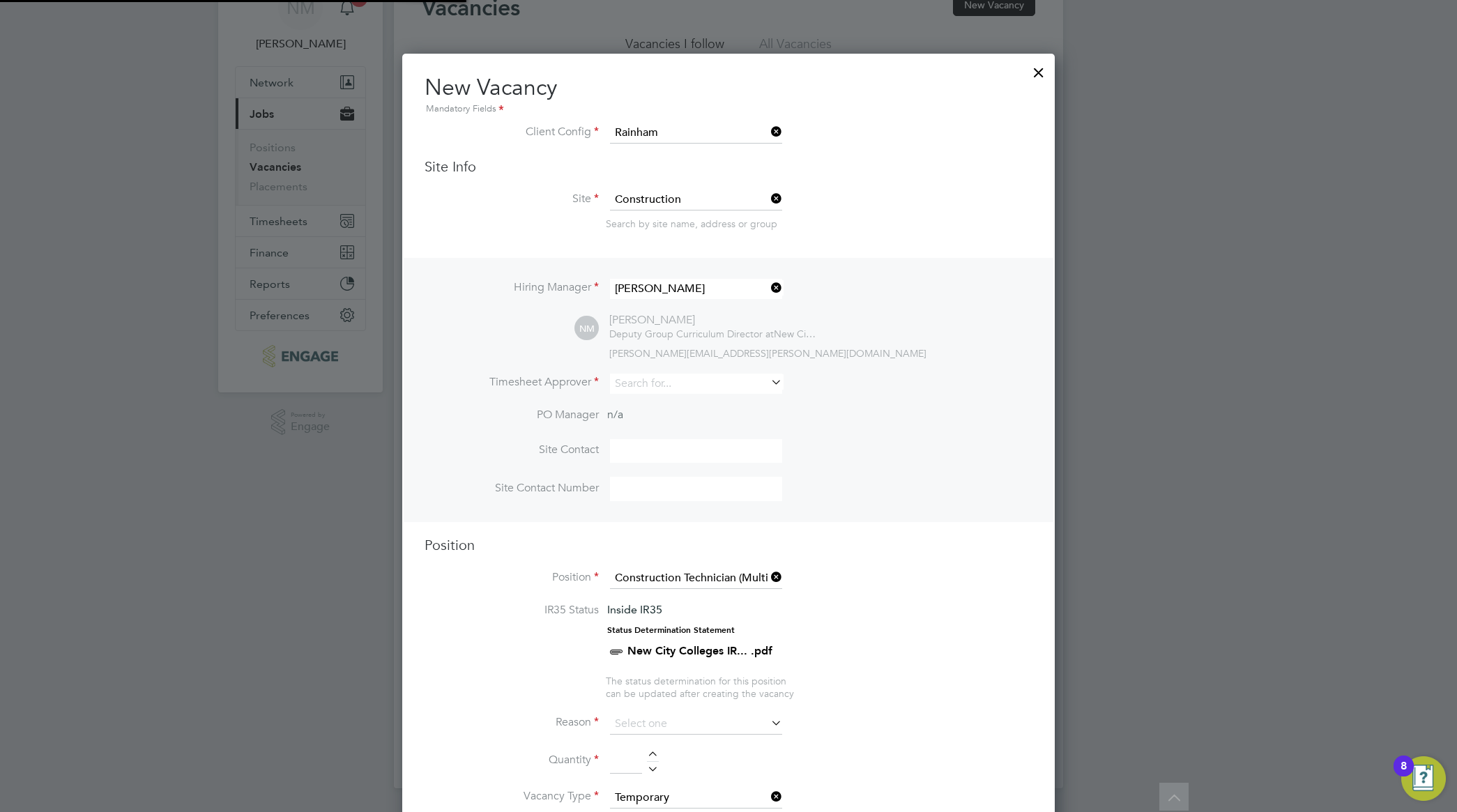
scroll to position [40, 72]
click at [1000, 470] on li "Site Contact" at bounding box center [729, 458] width 608 height 38
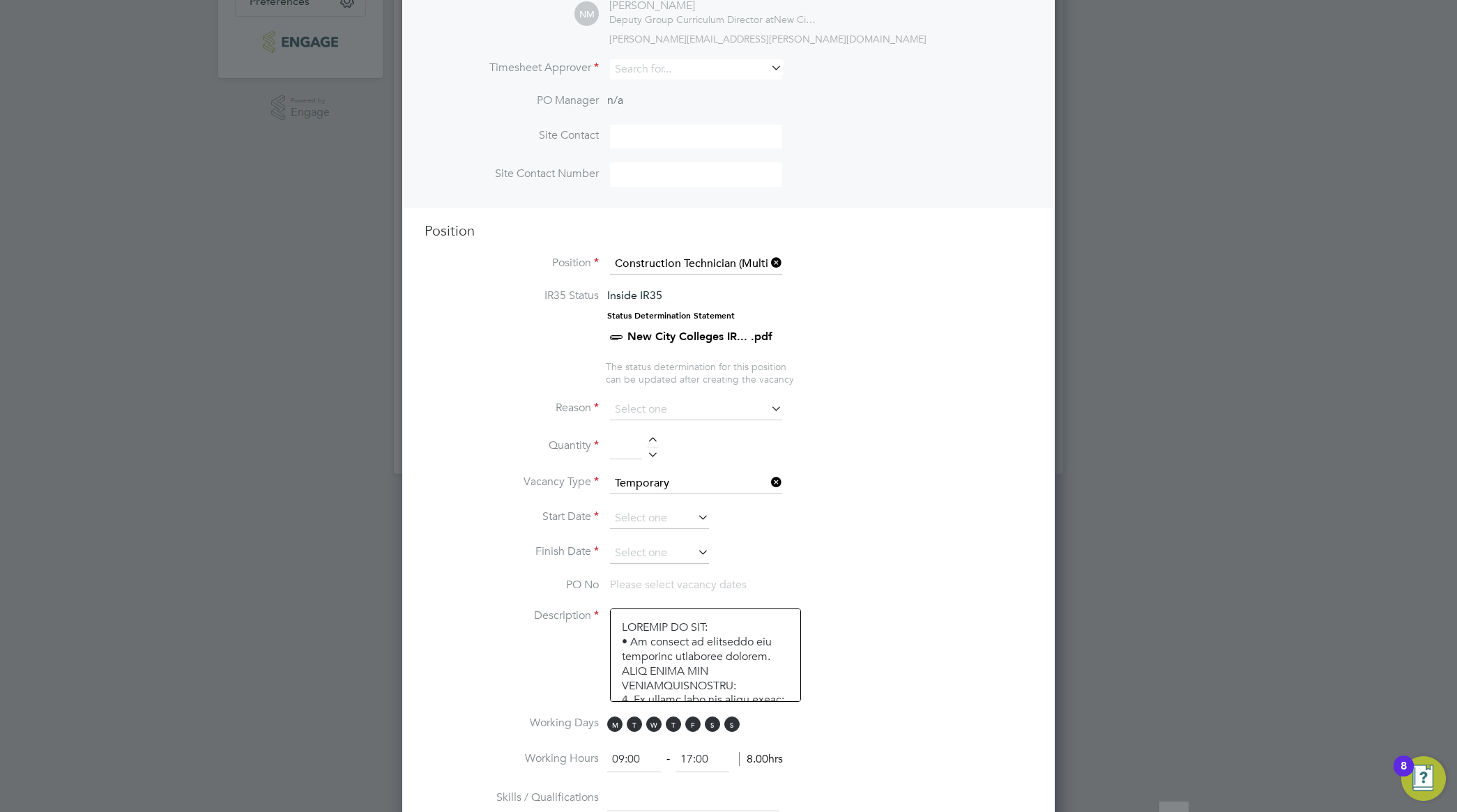
scroll to position [416, 0]
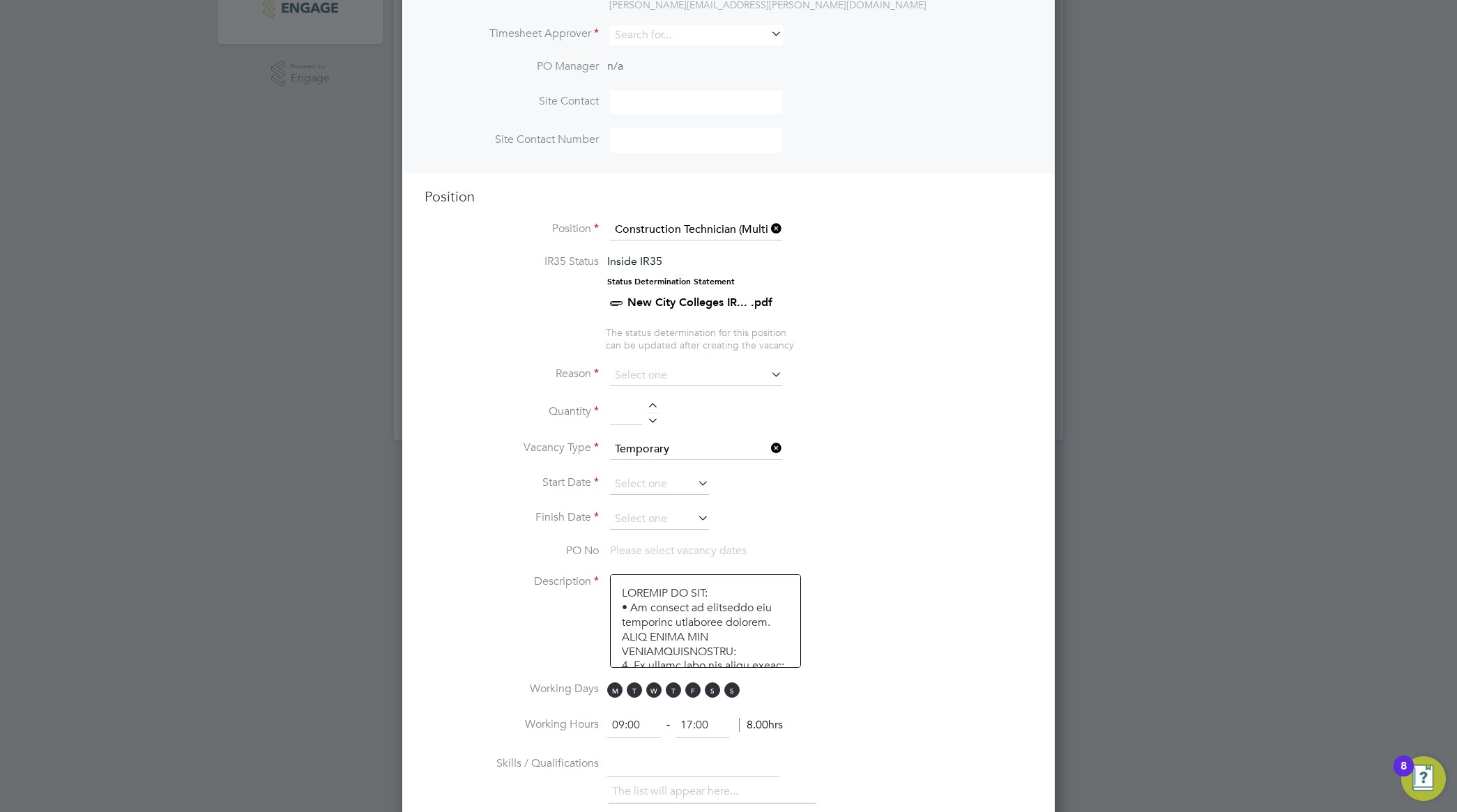
click at [768, 371] on icon at bounding box center [768, 374] width 0 height 19
click at [768, 373] on icon at bounding box center [768, 374] width 0 height 19
click at [768, 381] on icon at bounding box center [768, 374] width 0 height 19
click at [713, 374] on input at bounding box center [696, 375] width 172 height 21
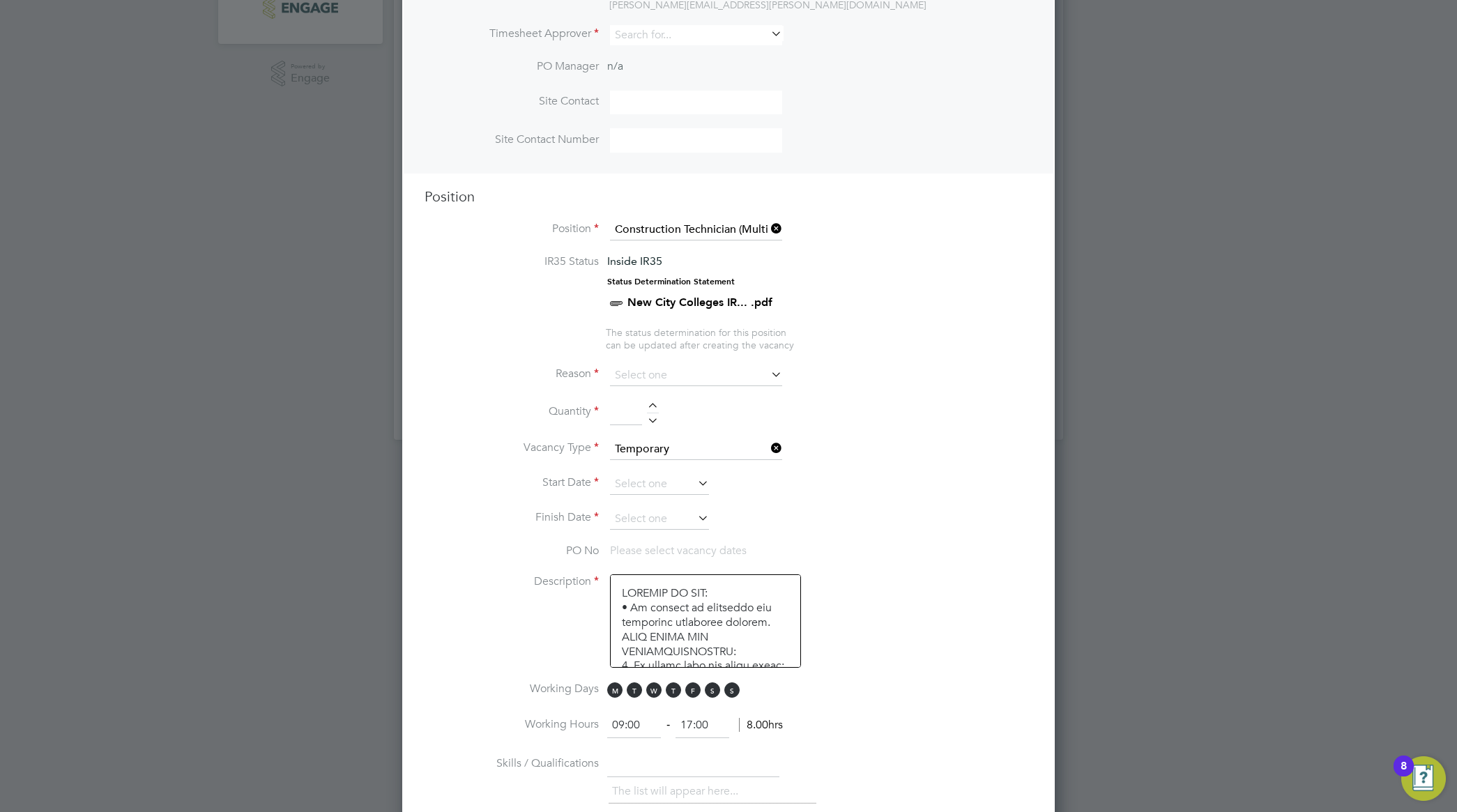
click at [690, 427] on li "Extra Work" at bounding box center [696, 433] width 173 height 18
type input "Extra Work"
click at [889, 426] on li "Quantity" at bounding box center [729, 419] width 608 height 39
click at [632, 408] on input at bounding box center [626, 412] width 32 height 25
type input "1"
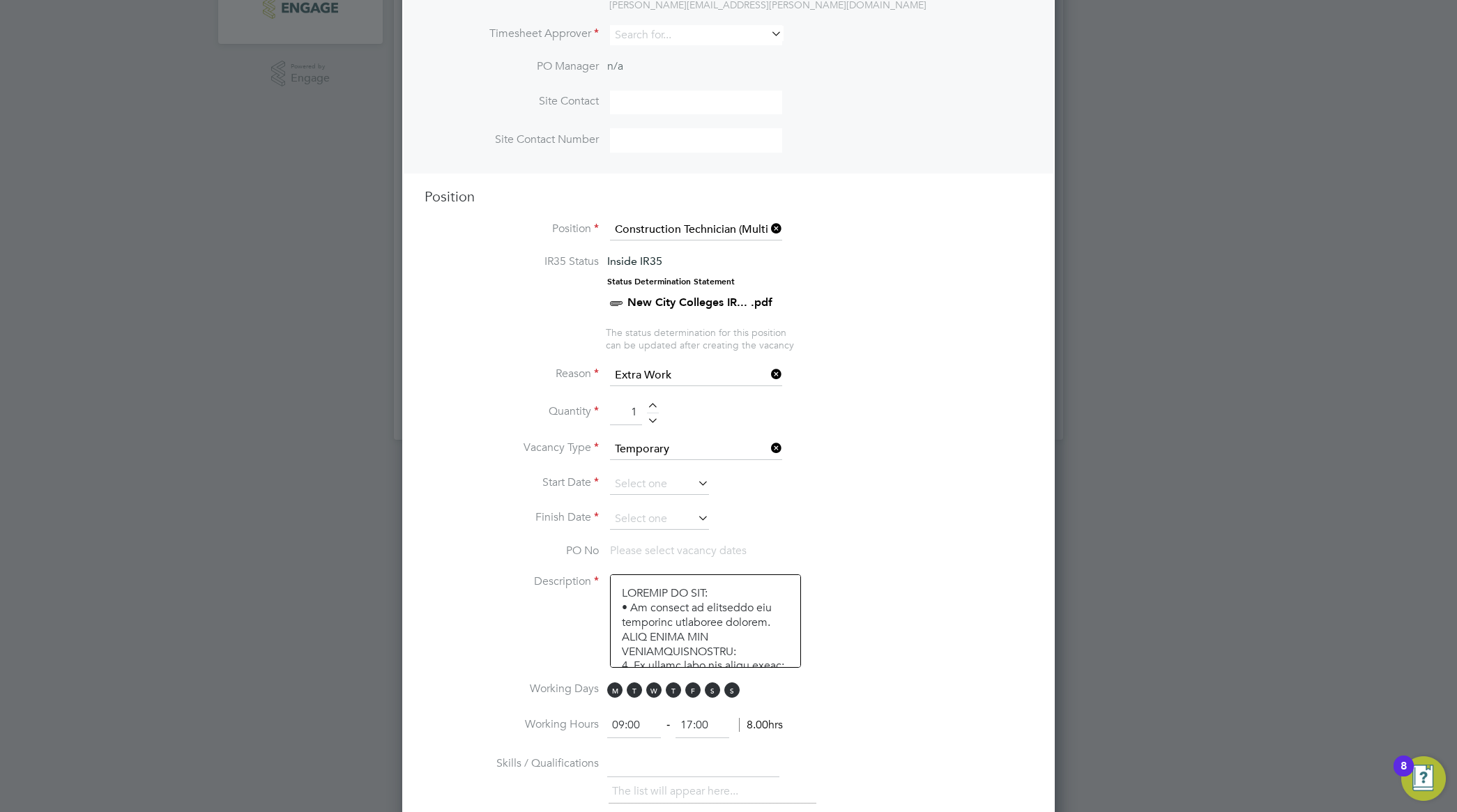
click at [931, 476] on li "Start Date" at bounding box center [729, 491] width 608 height 35
click at [695, 483] on icon at bounding box center [695, 482] width 0 height 19
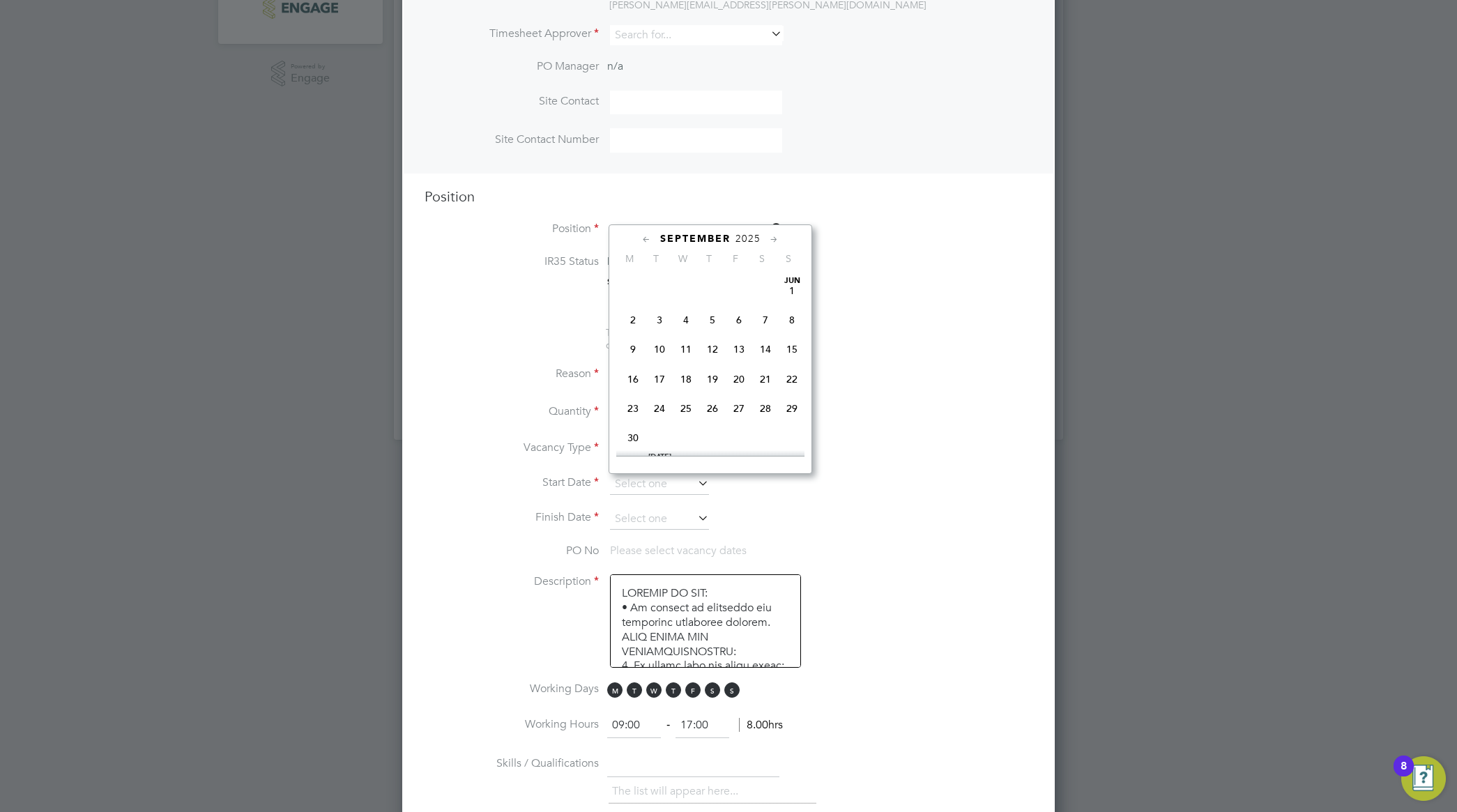
scroll to position [428, 0]
click at [632, 347] on span "Sep 1" at bounding box center [632, 333] width 26 height 26
type input "01 Sep 2025"
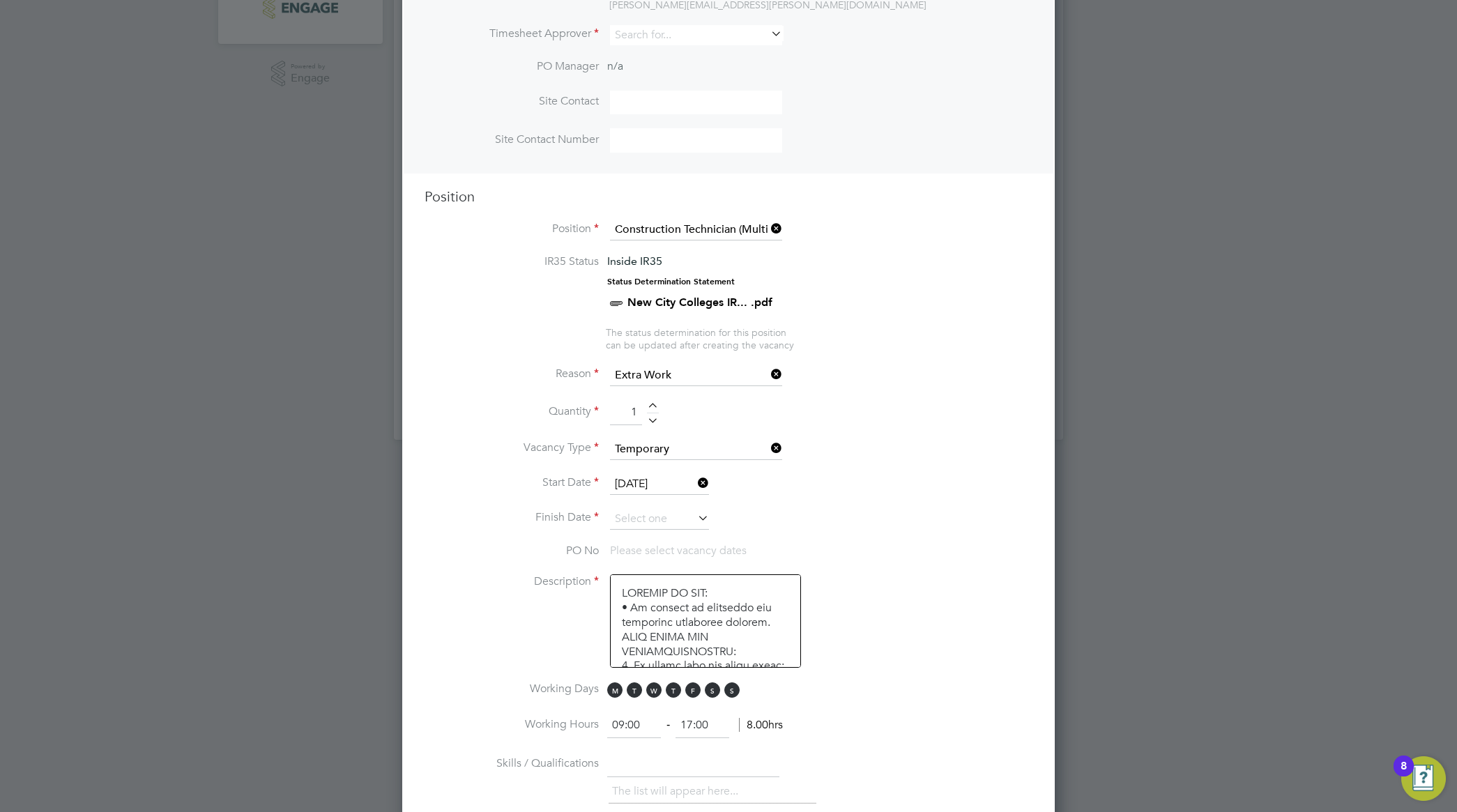
click at [695, 524] on icon at bounding box center [695, 517] width 0 height 19
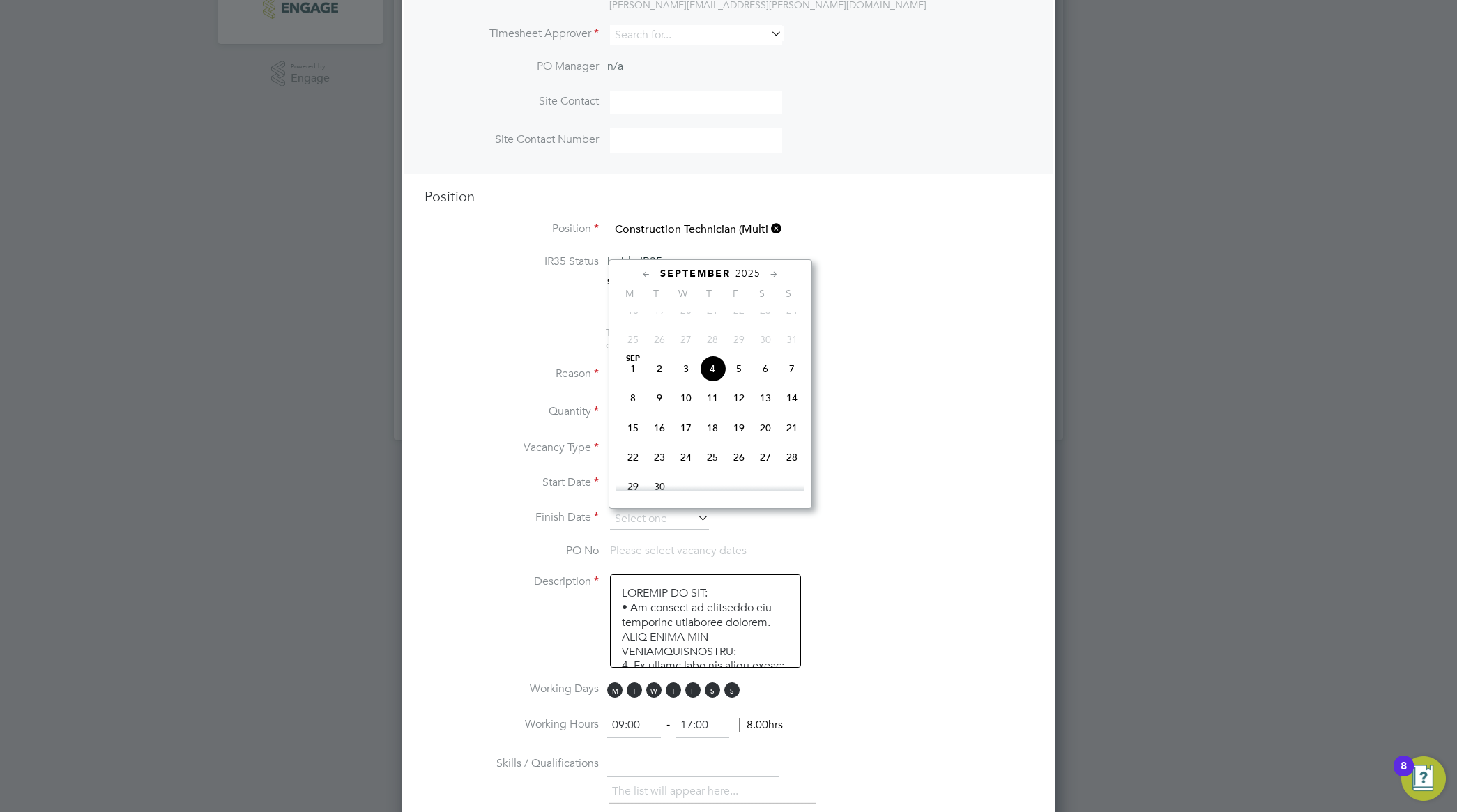
click at [777, 276] on icon at bounding box center [774, 275] width 13 height 16
click at [737, 435] on span "31" at bounding box center [739, 421] width 26 height 26
type input "31 Oct 2025"
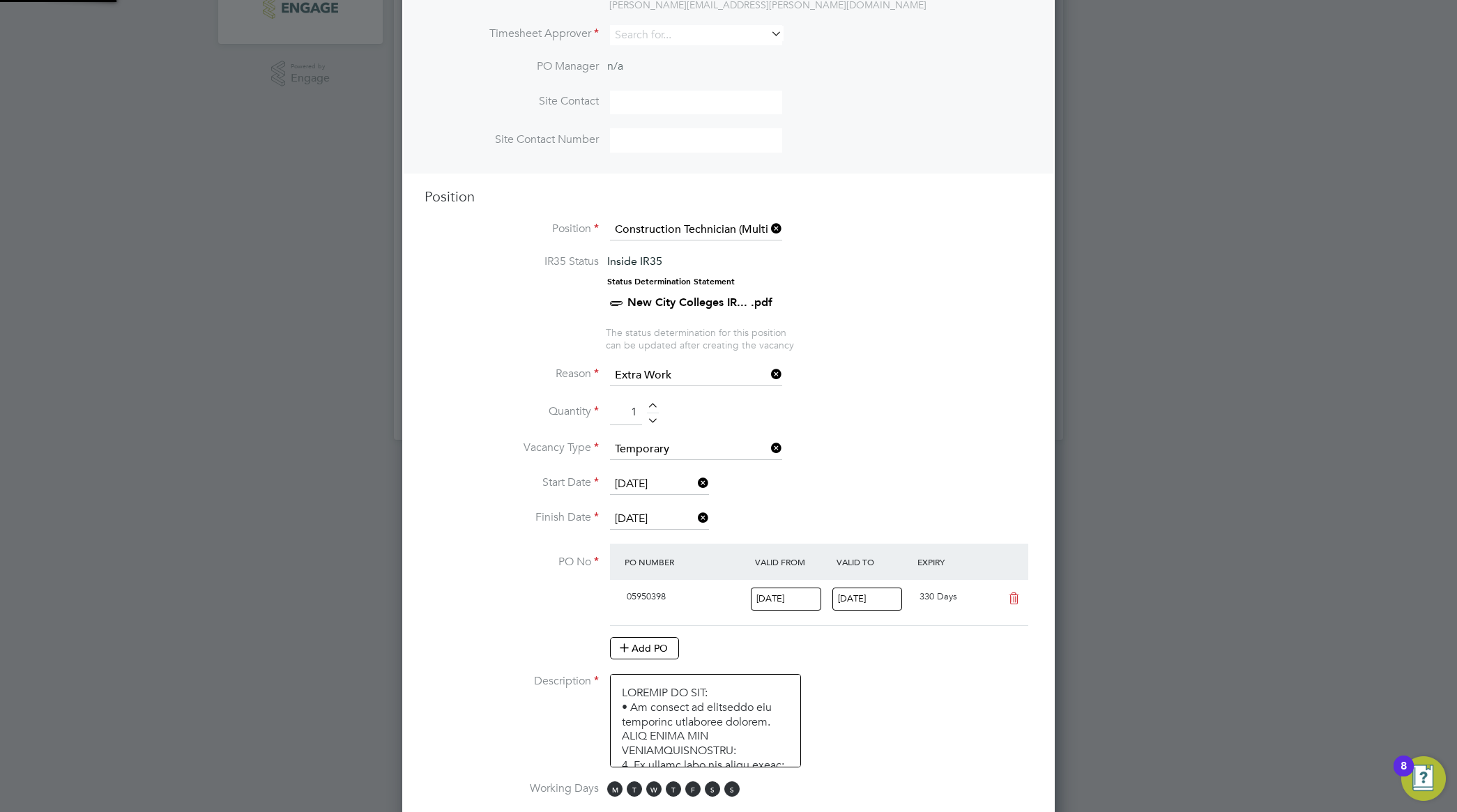
scroll to position [23, 131]
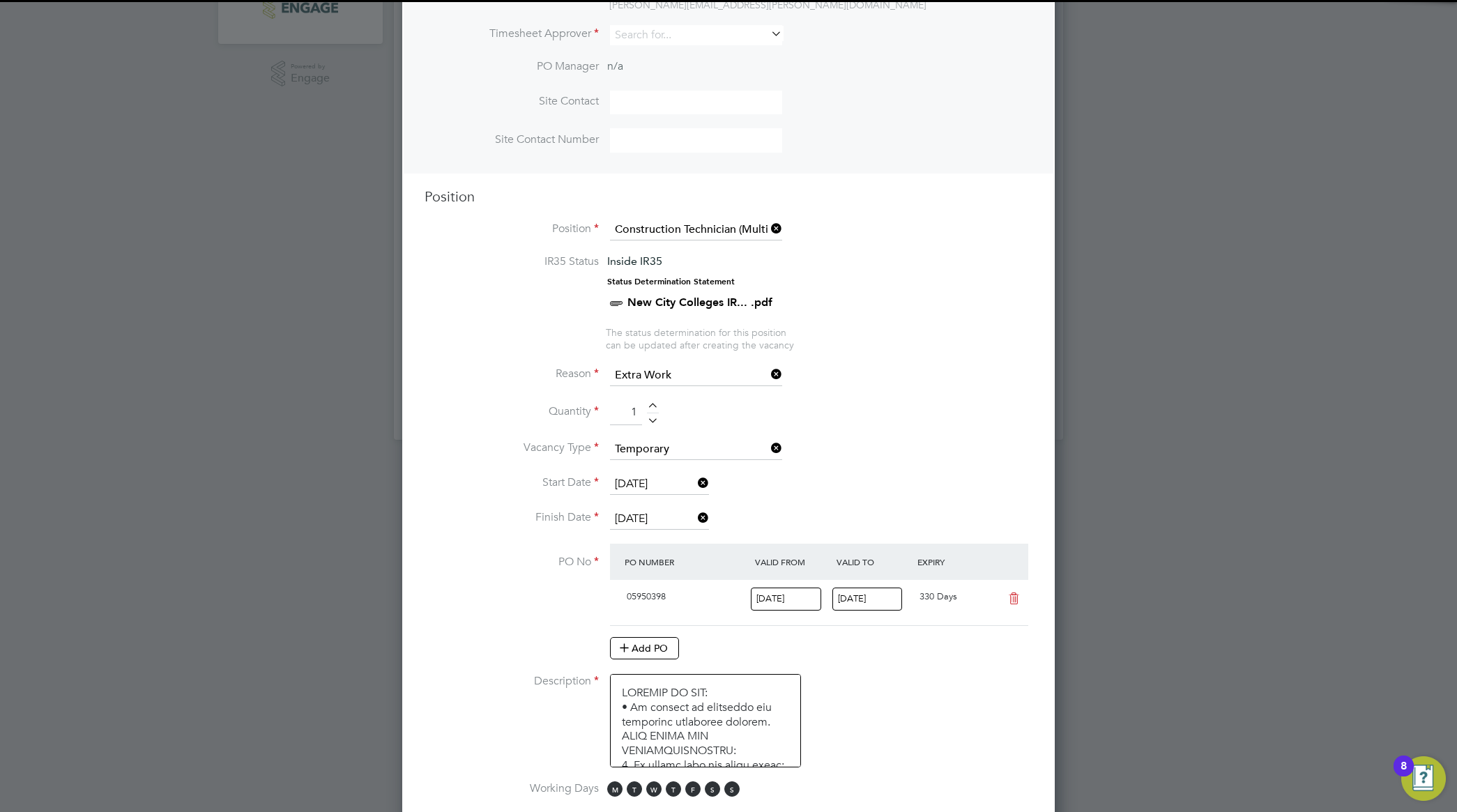
click at [941, 490] on li "Start Date 01 Sep 2025" at bounding box center [729, 491] width 608 height 35
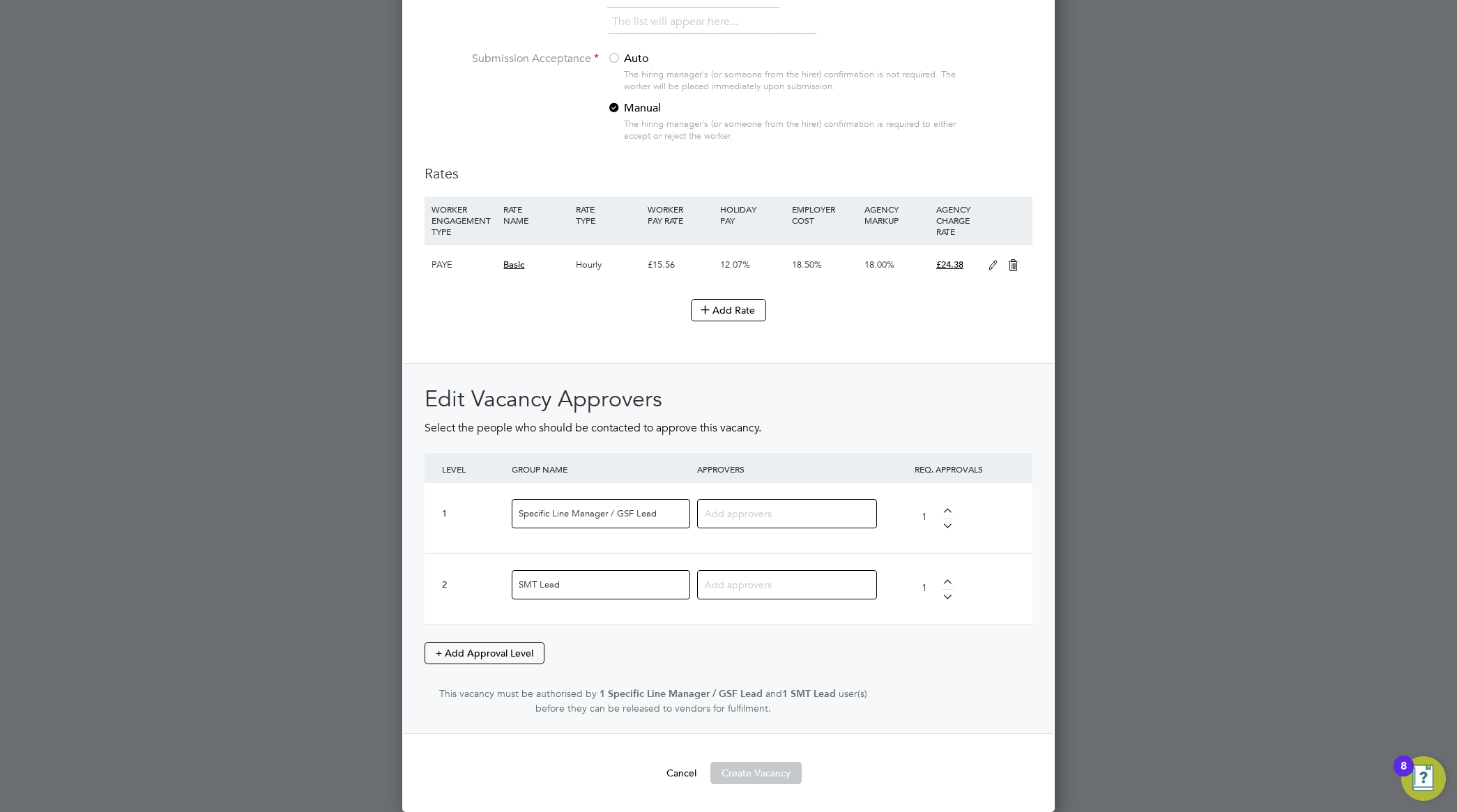
scroll to position [1496, 0]
click at [754, 514] on input at bounding box center [781, 514] width 154 height 18
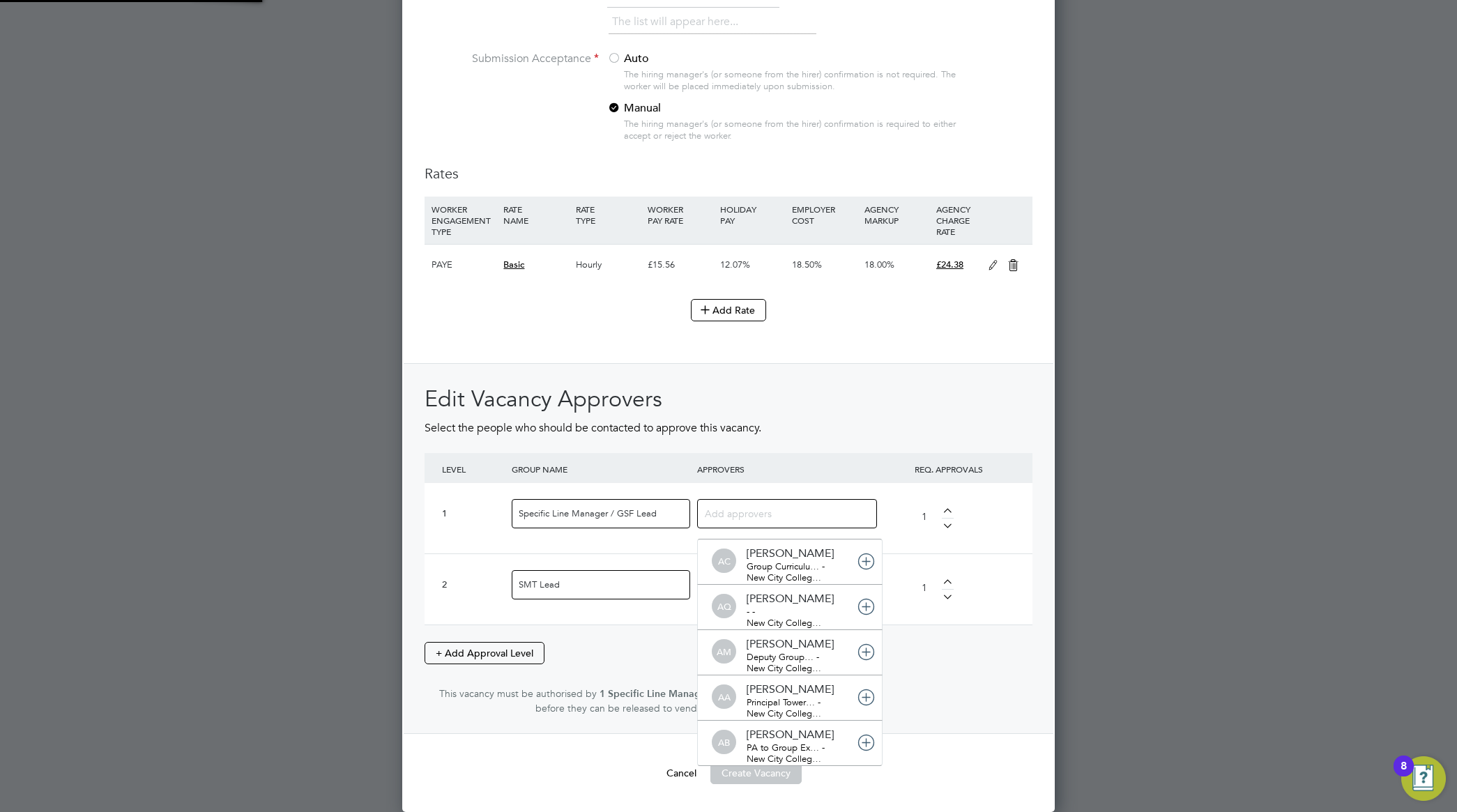
scroll to position [7, 7]
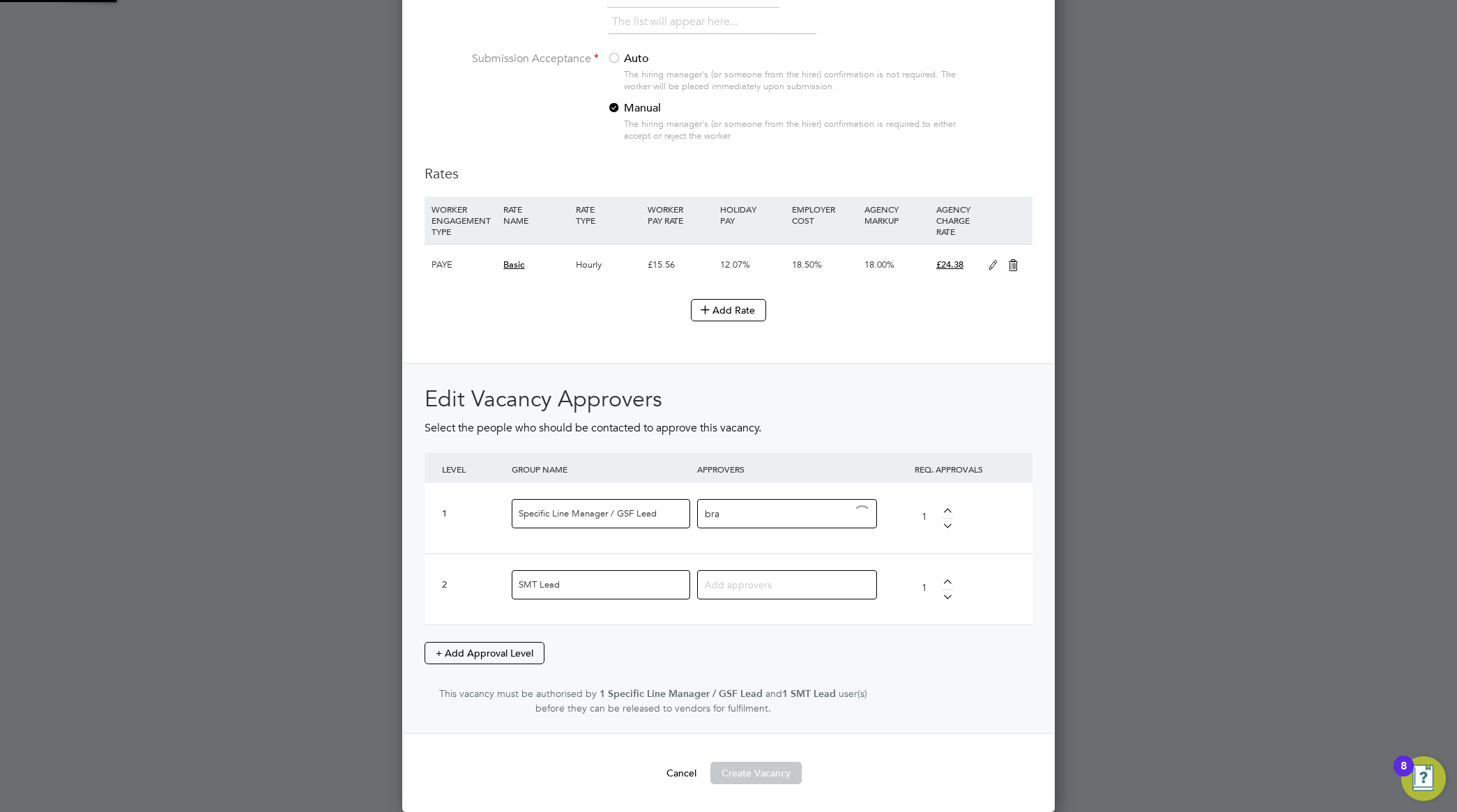
type input "bray"
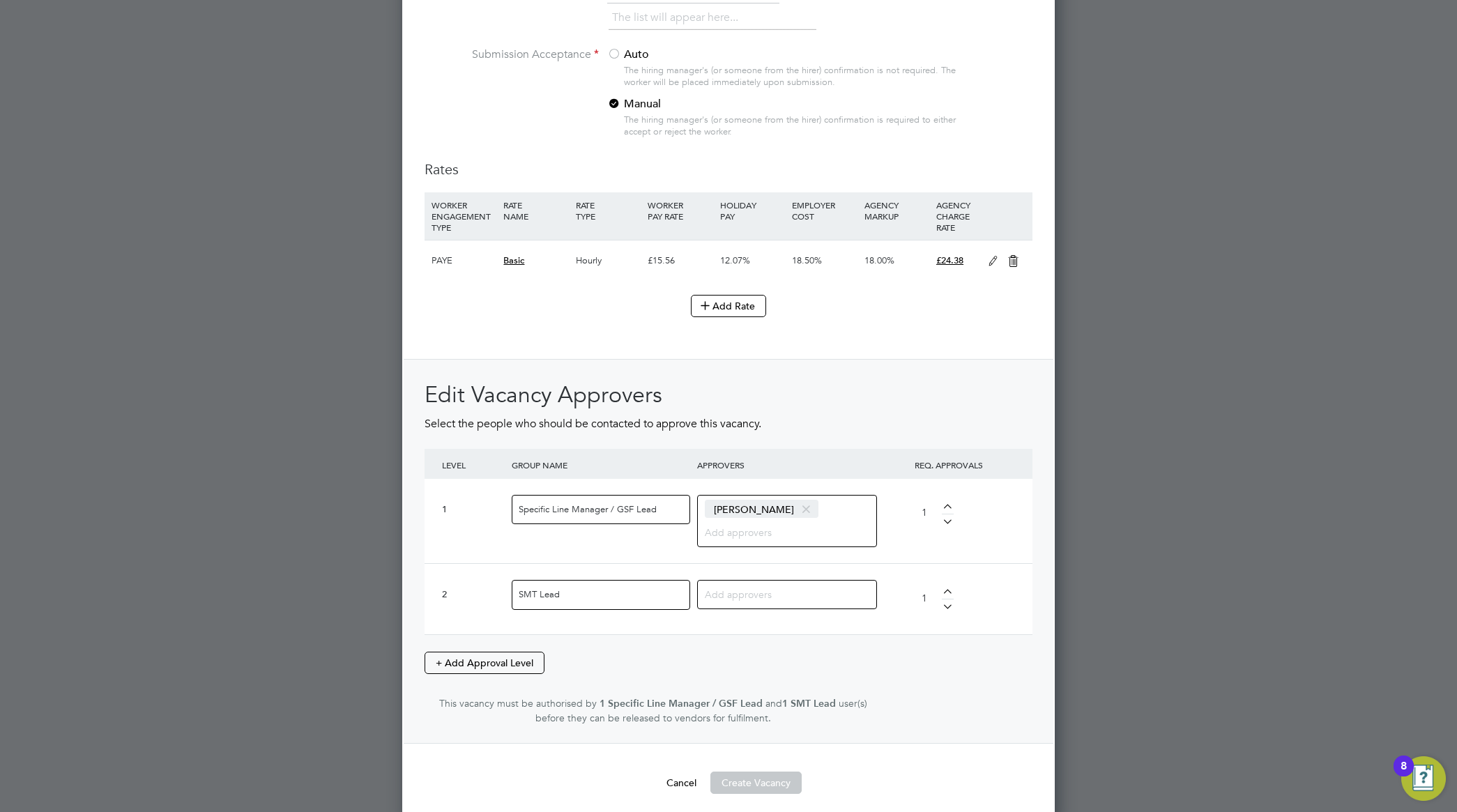
click at [775, 603] on input at bounding box center [781, 594] width 154 height 18
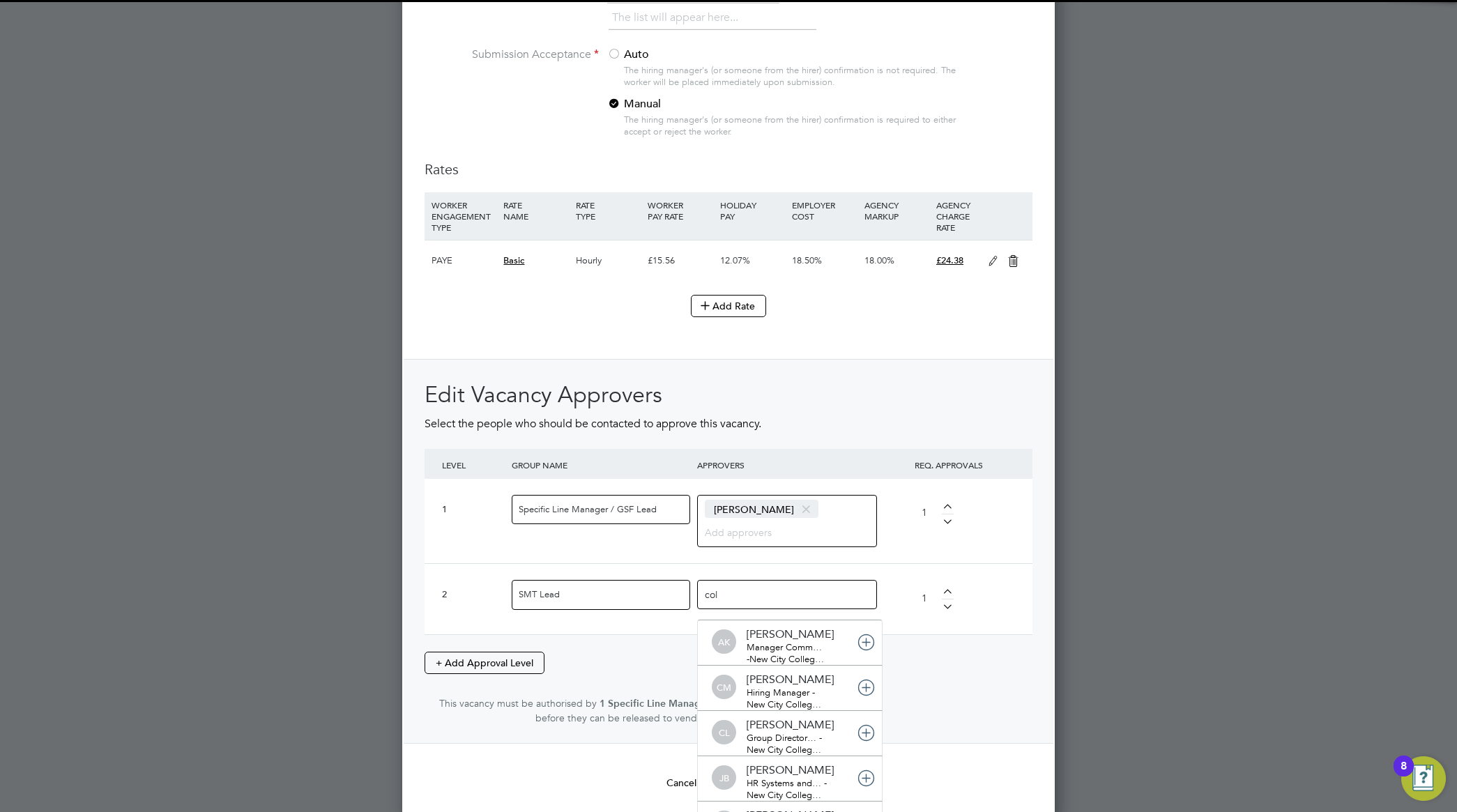
type input "coll"
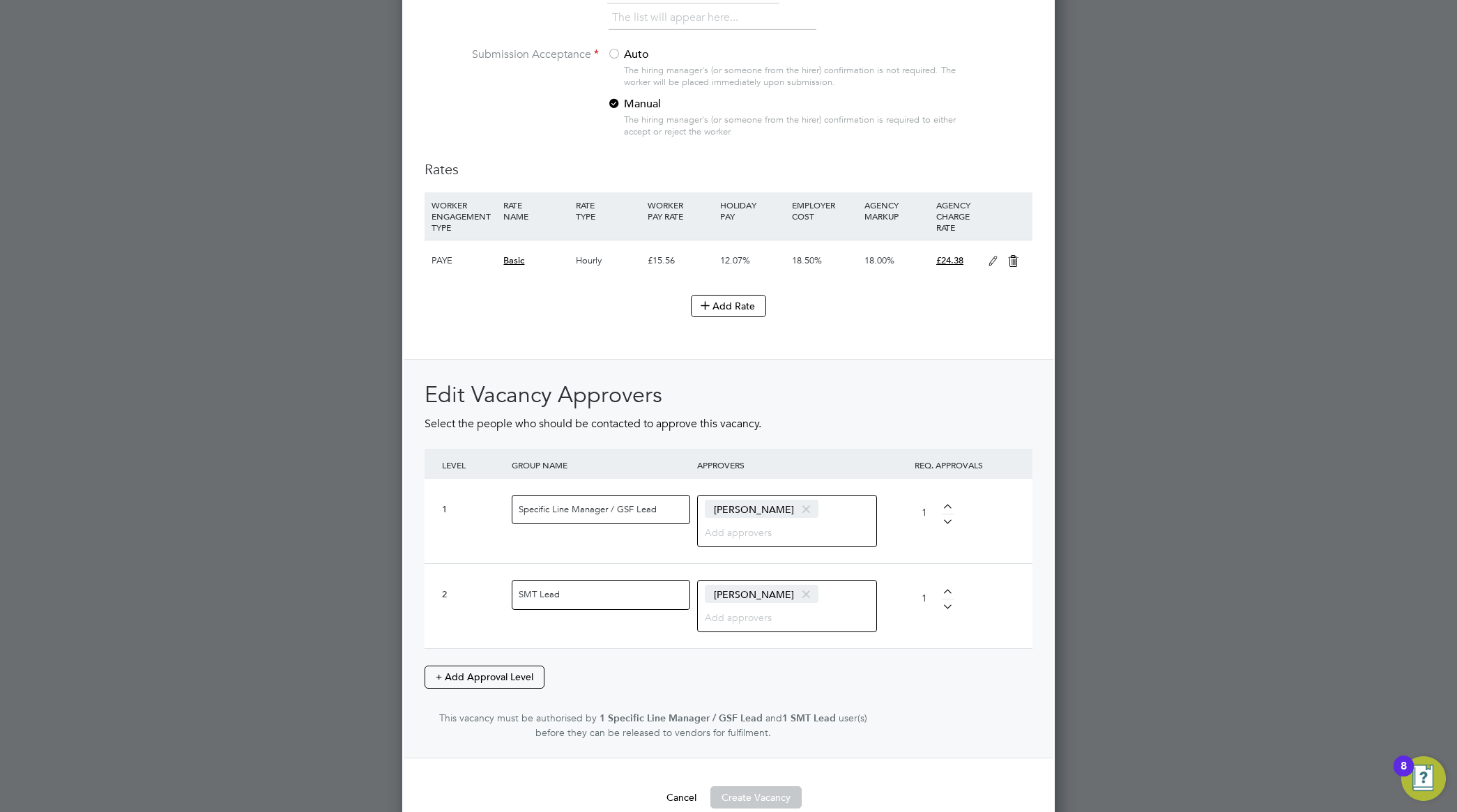
click at [997, 684] on div "Edit Vacancy Approvers Select the people who should be contacted to approve thi…" at bounding box center [729, 560] width 608 height 359
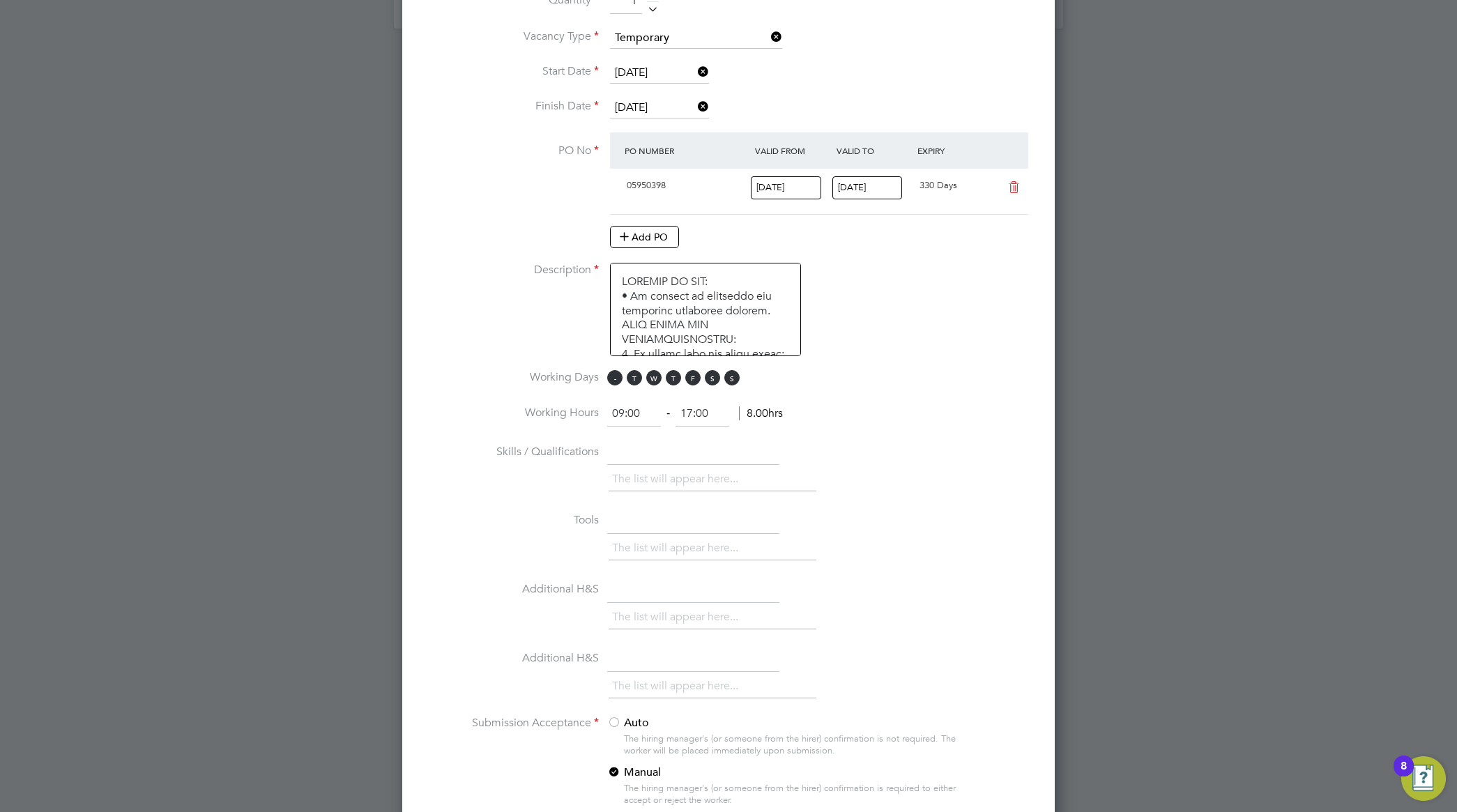
click at [617, 379] on span "M" at bounding box center [615, 378] width 16 height 16
click at [629, 382] on span "T" at bounding box center [634, 378] width 16 height 16
click at [657, 381] on span "W" at bounding box center [654, 378] width 16 height 16
click at [666, 380] on span "M T W T F S S" at bounding box center [676, 378] width 136 height 16
click at [676, 380] on span "T" at bounding box center [673, 378] width 16 height 16
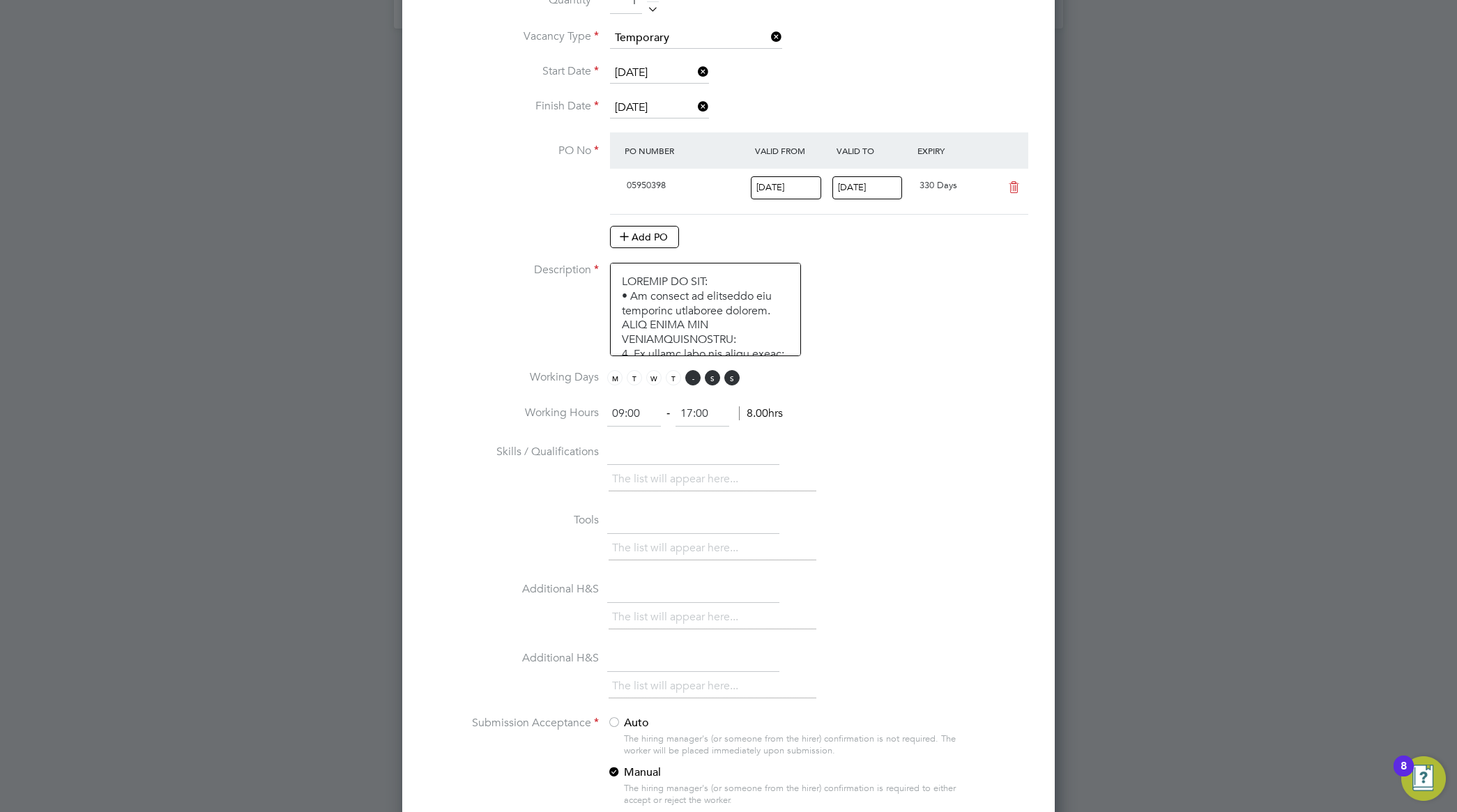
click at [693, 381] on span "F" at bounding box center [693, 378] width 16 height 16
click at [1029, 451] on li "Skills / Qualifications The list will appear here..." at bounding box center [729, 475] width 608 height 69
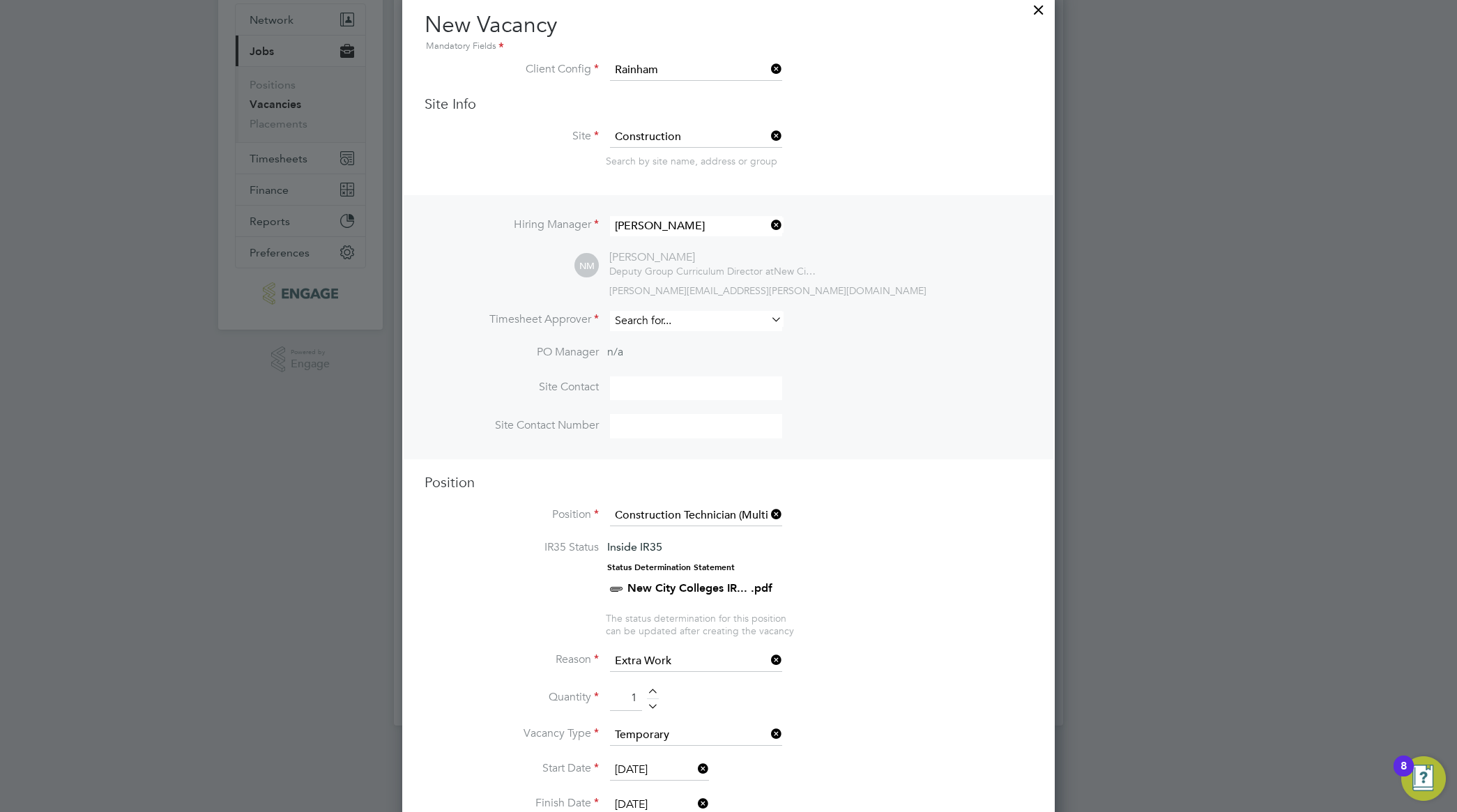
click at [775, 328] on input at bounding box center [696, 321] width 172 height 20
click at [703, 357] on li "Nathan Morris" at bounding box center [696, 361] width 173 height 18
type input "Nathan Morris"
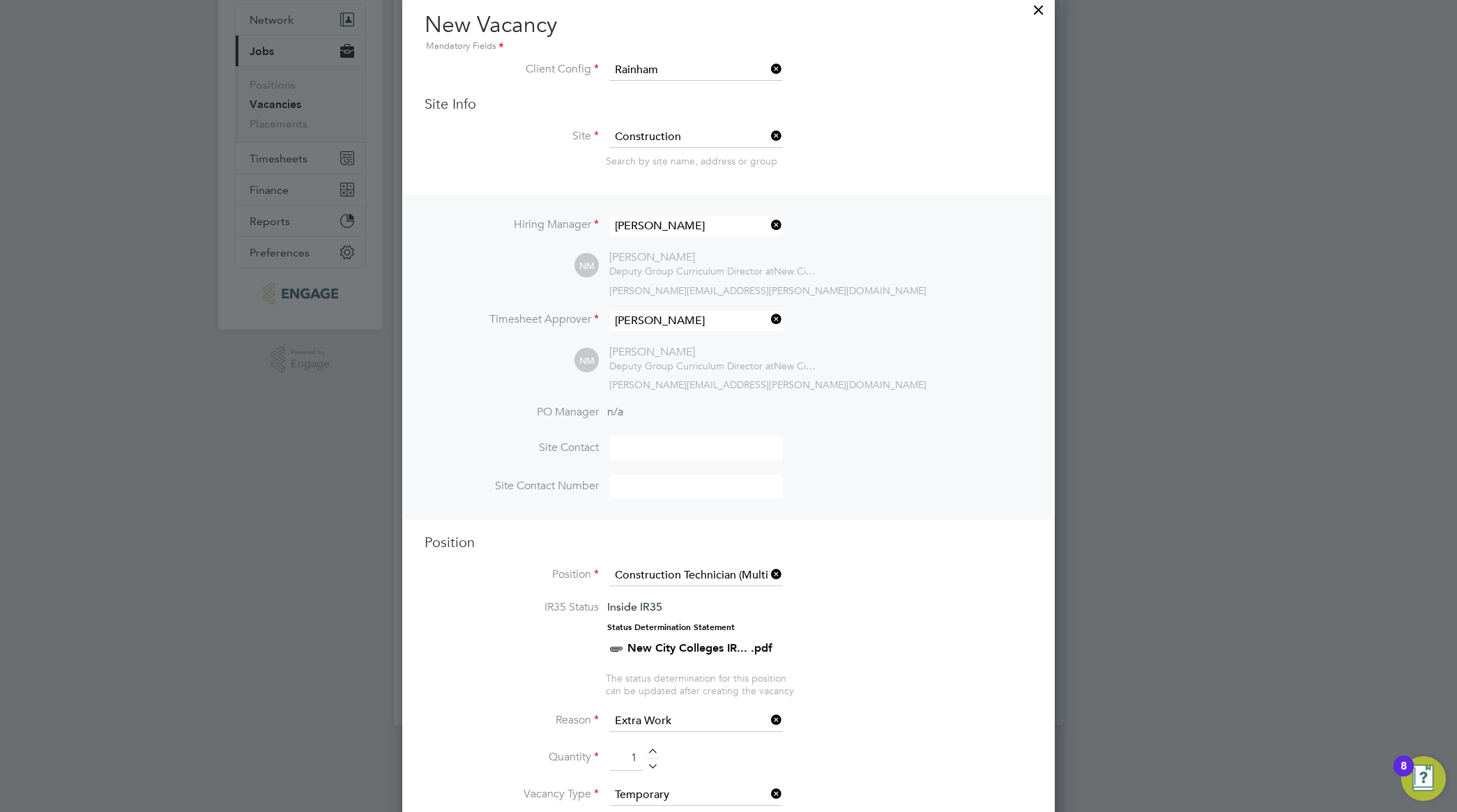
click at [946, 377] on div "NM Nathan Morris Deputy Group Curriculum Director at New City College Limited n…" at bounding box center [803, 368] width 458 height 46
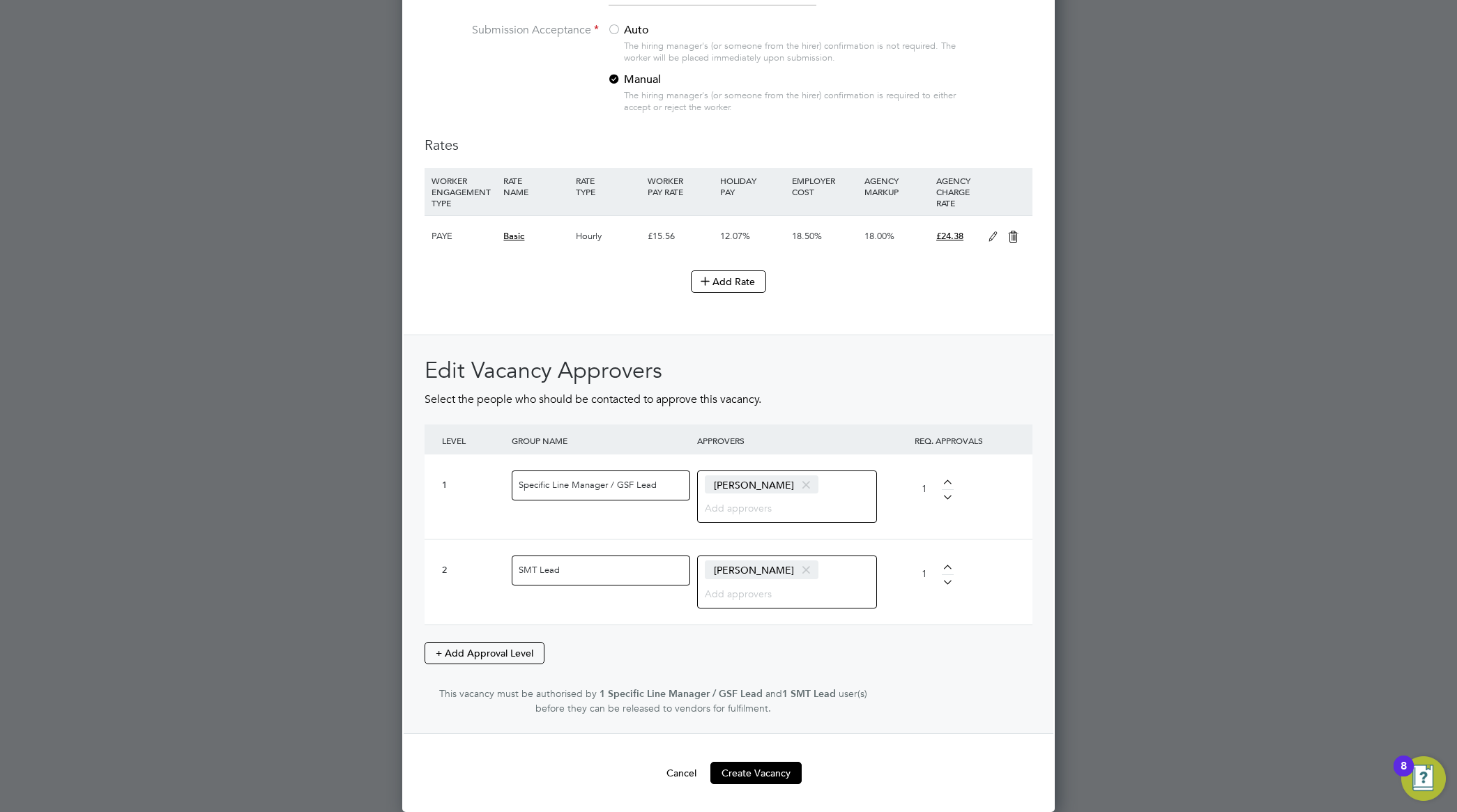
scroll to position [1587, 0]
click at [783, 772] on button "Create Vacancy" at bounding box center [756, 773] width 92 height 22
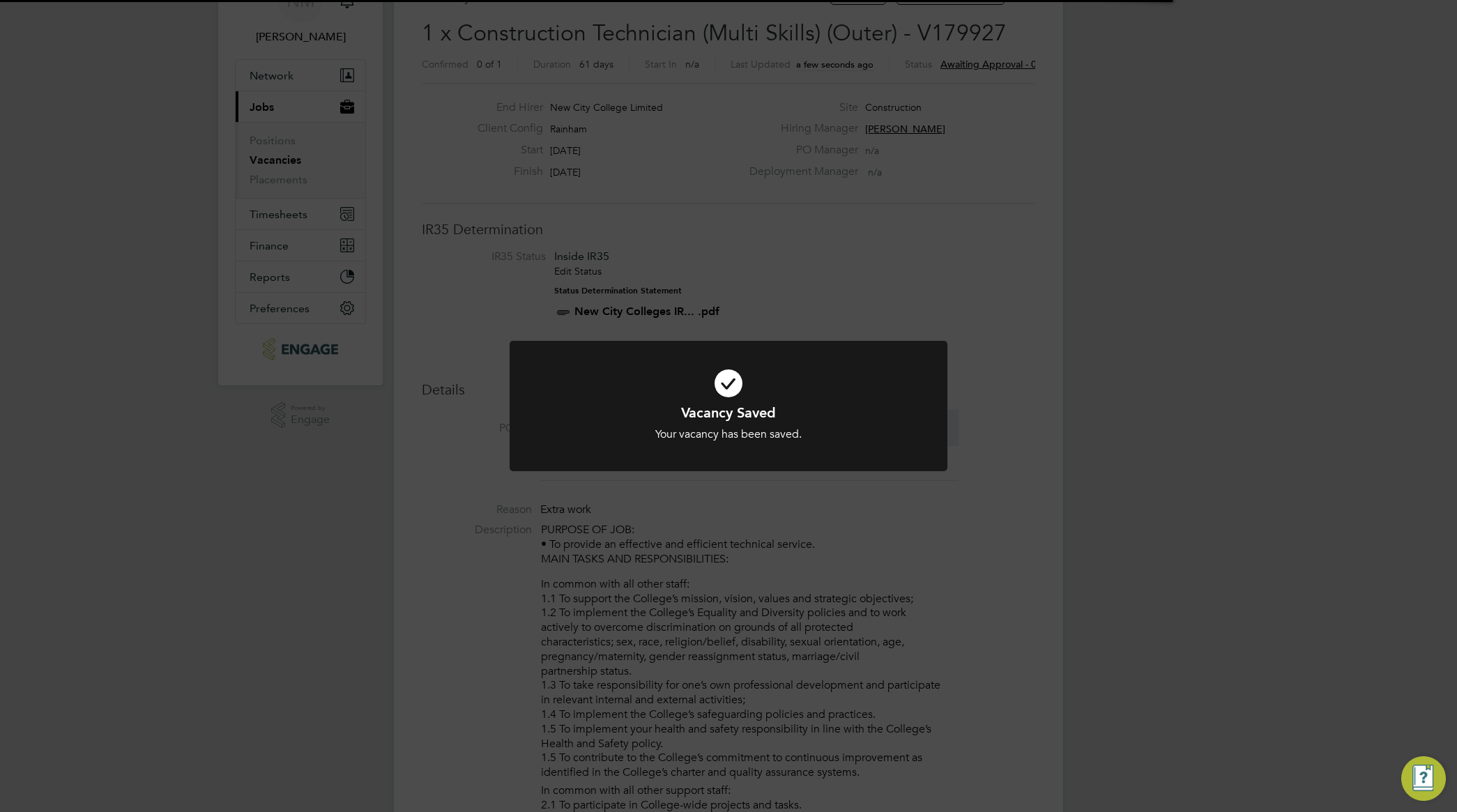
scroll to position [23, 131]
click at [860, 280] on div "Vacancy Saved Your vacancy has been saved. Cancel Okay" at bounding box center [728, 406] width 1457 height 812
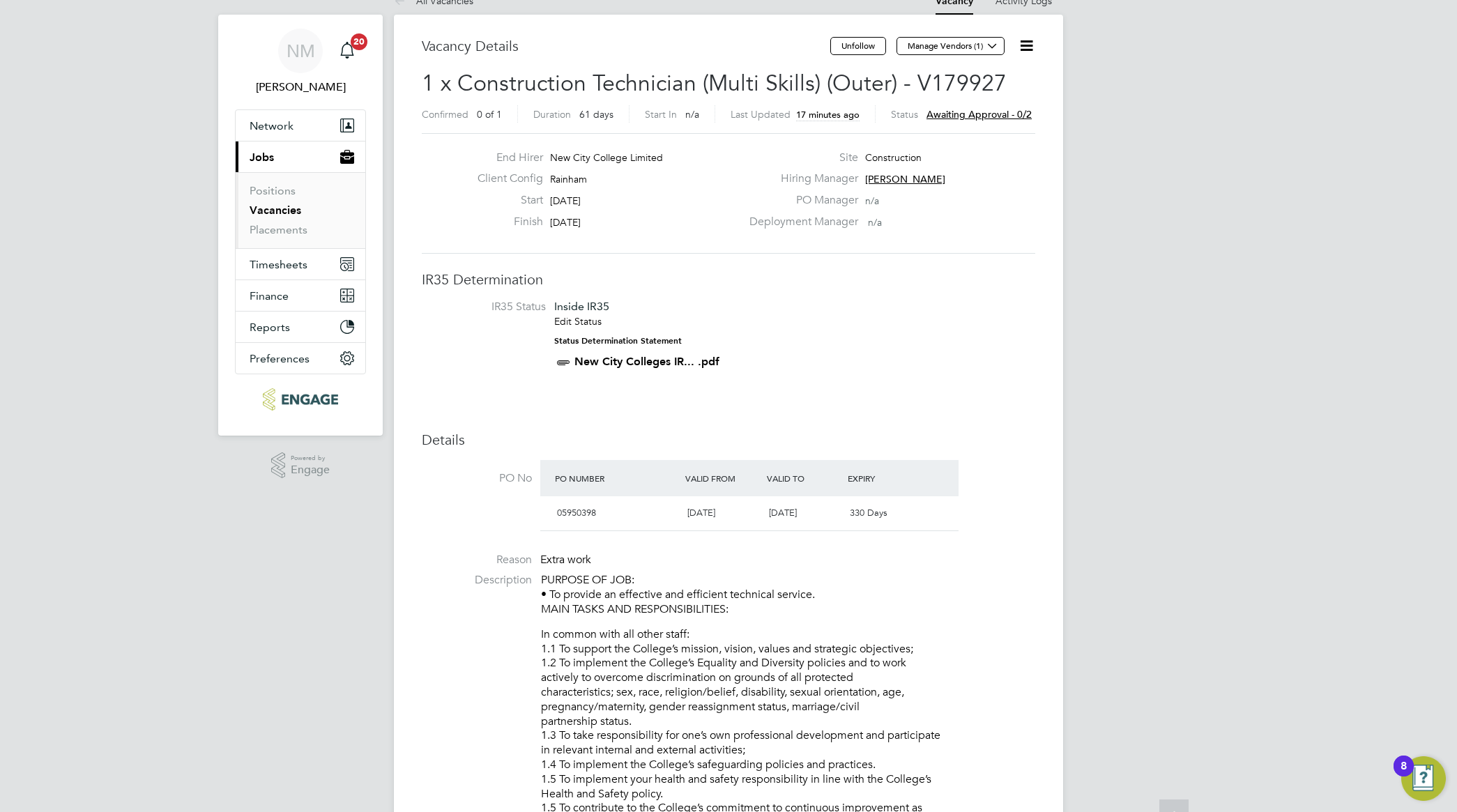
scroll to position [0, 0]
